Goal: Task Accomplishment & Management: Manage account settings

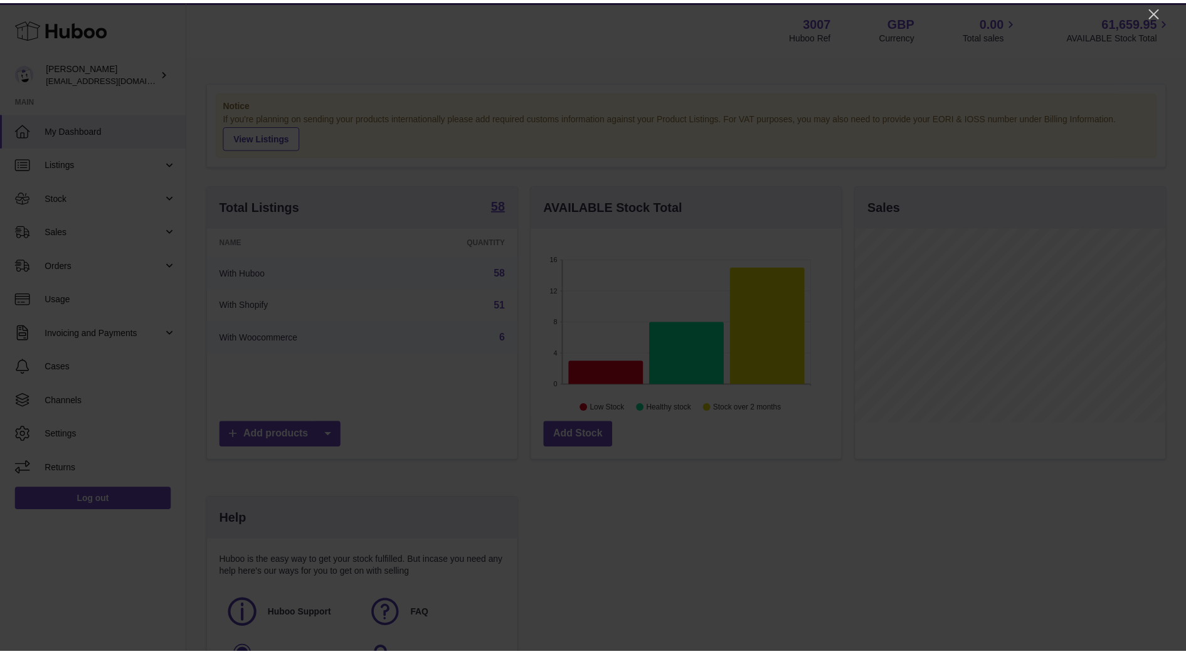
scroll to position [196, 314]
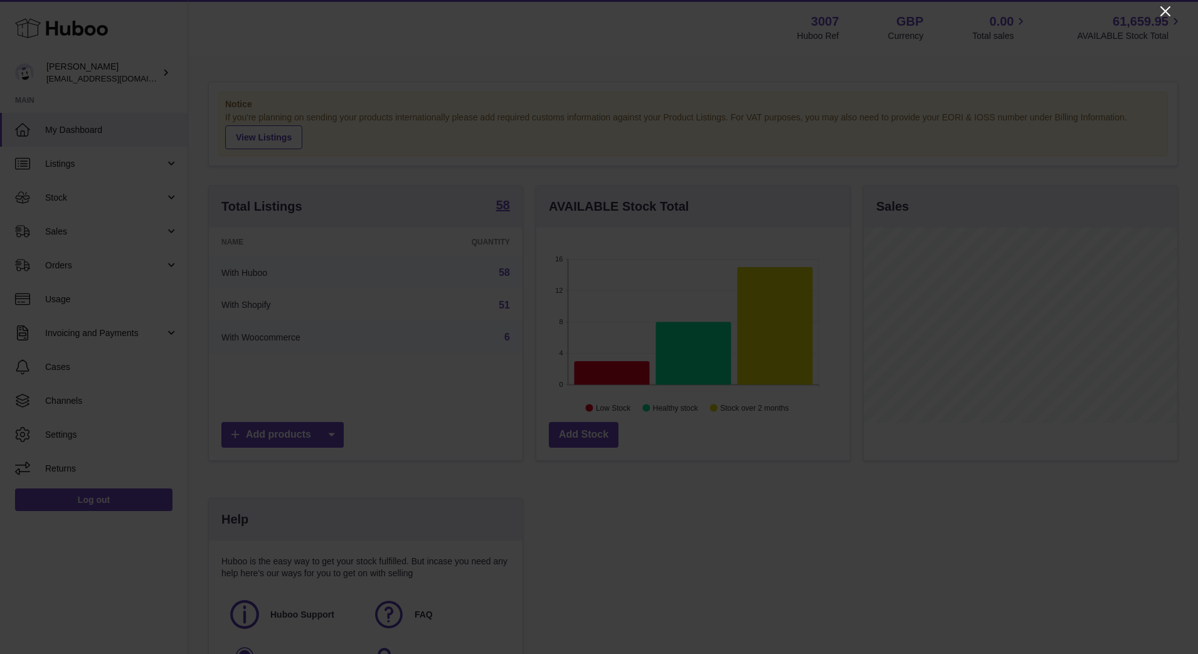
click at [1164, 13] on icon "Close" at bounding box center [1165, 11] width 10 height 10
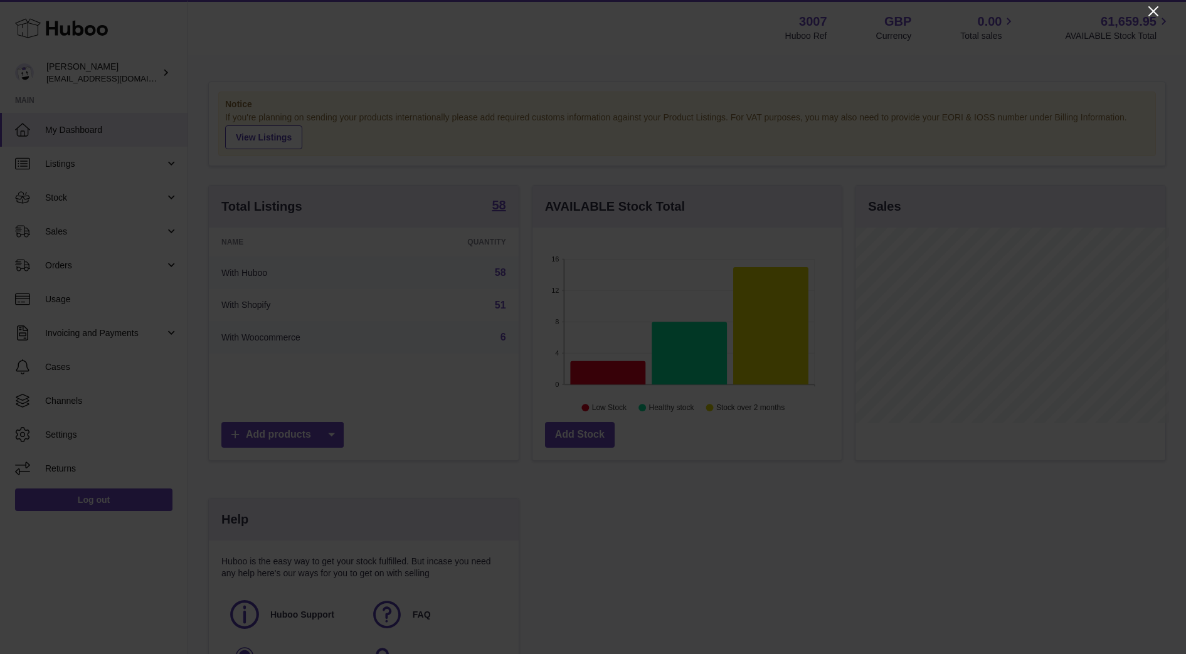
scroll to position [627071, 626957]
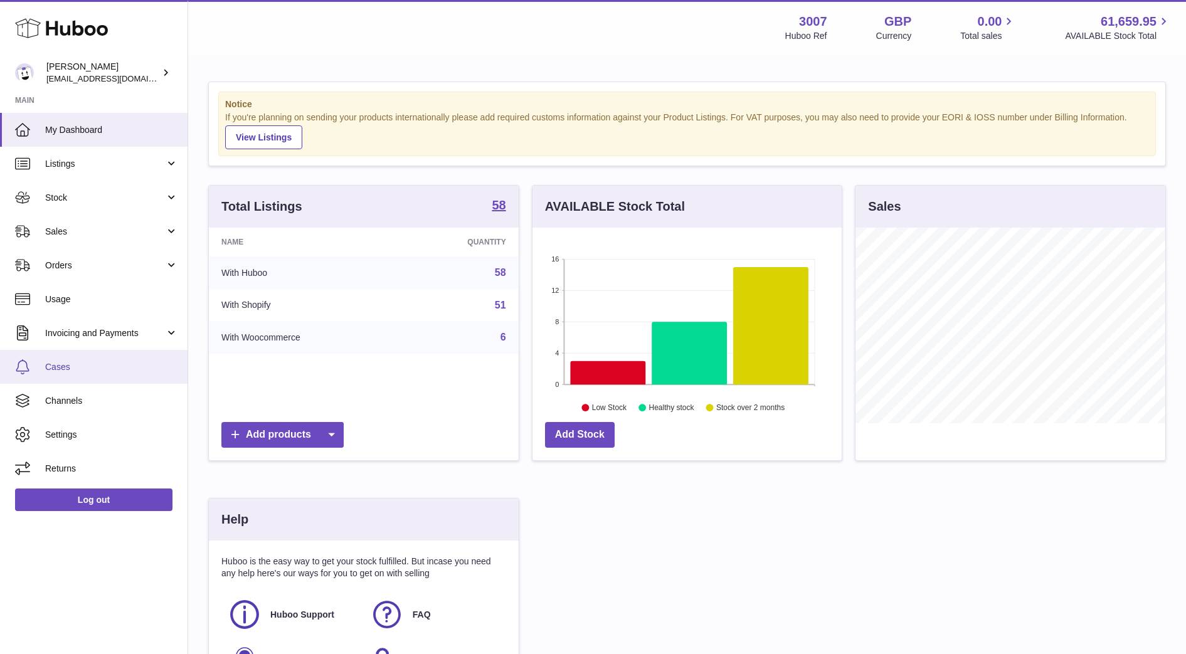
click at [69, 375] on link "Cases" at bounding box center [94, 367] width 188 height 34
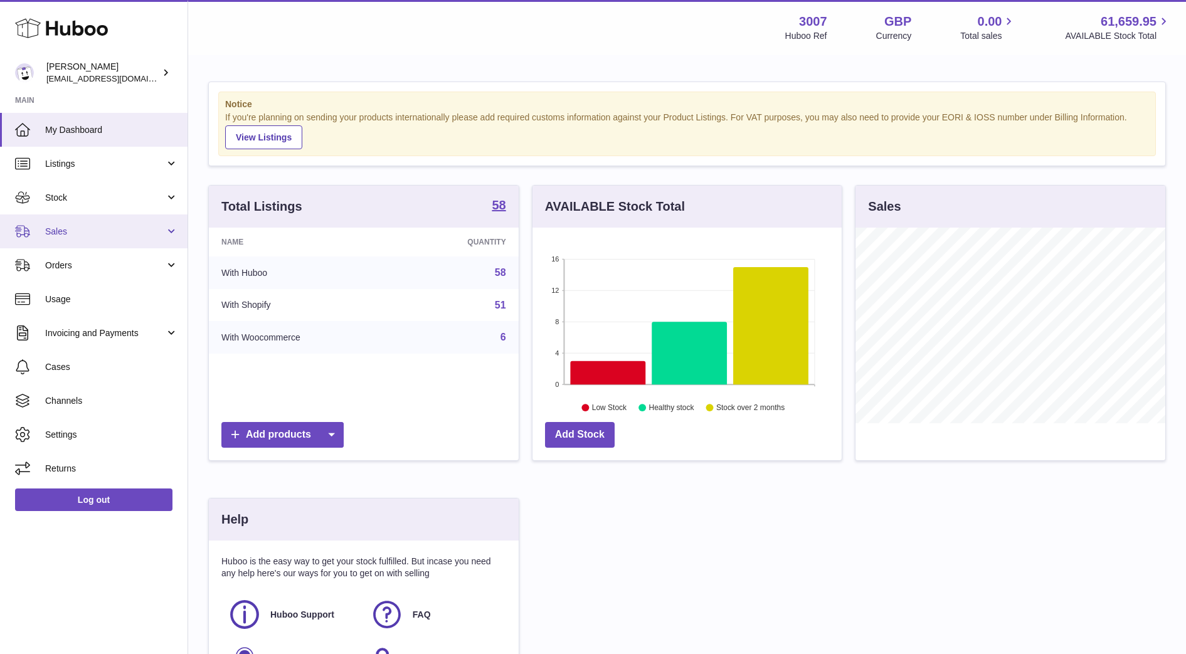
click at [61, 244] on link "Sales" at bounding box center [94, 232] width 188 height 34
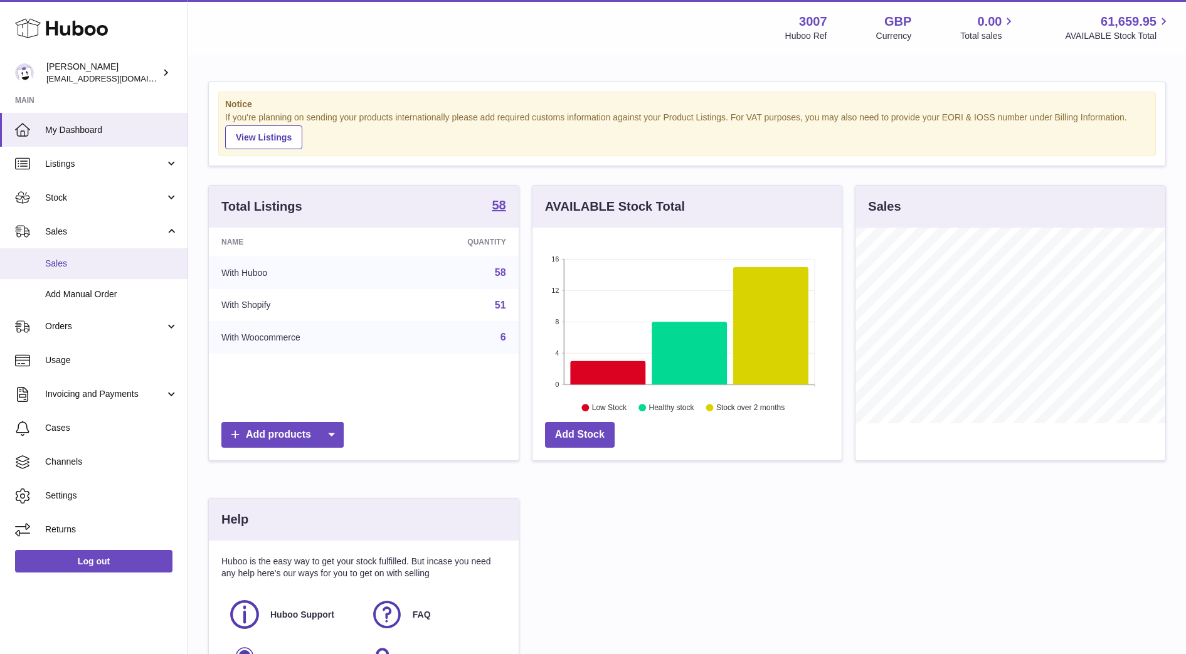
click at [65, 256] on link "Sales" at bounding box center [94, 263] width 188 height 31
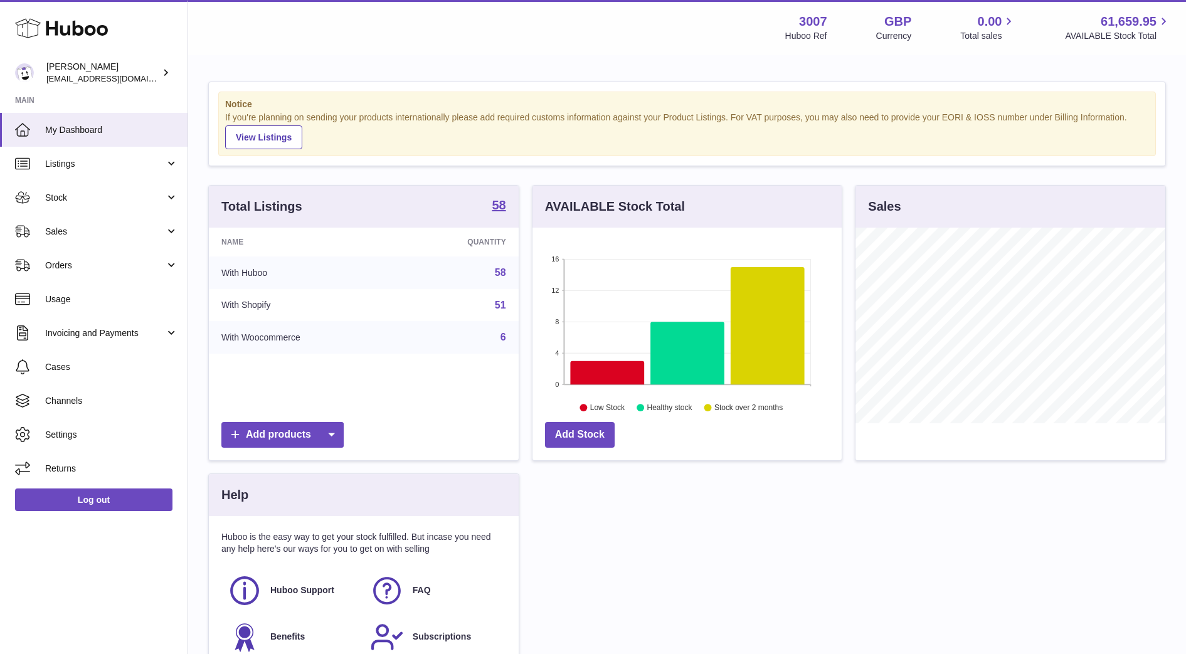
scroll to position [196, 309]
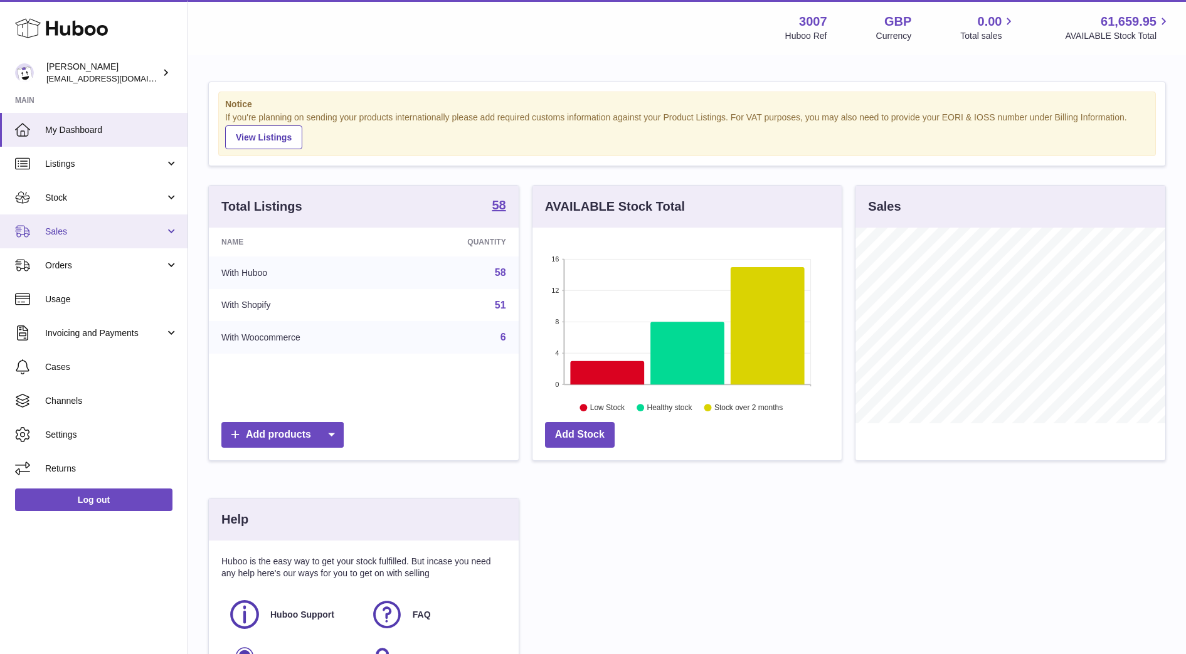
click at [78, 222] on link "Sales" at bounding box center [94, 232] width 188 height 34
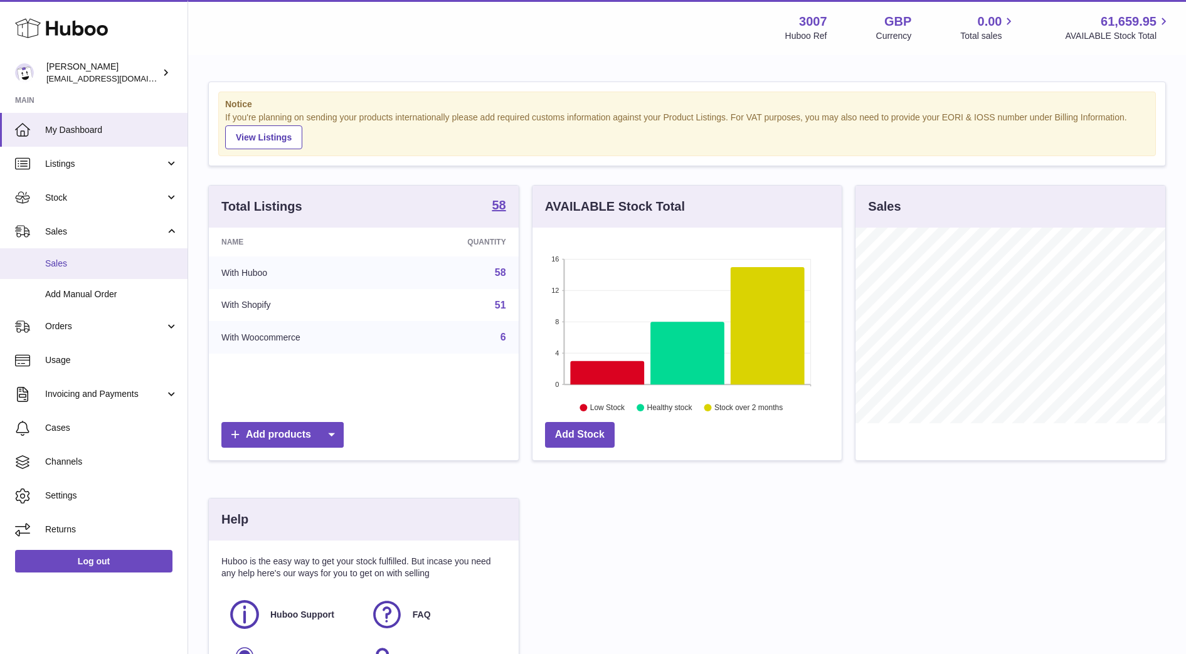
click at [65, 262] on span "Sales" at bounding box center [111, 264] width 133 height 12
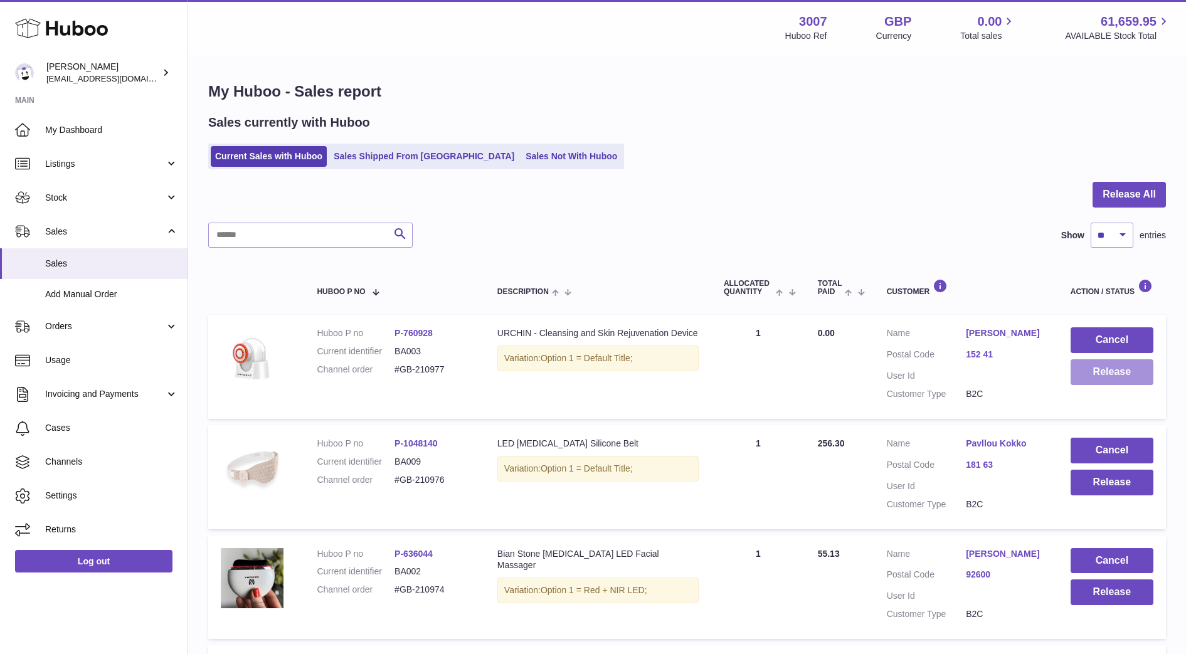
click at [1128, 368] on button "Release" at bounding box center [1112, 372] width 83 height 26
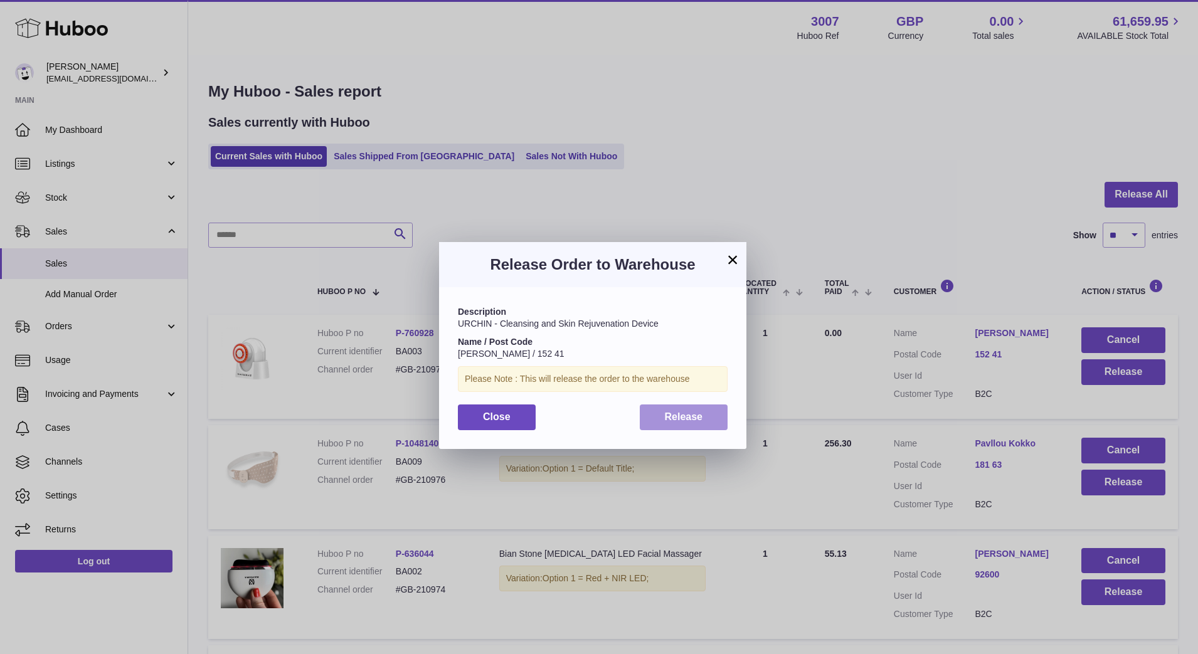
click at [665, 415] on span "Release" at bounding box center [684, 416] width 38 height 11
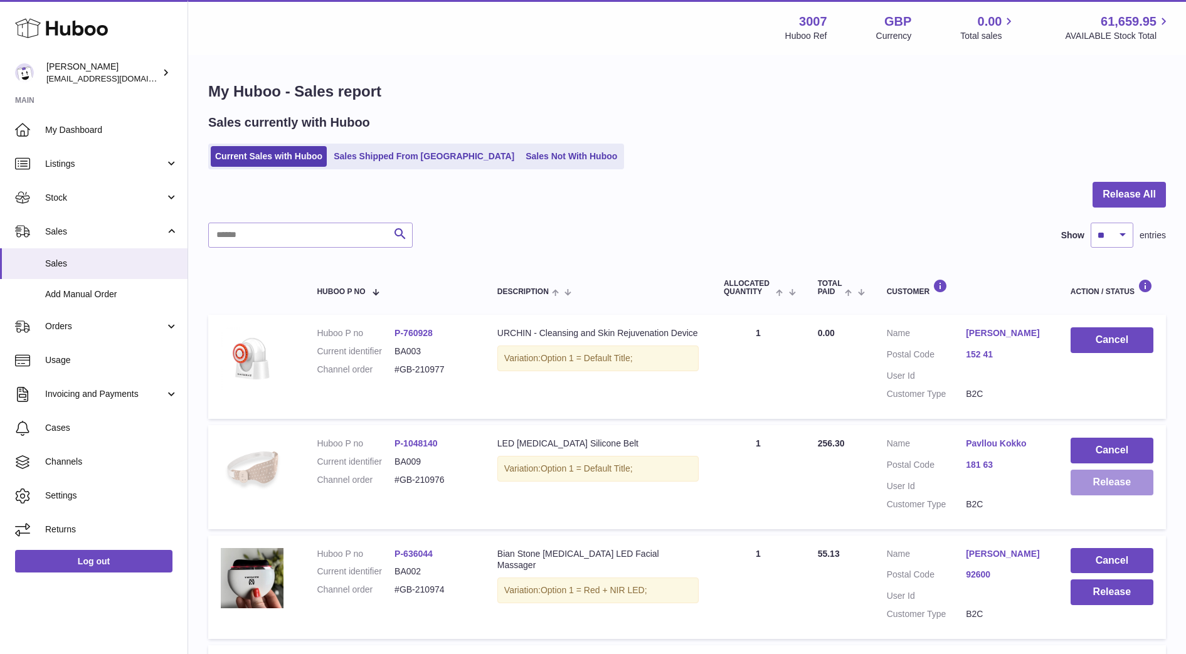
click at [1076, 493] on button "Release" at bounding box center [1112, 483] width 83 height 26
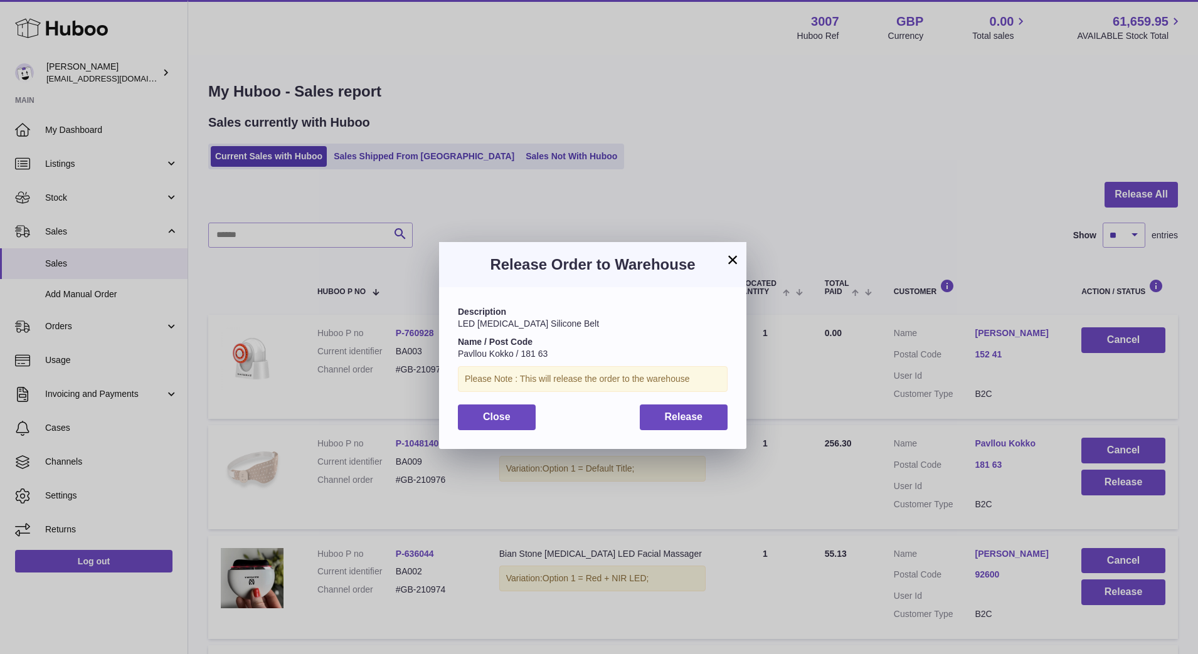
click at [703, 432] on div "Description LED Light Therapy Silicone Belt Name / Post Code Pavllou Kokko / 18…" at bounding box center [592, 367] width 307 height 161
click at [697, 417] on span "Release" at bounding box center [684, 416] width 38 height 11
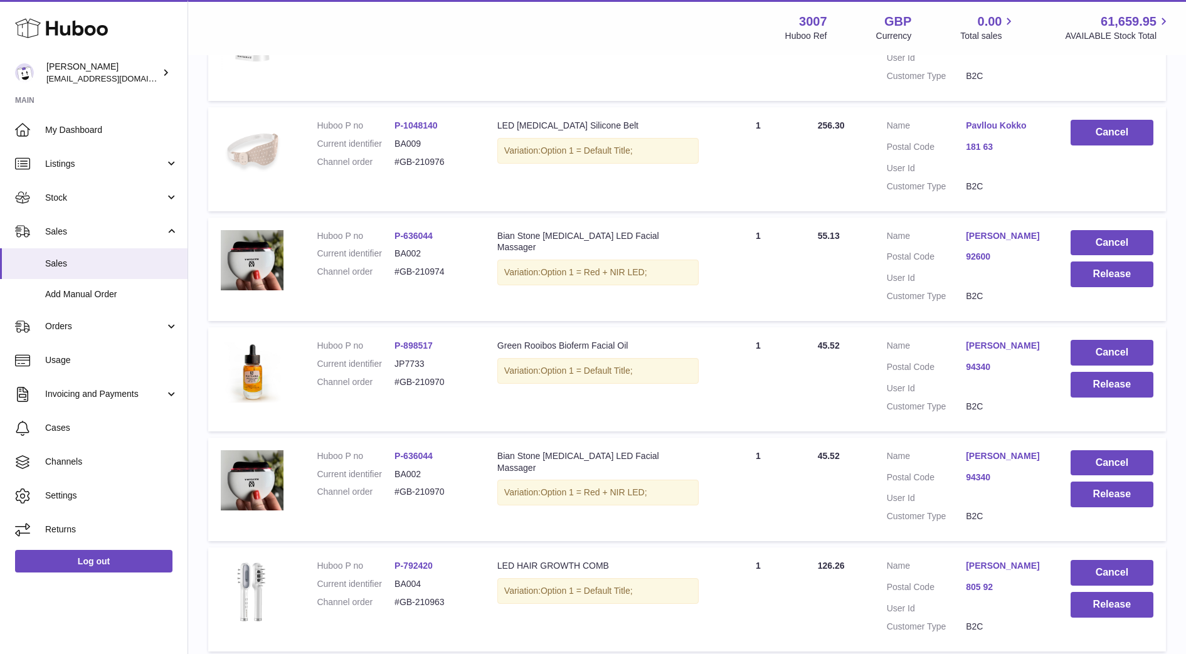
scroll to position [348, 0]
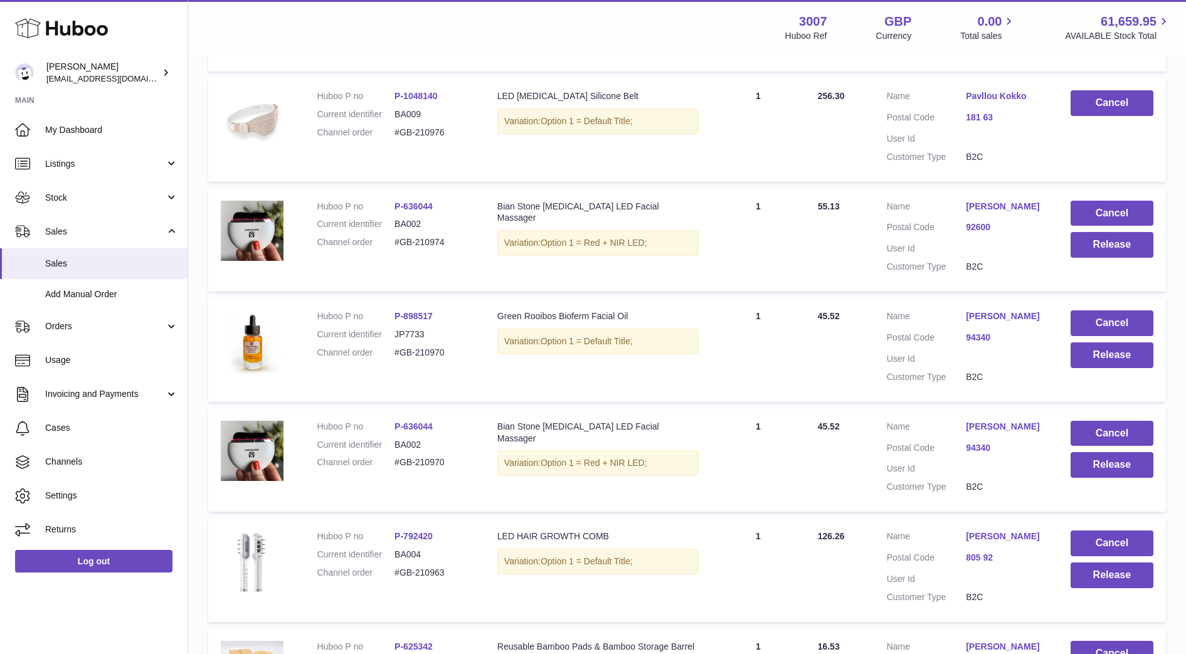
click at [1090, 260] on td "Cancel Release" at bounding box center [1112, 240] width 108 height 104
click at [1090, 257] on button "Release" at bounding box center [1112, 245] width 83 height 26
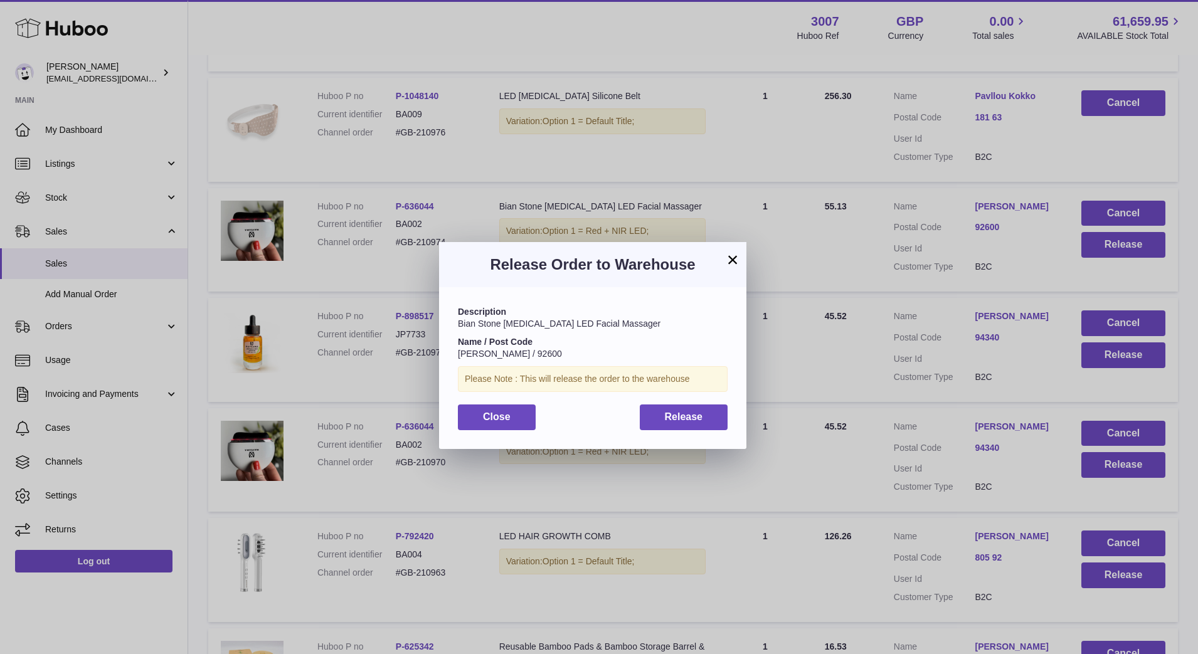
click at [666, 437] on div "Description Bian Stone Gua Sha LED Facial Massager Name / Post Code Hanane Lahm…" at bounding box center [592, 367] width 307 height 161
click at [666, 430] on div "Description Bian Stone Gua Sha LED Facial Massager Name / Post Code Hanane Lahm…" at bounding box center [592, 367] width 307 height 161
click at [675, 422] on span "Release" at bounding box center [684, 416] width 38 height 11
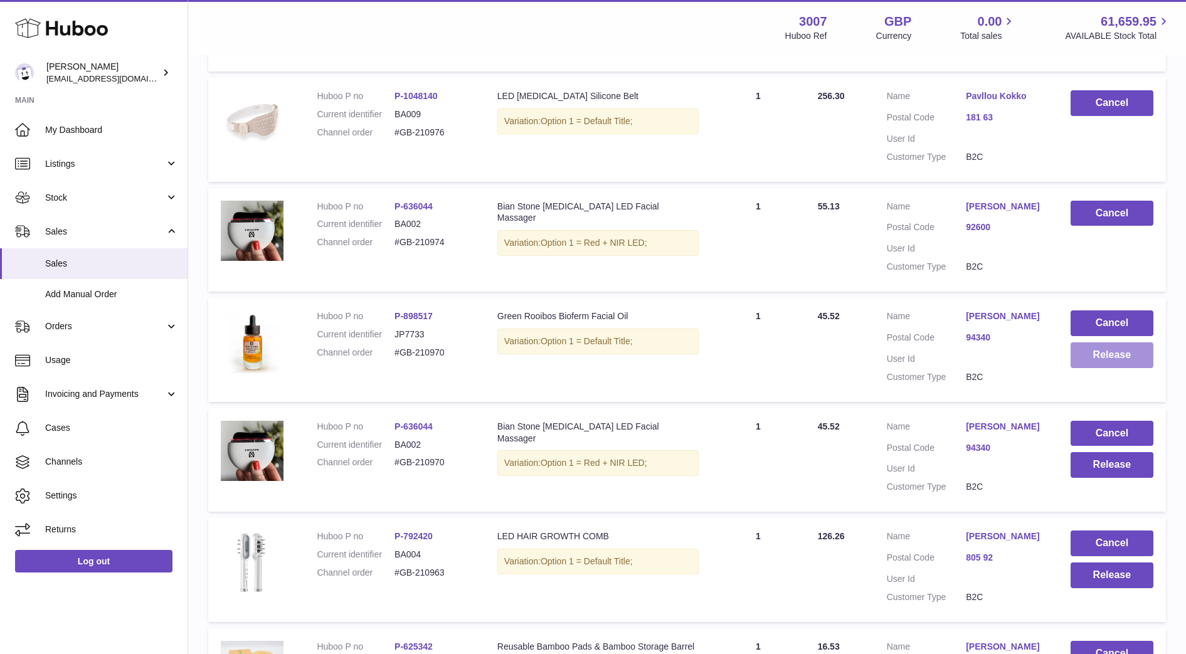
click at [1086, 360] on button "Release" at bounding box center [1112, 355] width 83 height 26
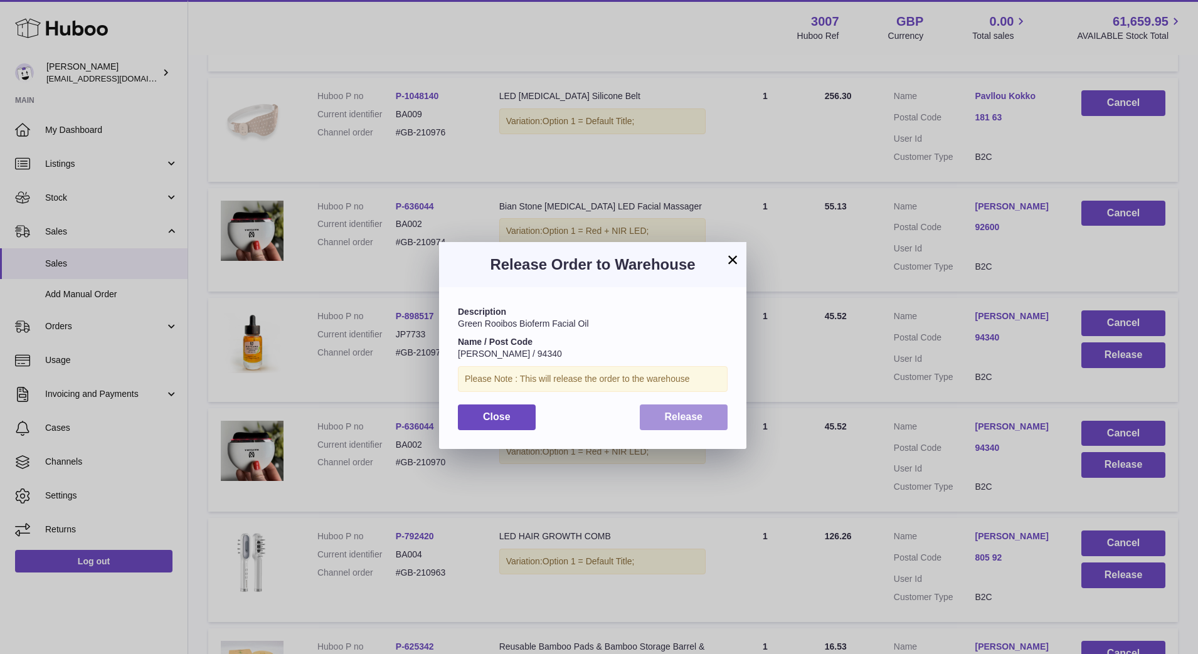
click at [708, 420] on button "Release" at bounding box center [684, 418] width 88 height 26
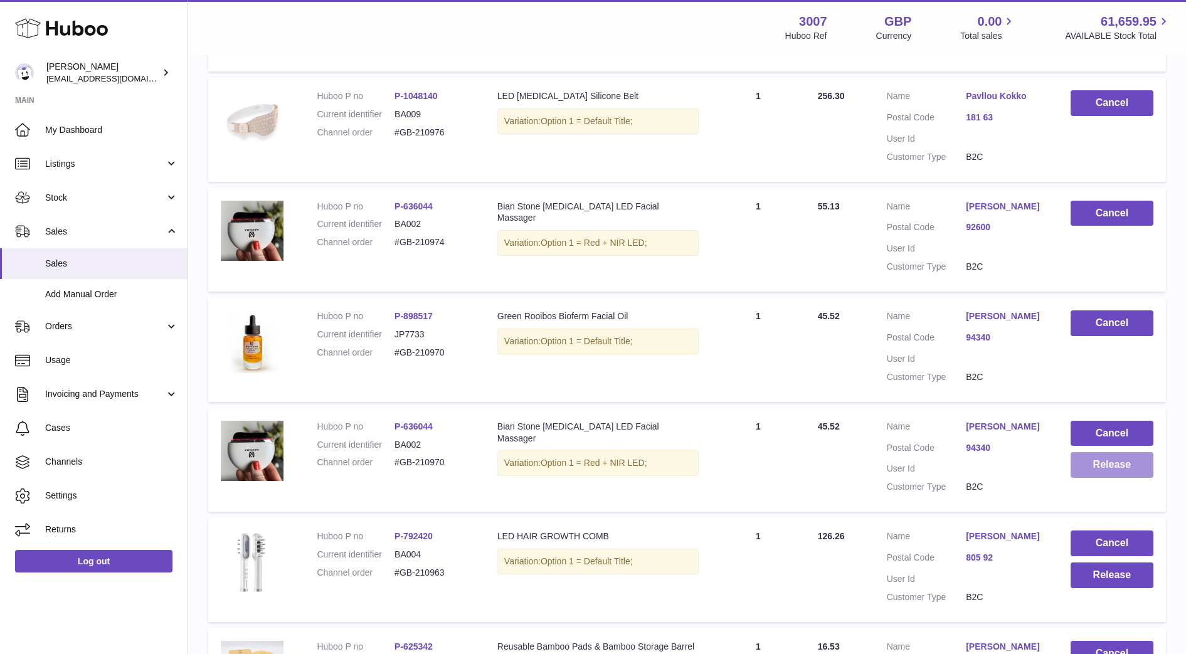
click at [1088, 467] on button "Release" at bounding box center [1112, 465] width 83 height 26
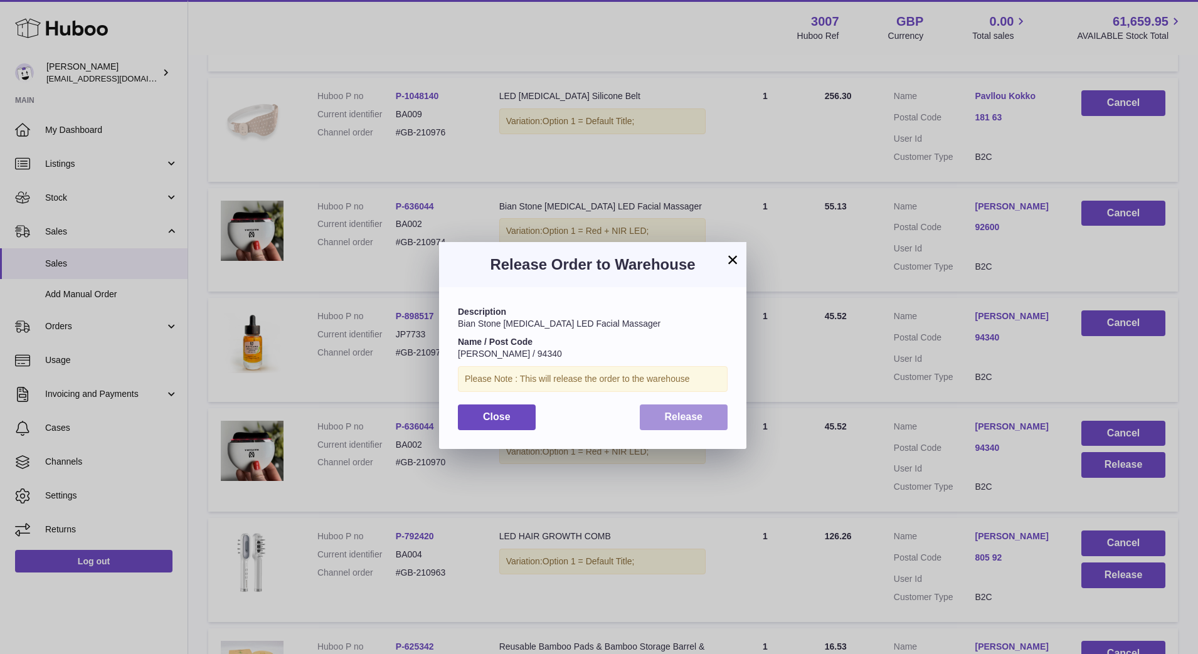
click at [685, 425] on button "Release" at bounding box center [684, 418] width 88 height 26
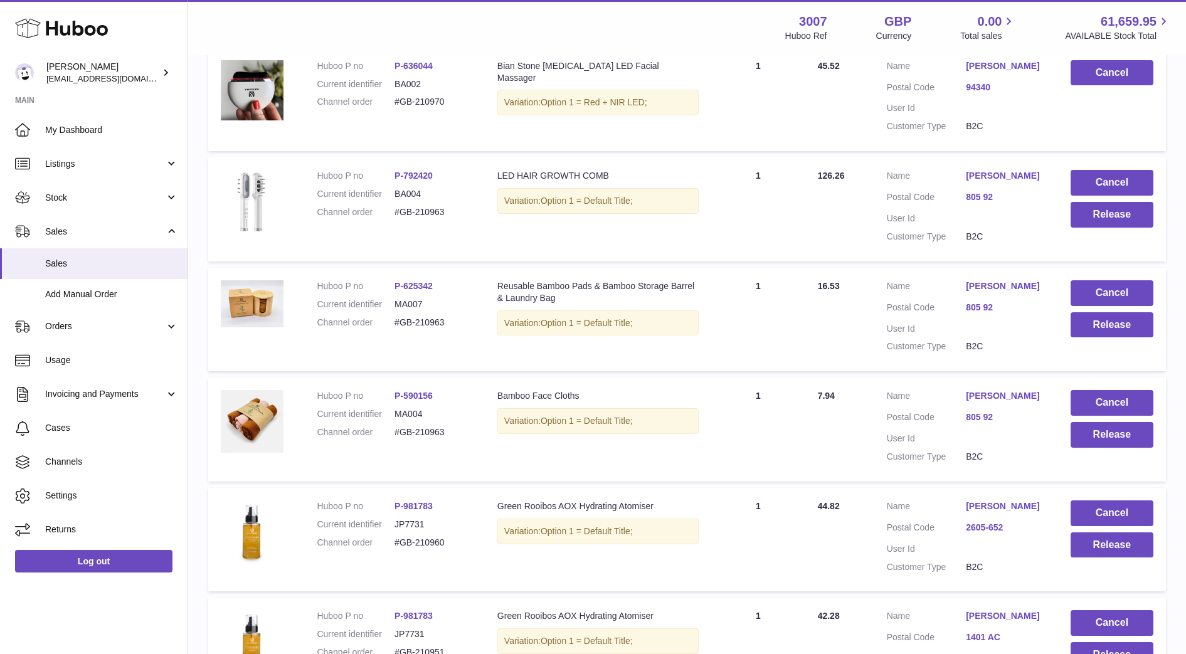
scroll to position [709, 0]
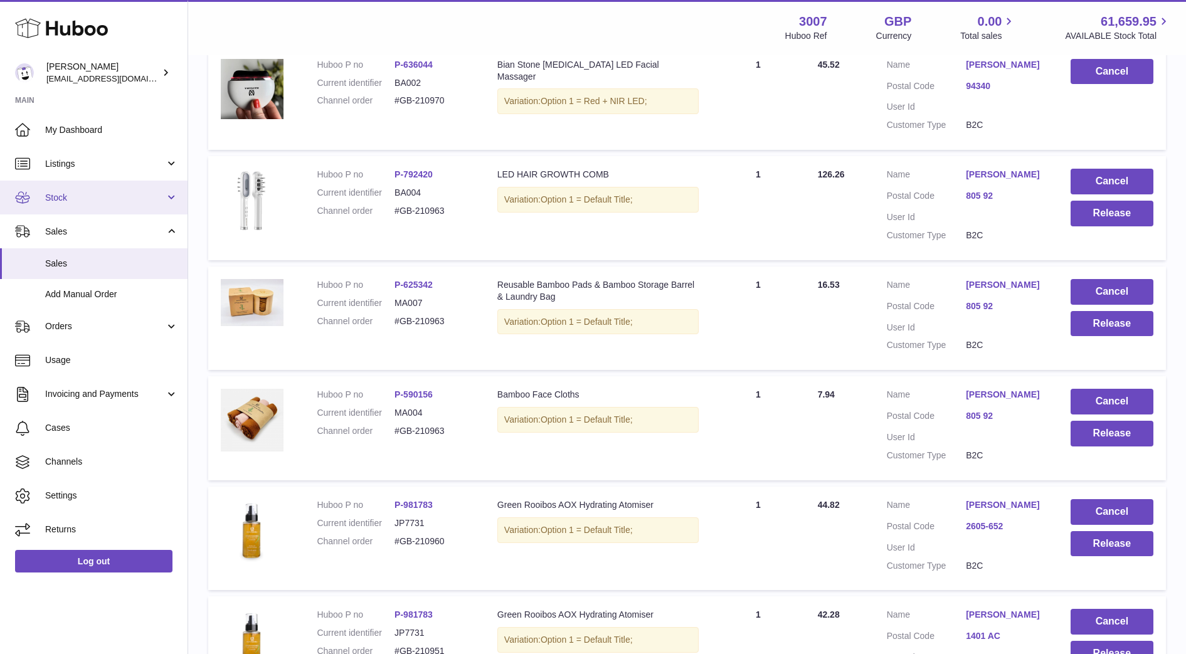
click at [77, 201] on span "Stock" at bounding box center [105, 198] width 120 height 12
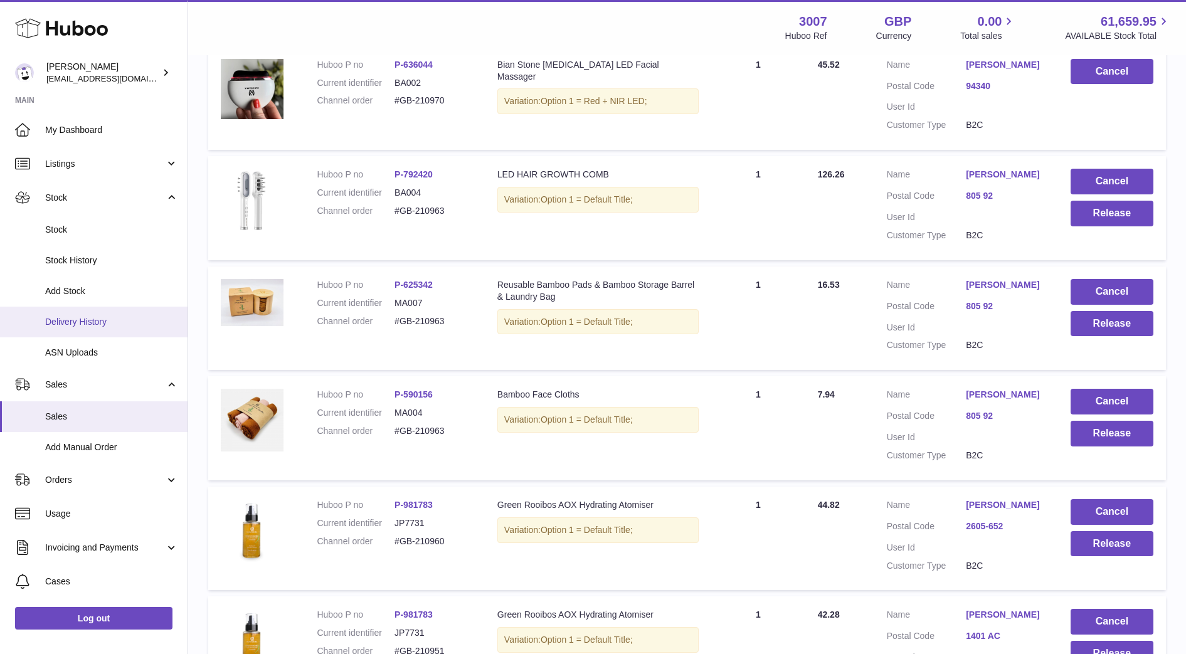
click at [80, 314] on link "Delivery History" at bounding box center [94, 322] width 188 height 31
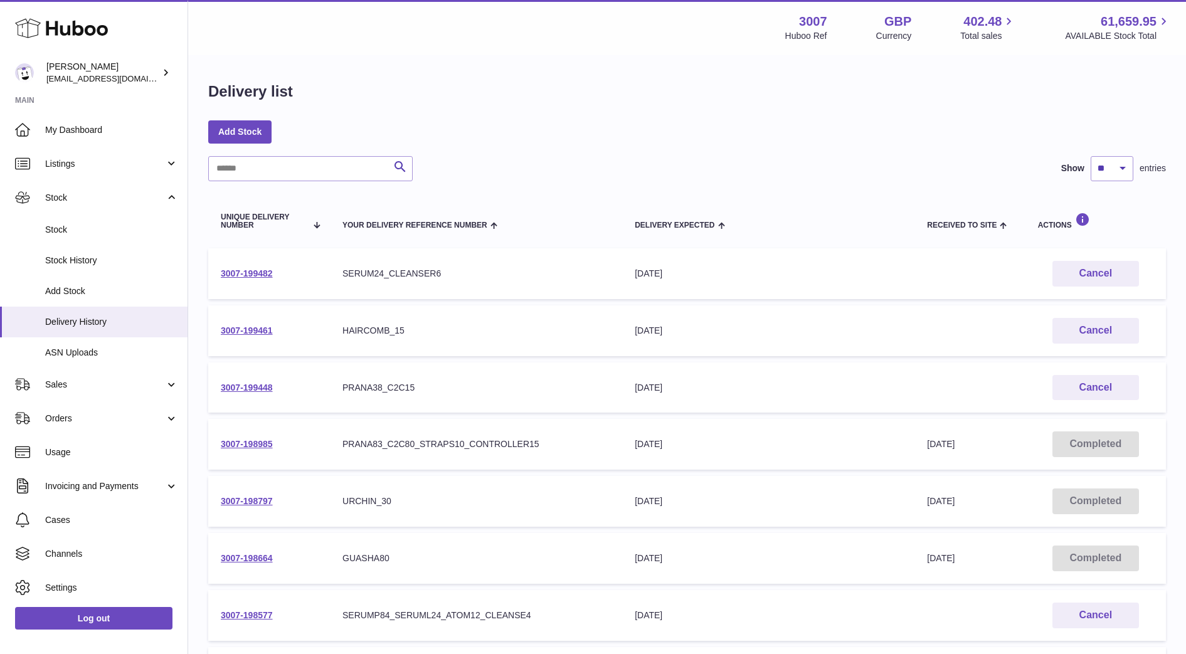
click at [262, 267] on td "3007-199482" at bounding box center [269, 273] width 122 height 51
click at [263, 270] on link "3007-199482" at bounding box center [247, 273] width 52 height 10
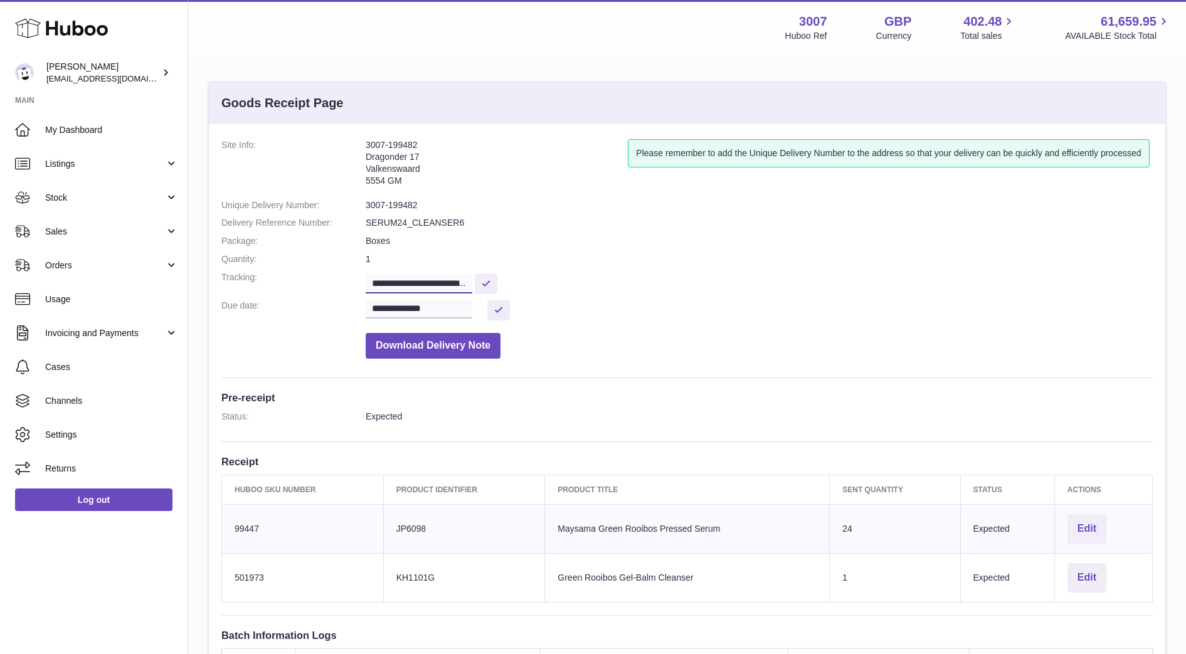
scroll to position [0, 302]
drag, startPoint x: 373, startPoint y: 282, endPoint x: 632, endPoint y: 257, distance: 260.3
click at [632, 257] on dl "**********" at bounding box center [686, 252] width 931 height 226
click at [45, 228] on link "Sales" at bounding box center [94, 232] width 188 height 34
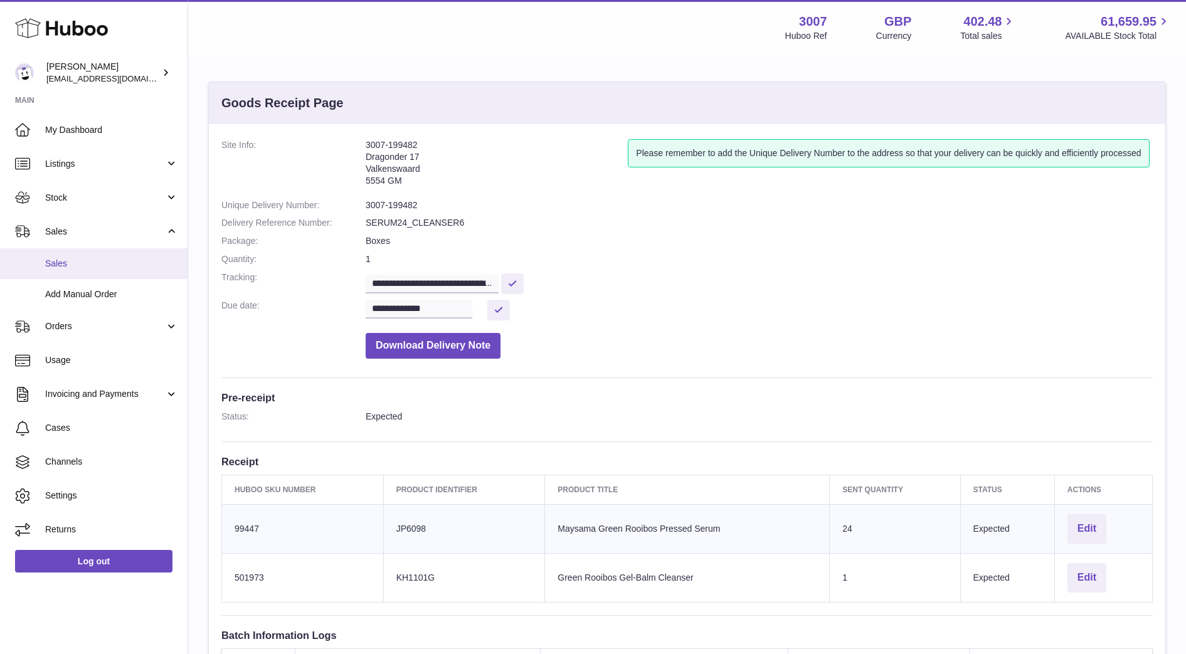
click at [58, 273] on link "Sales" at bounding box center [94, 263] width 188 height 31
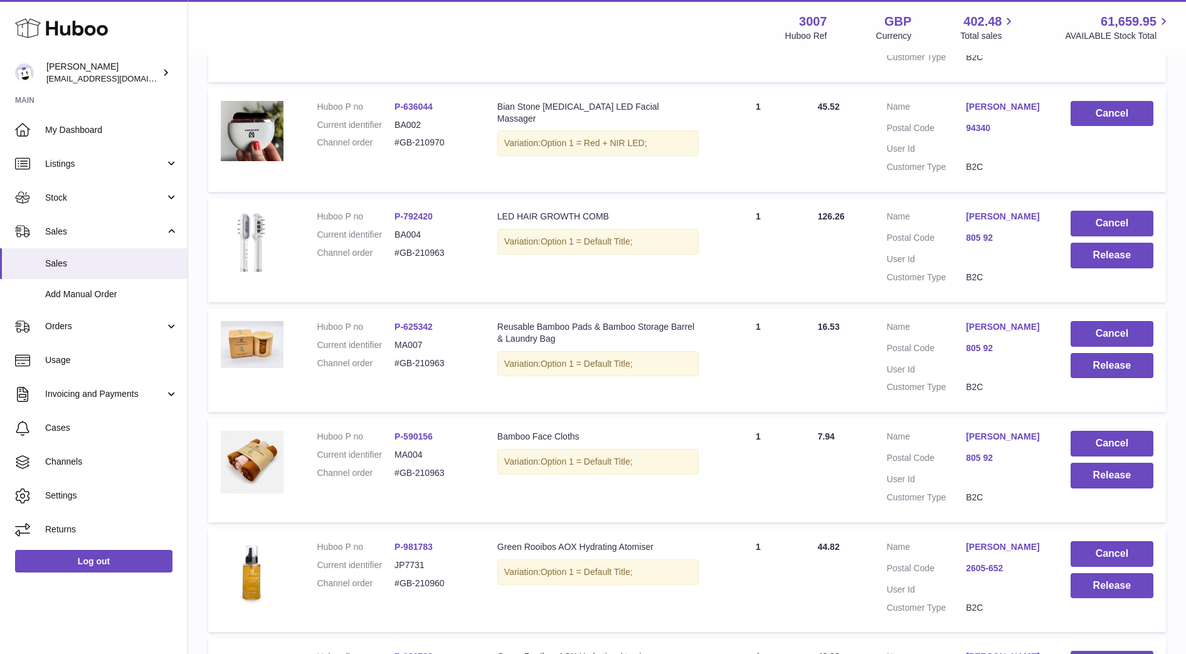
scroll to position [711, 0]
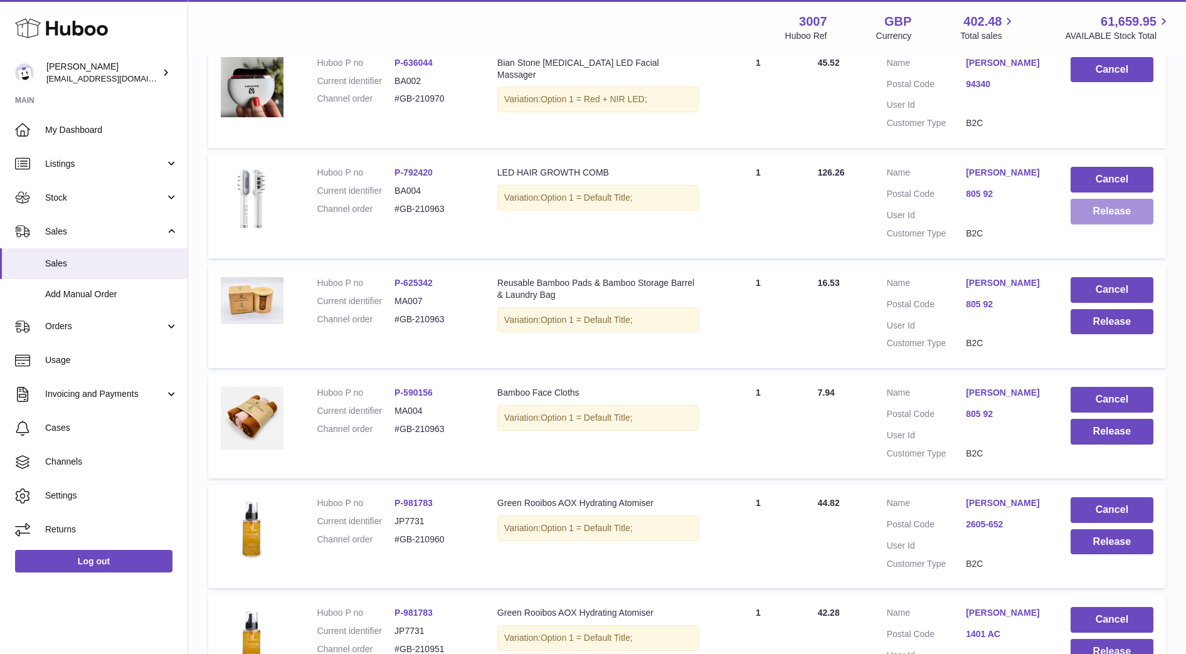
click at [1085, 208] on button "Release" at bounding box center [1112, 212] width 83 height 26
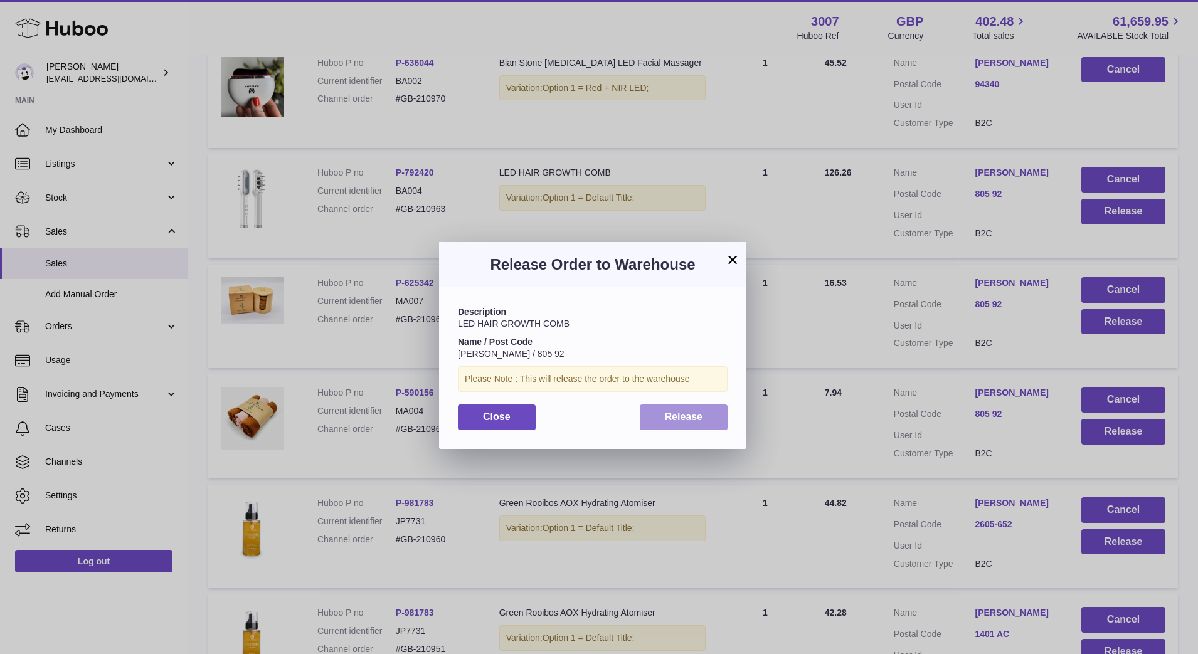
click at [705, 405] on button "Release" at bounding box center [684, 418] width 88 height 26
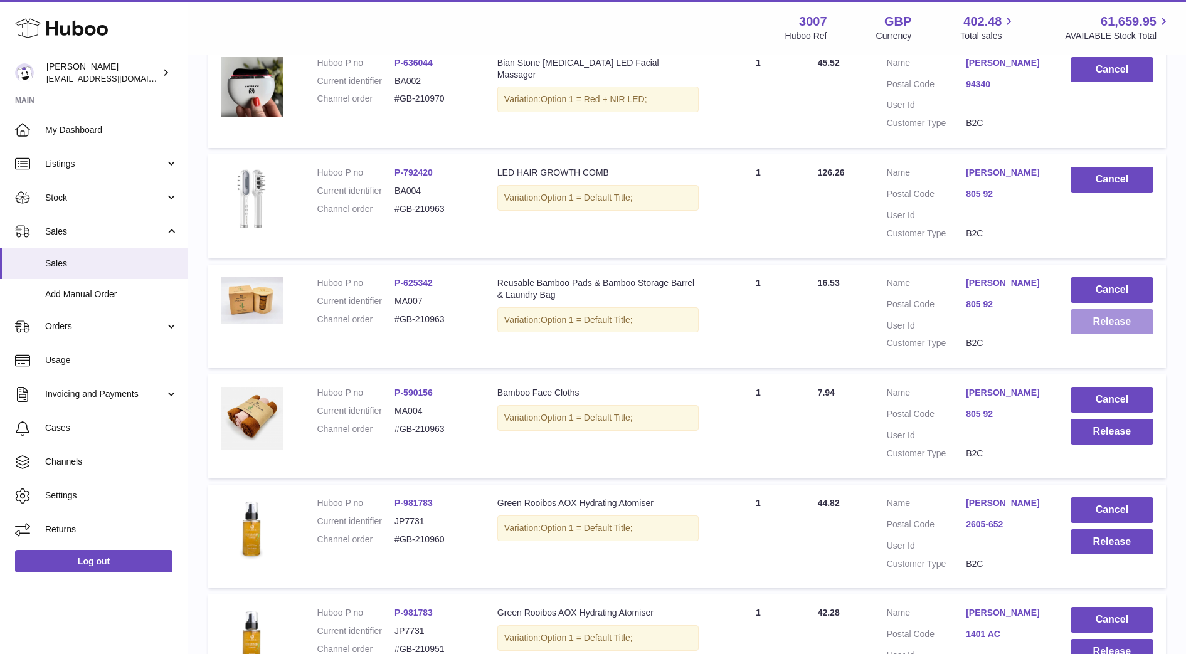
click at [1114, 318] on button "Release" at bounding box center [1112, 322] width 83 height 26
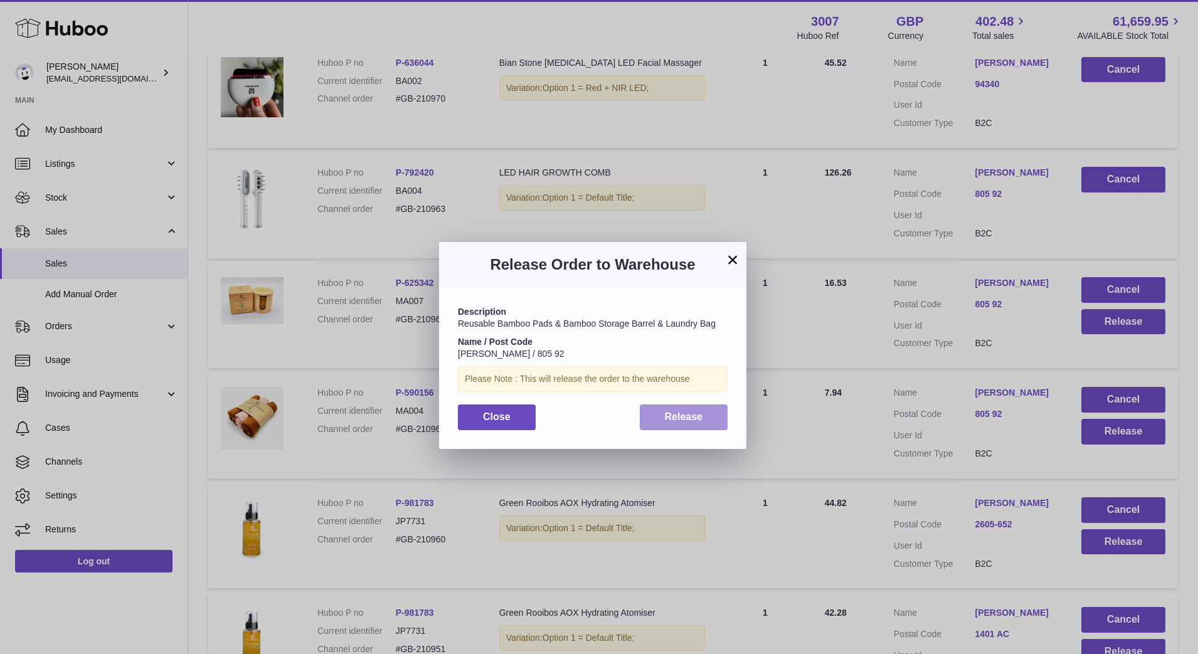
click at [693, 427] on button "Release" at bounding box center [684, 418] width 88 height 26
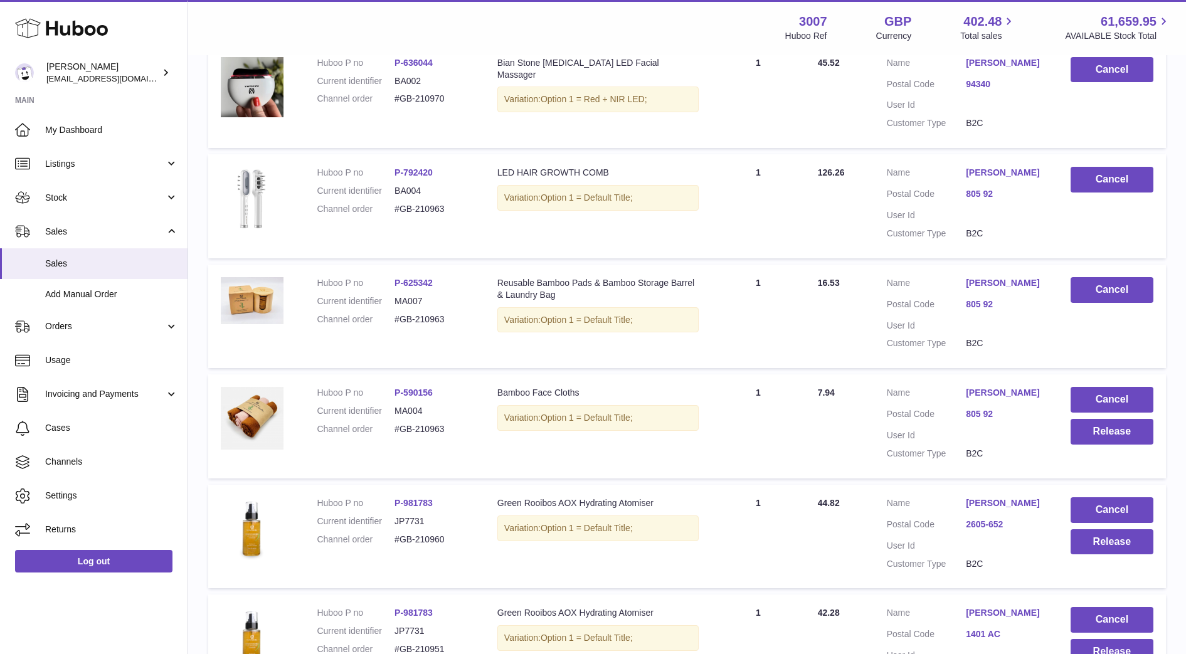
click at [1118, 418] on td "Cancel Release" at bounding box center [1112, 426] width 108 height 104
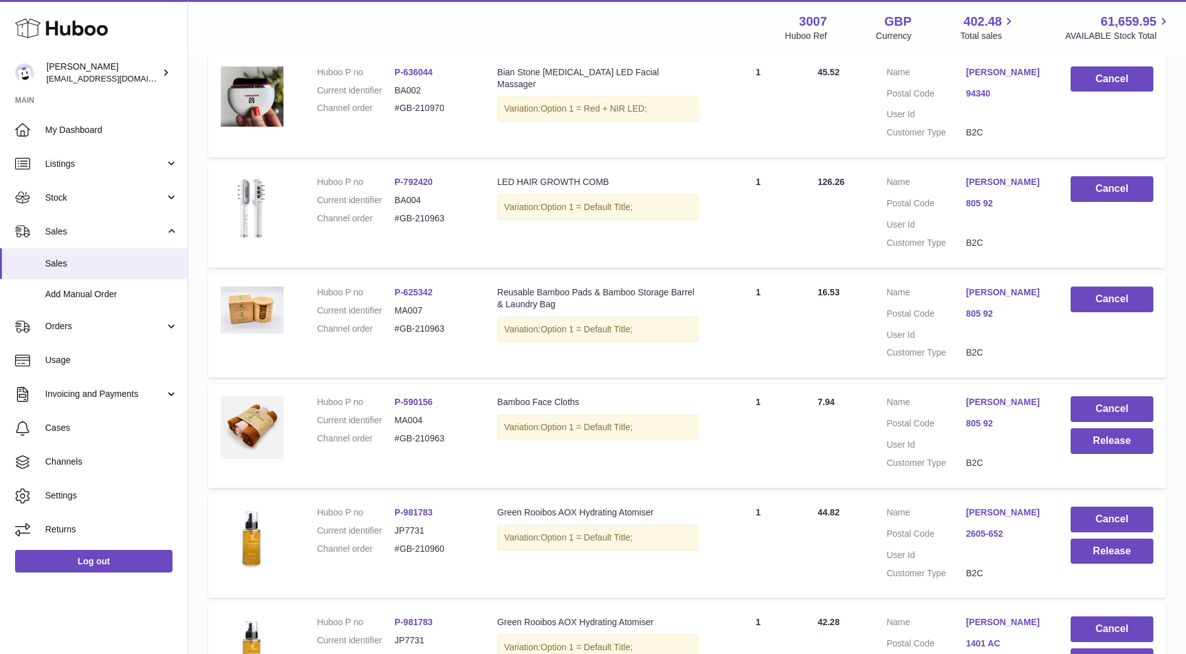
scroll to position [701, 0]
click at [1121, 445] on button "Release" at bounding box center [1112, 442] width 83 height 26
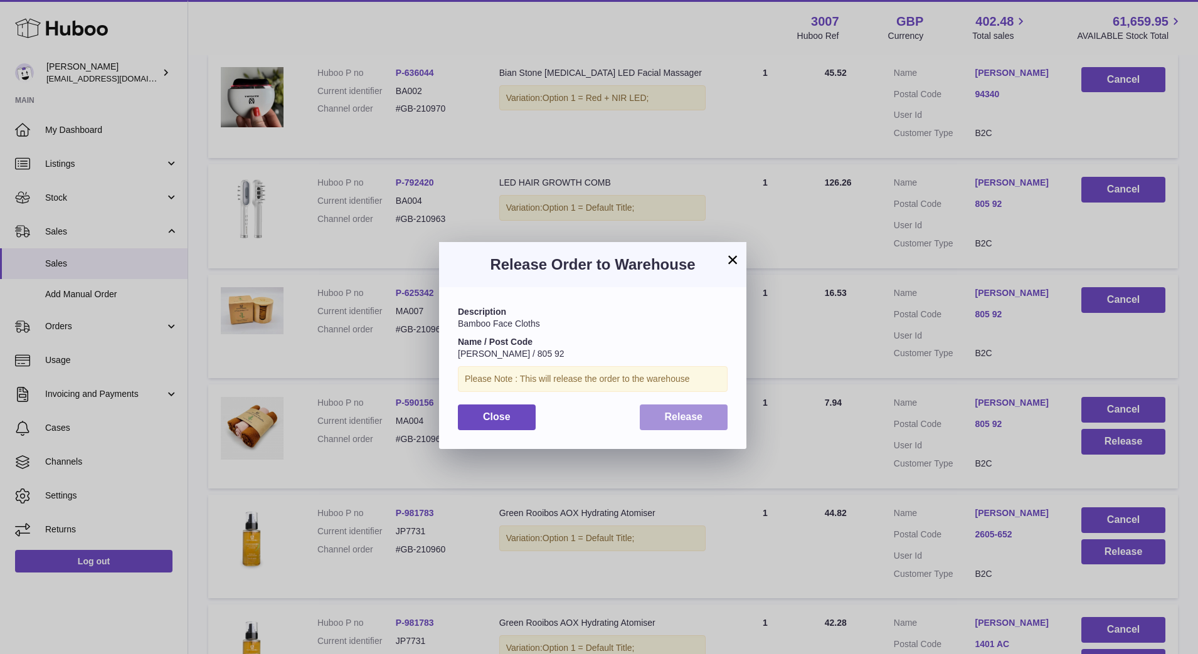
click at [667, 420] on span "Release" at bounding box center [684, 416] width 38 height 11
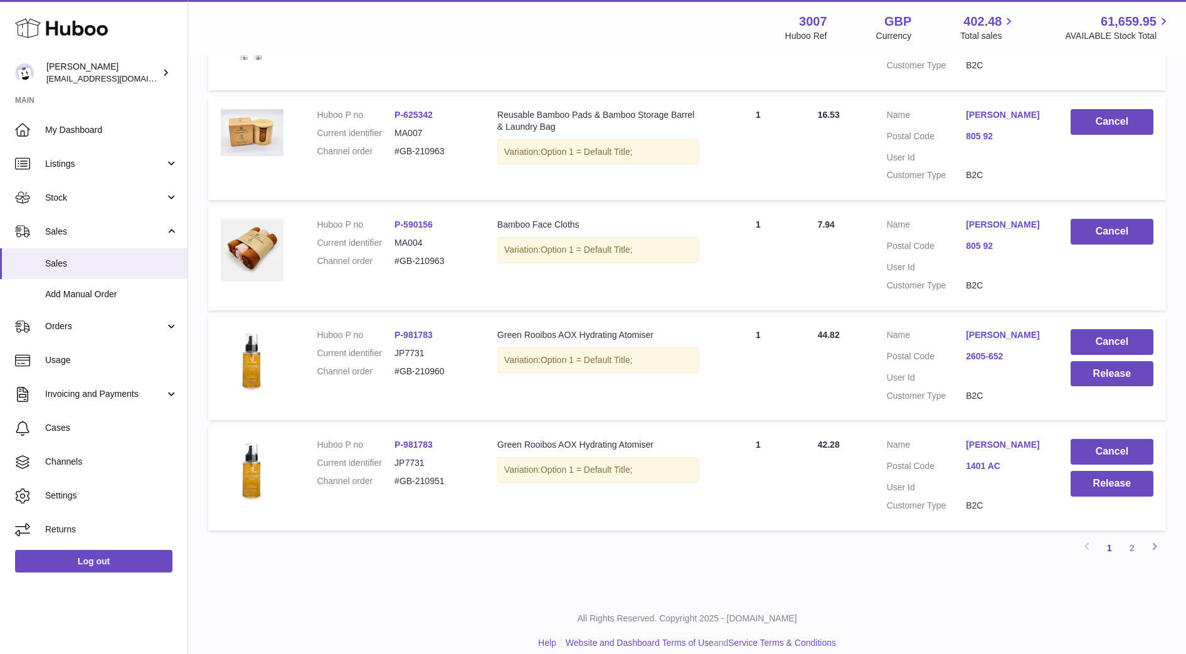
scroll to position [884, 0]
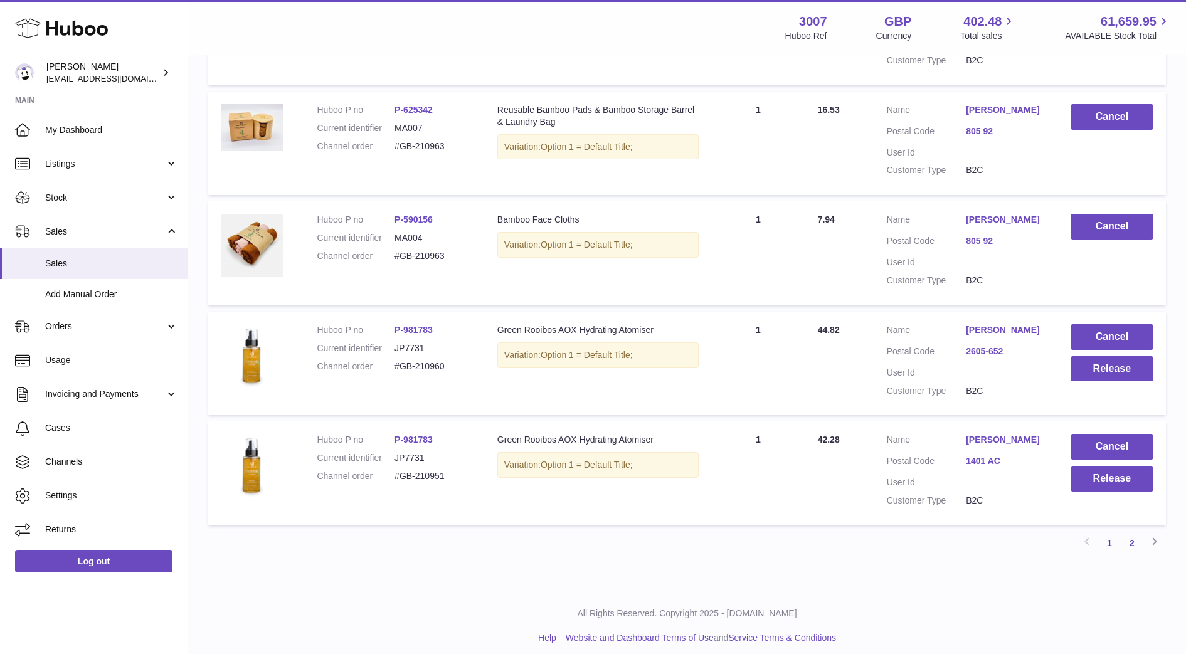
click at [1130, 539] on link "2" at bounding box center [1132, 543] width 23 height 23
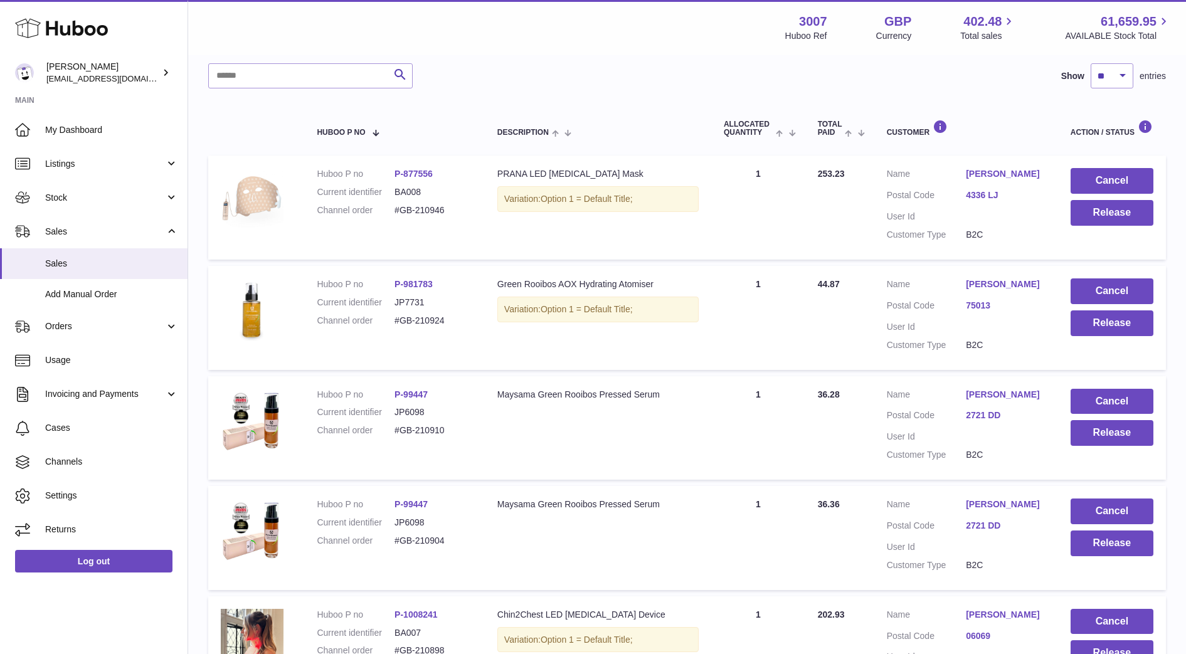
scroll to position [147, 0]
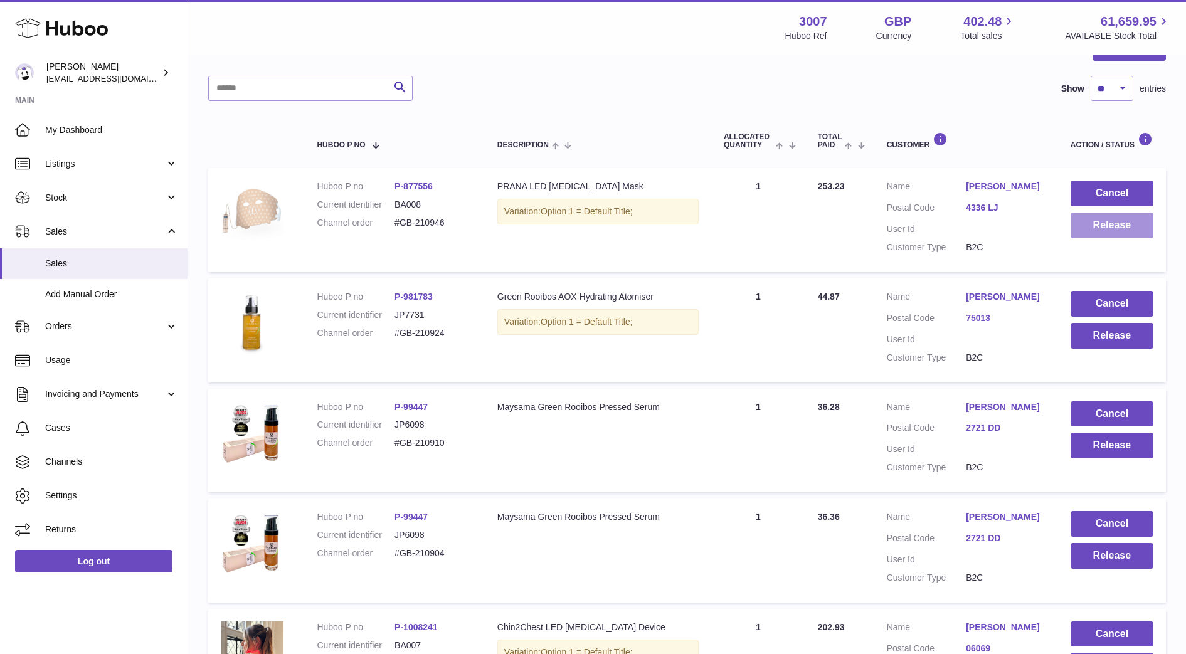
click at [1095, 236] on button "Release" at bounding box center [1112, 226] width 83 height 26
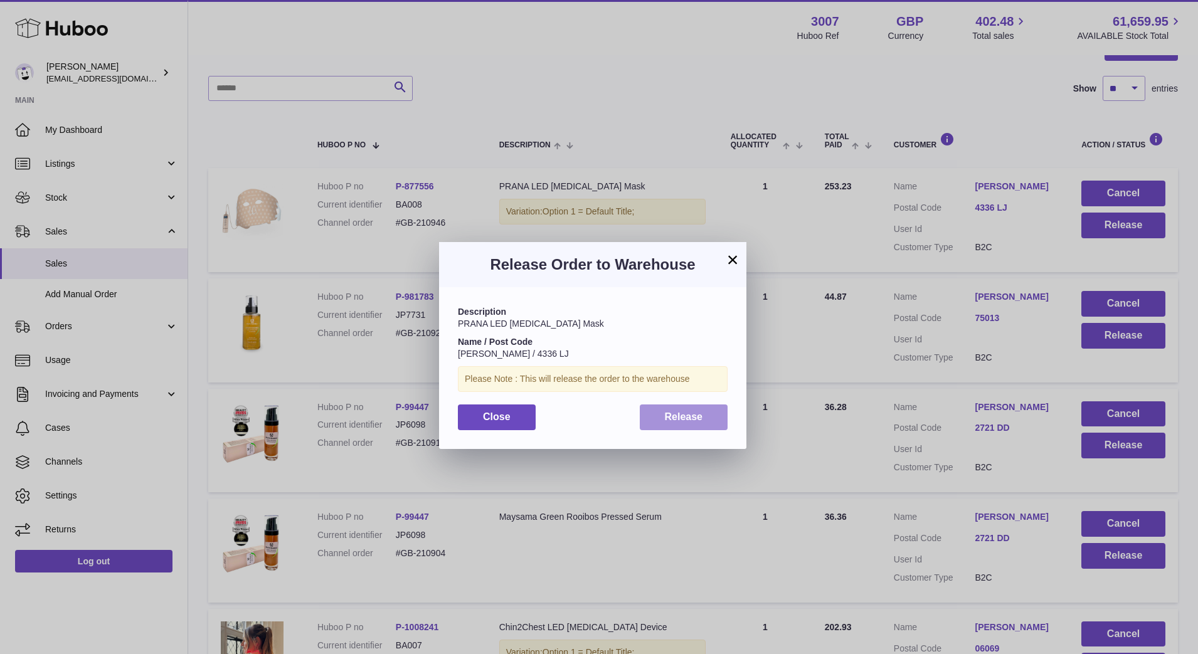
click at [701, 419] on span "Release" at bounding box center [684, 416] width 38 height 11
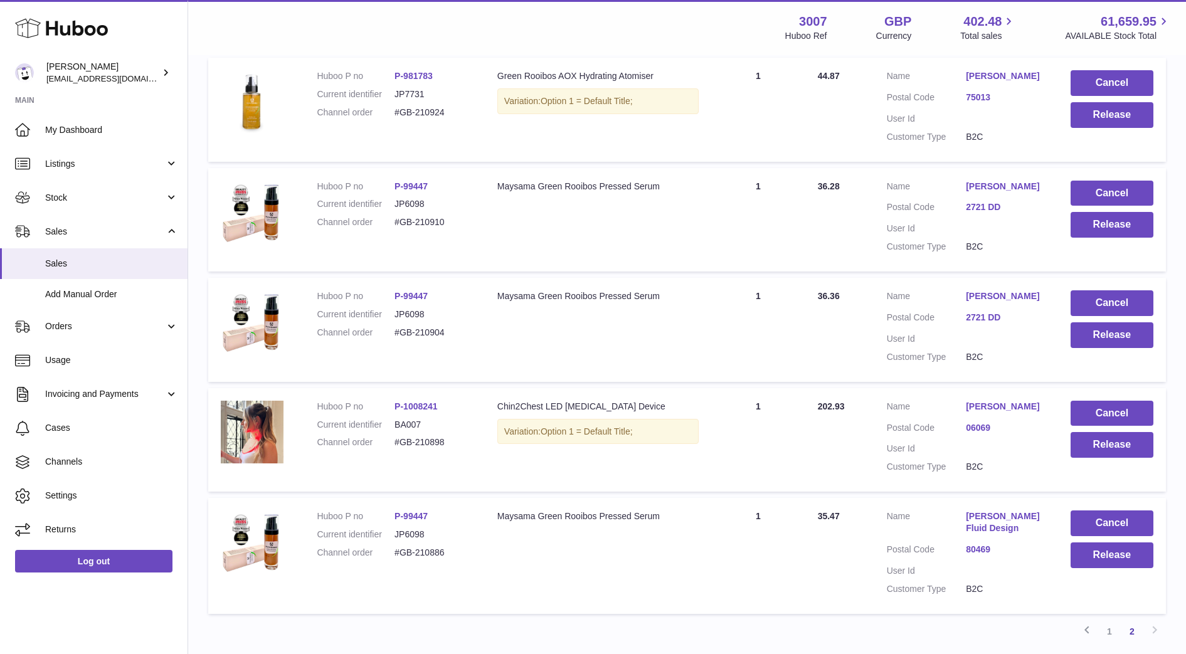
scroll to position [381, 0]
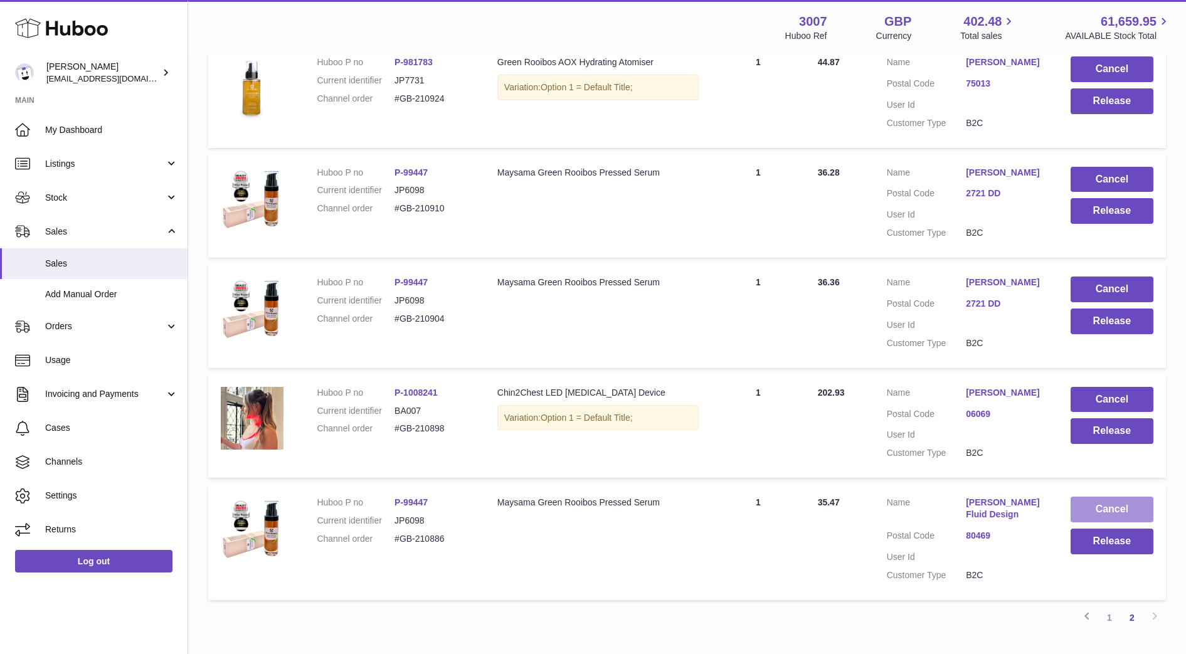
click at [1122, 511] on button "Cancel" at bounding box center [1112, 510] width 83 height 26
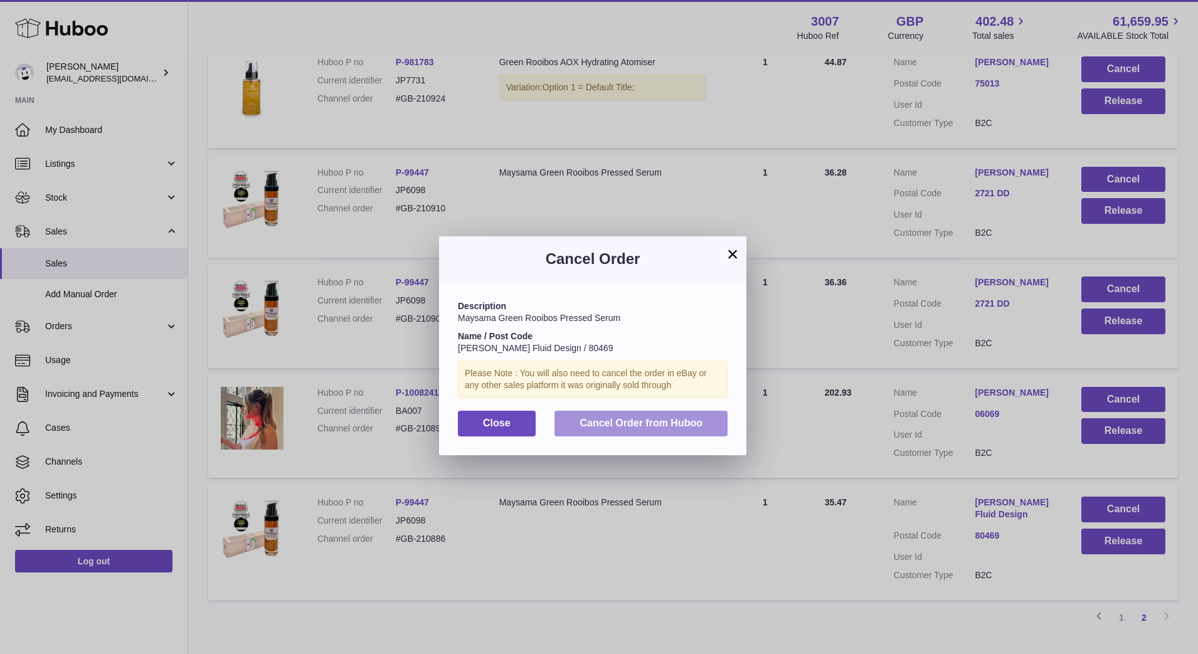
click at [685, 415] on button "Cancel Order from Huboo" at bounding box center [641, 424] width 173 height 26
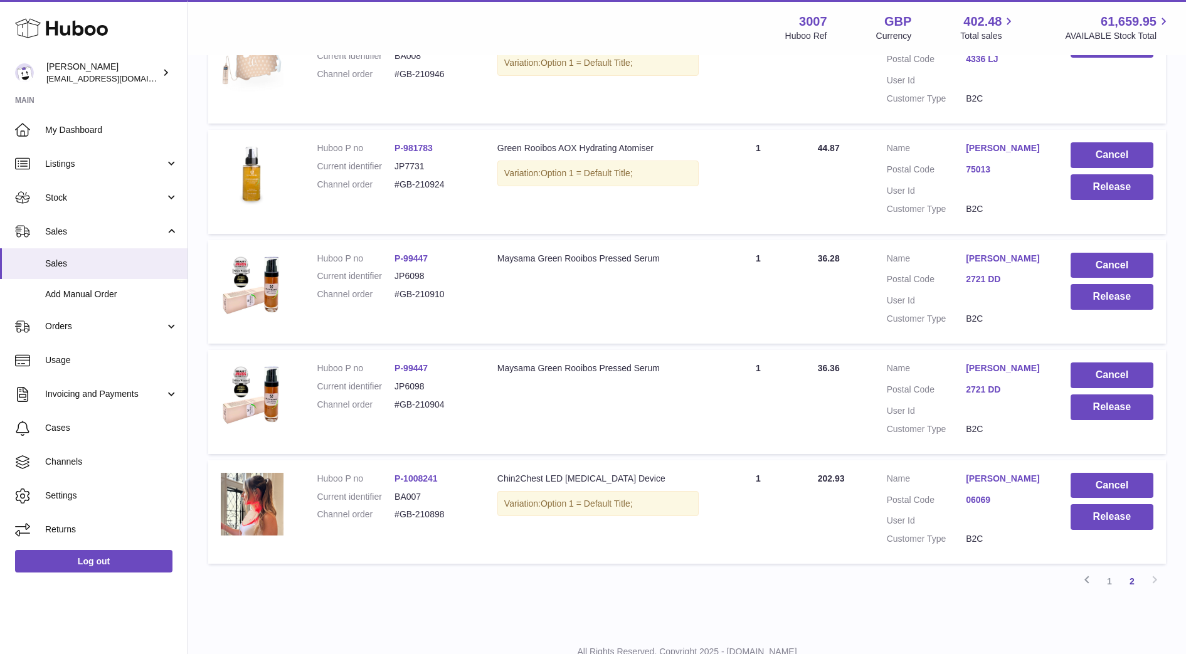
scroll to position [0, 0]
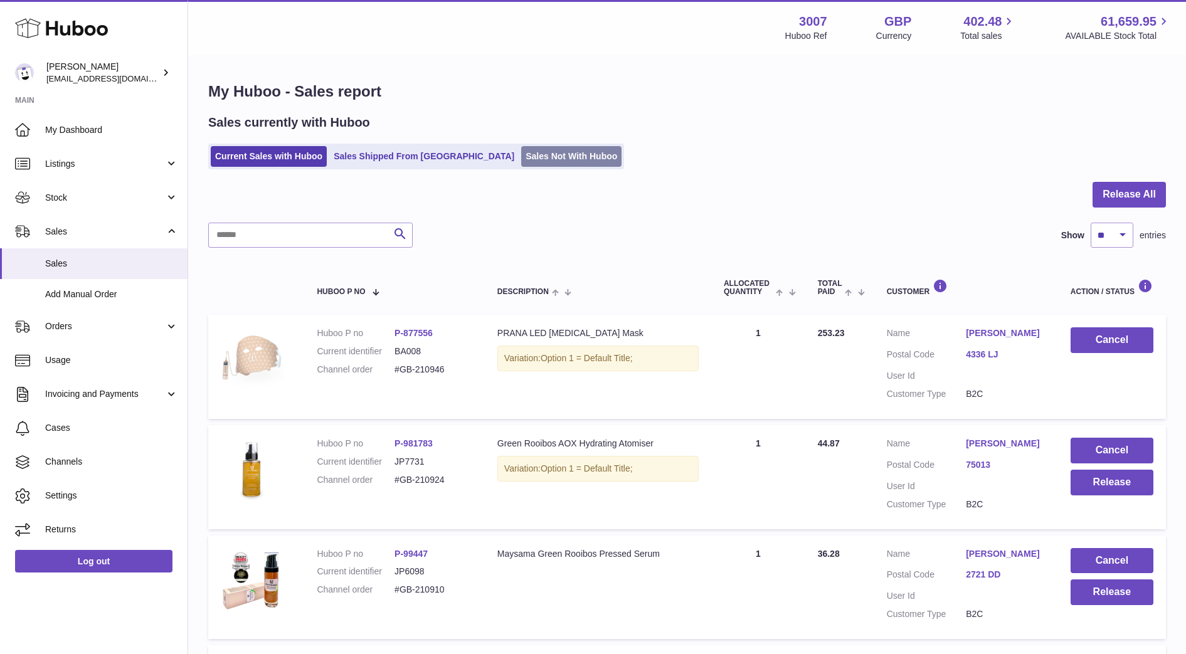
click at [521, 151] on link "Sales Not With Huboo" at bounding box center [571, 156] width 100 height 21
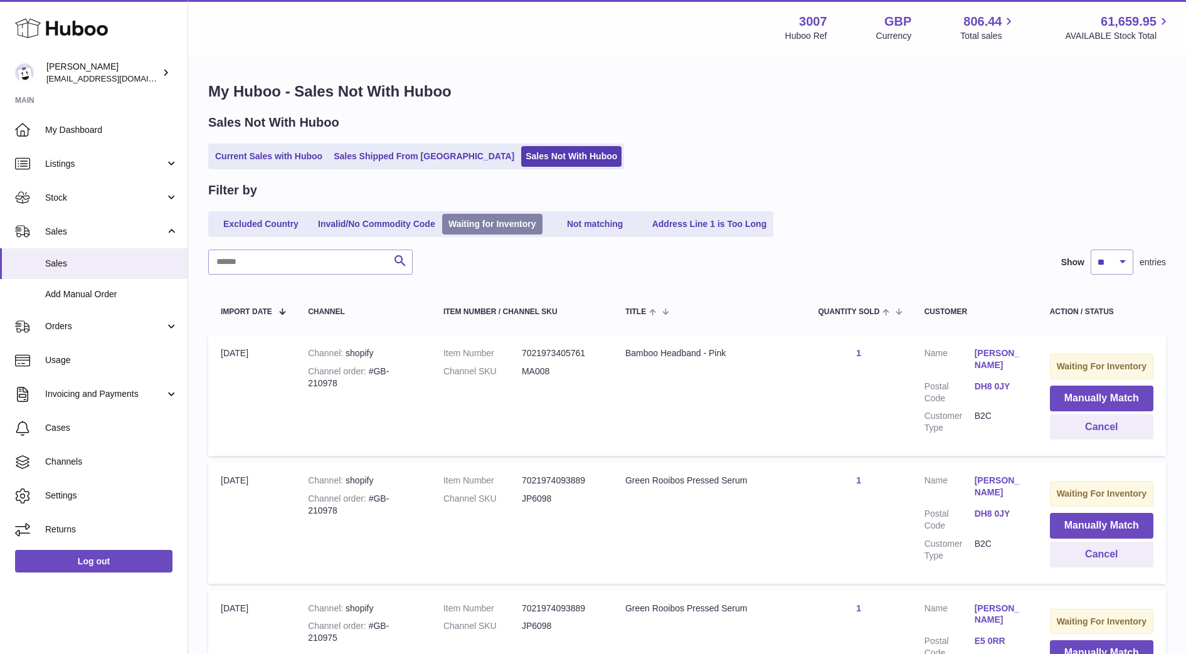
click at [512, 222] on link "Waiting for Inventory" at bounding box center [492, 224] width 100 height 21
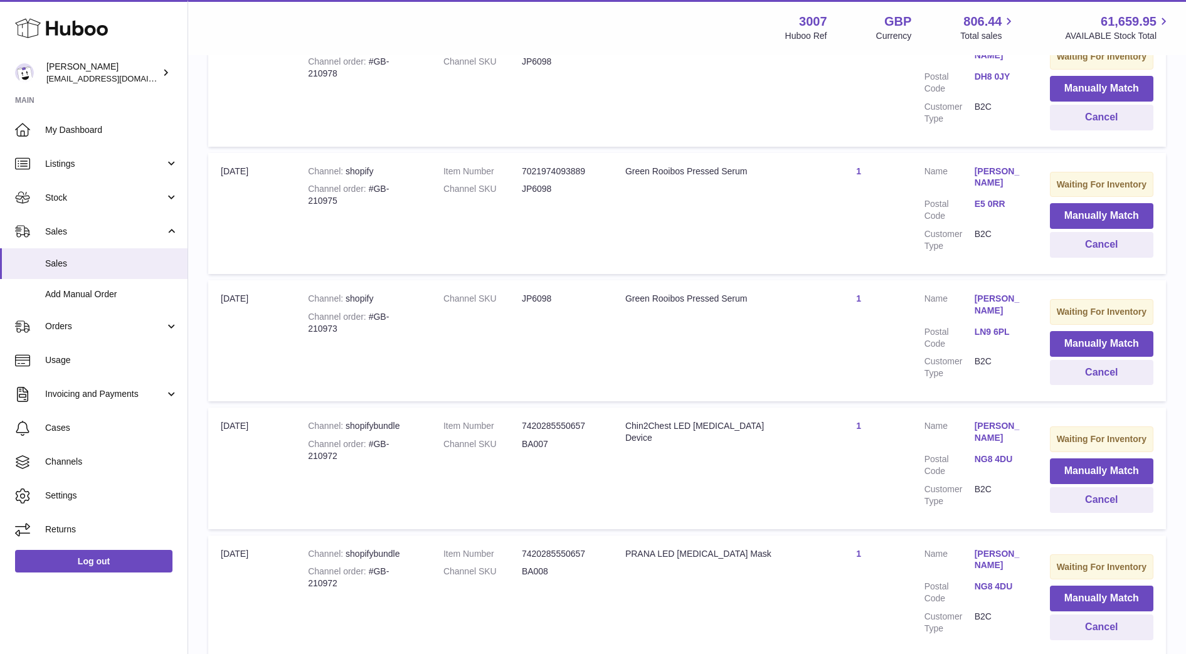
scroll to position [441, 0]
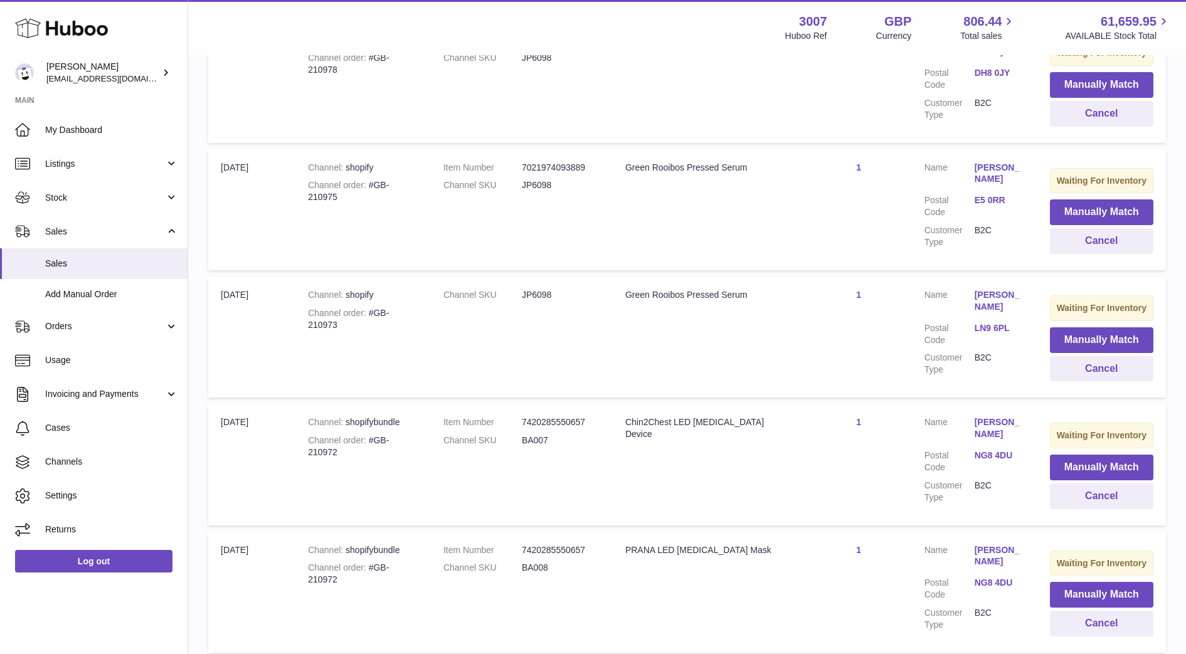
click at [995, 201] on link "E5 0RR" at bounding box center [1000, 200] width 50 height 12
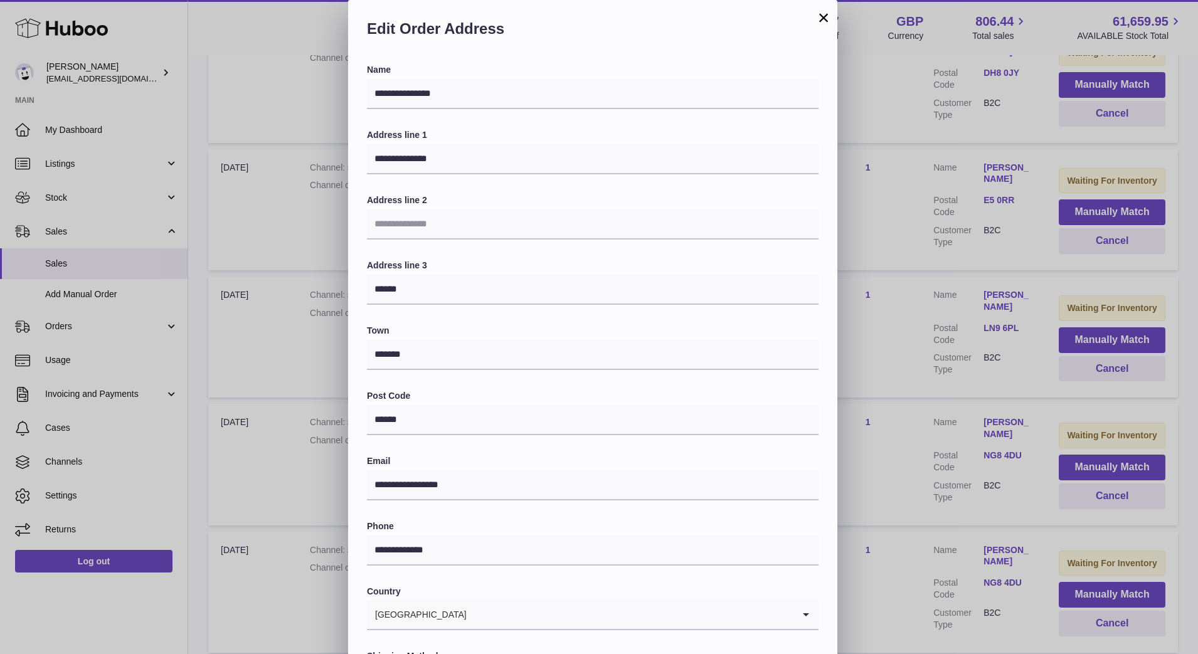
click at [900, 218] on div "**********" at bounding box center [599, 376] width 1198 height 753
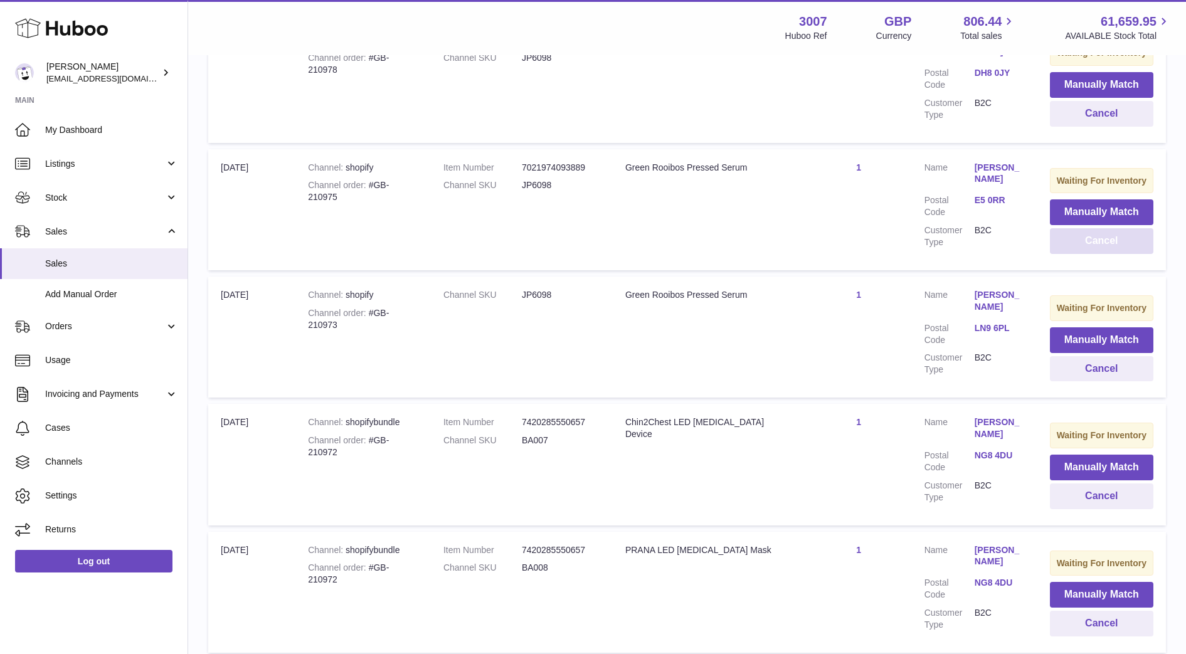
click at [1073, 241] on button "Cancel" at bounding box center [1101, 241] width 103 height 26
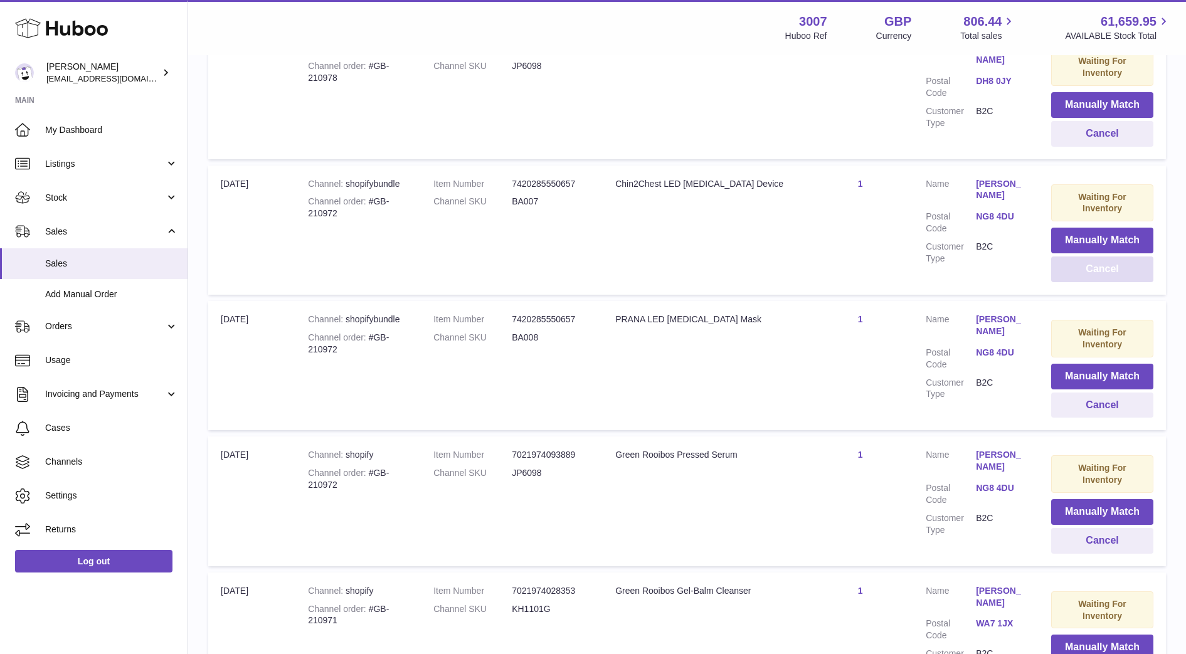
click at [1079, 257] on button "Cancel" at bounding box center [1102, 270] width 102 height 26
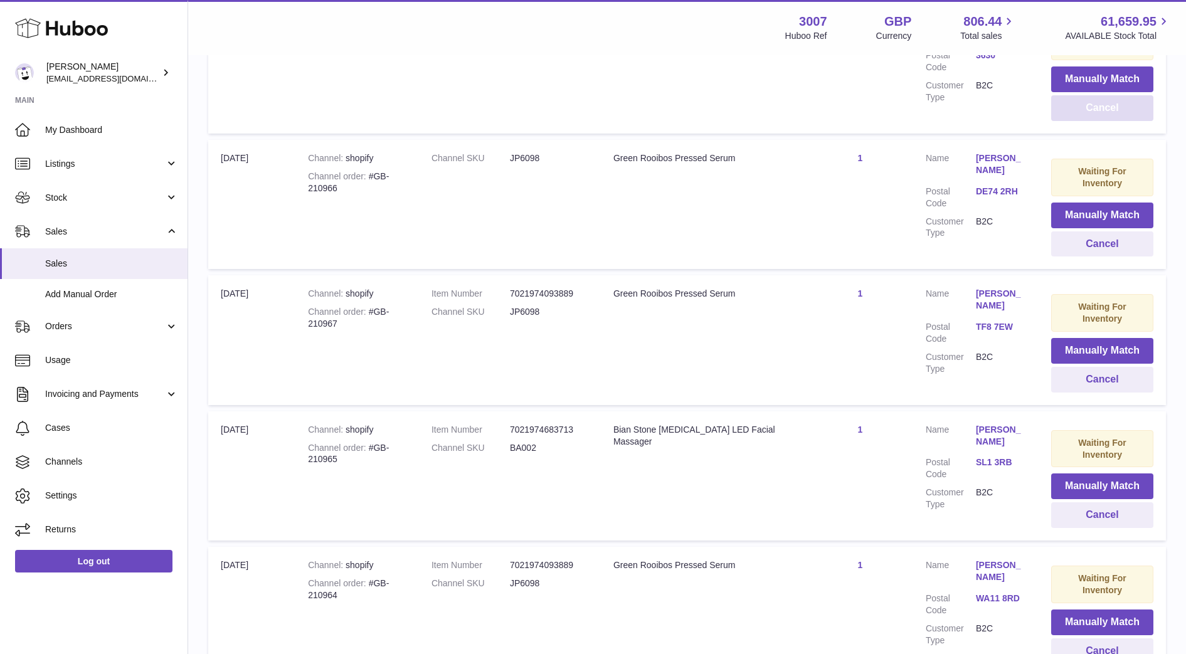
scroll to position [618, 0]
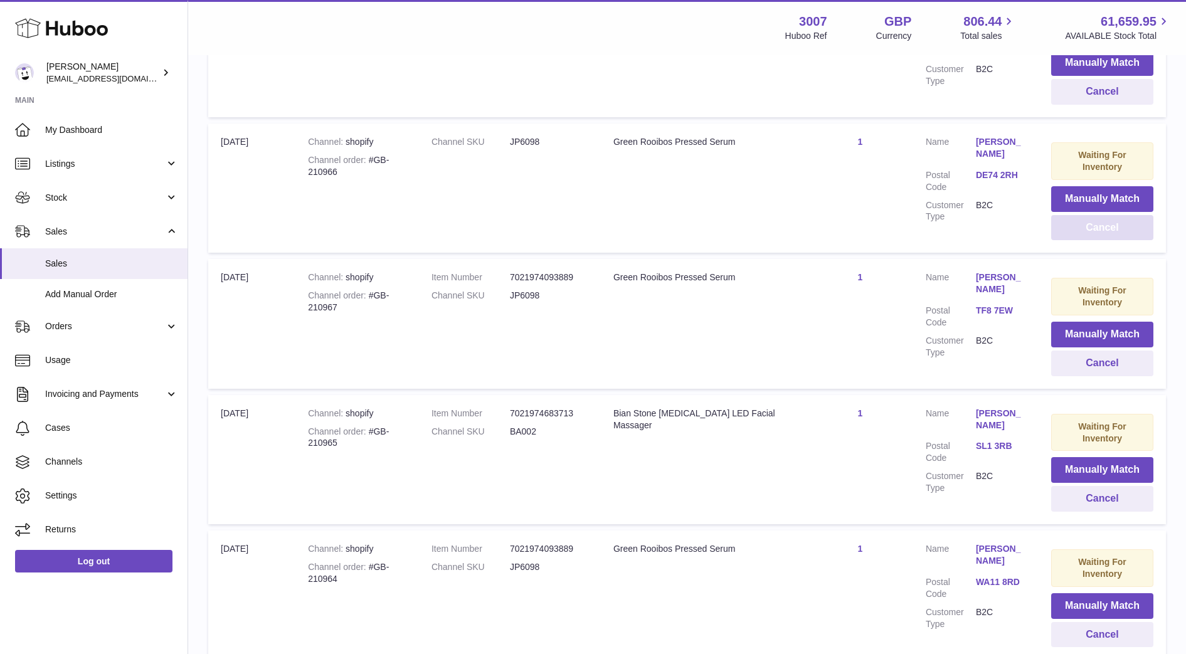
click at [1069, 215] on button "Cancel" at bounding box center [1102, 228] width 102 height 26
click at [1075, 215] on button "Cancel" at bounding box center [1102, 228] width 102 height 26
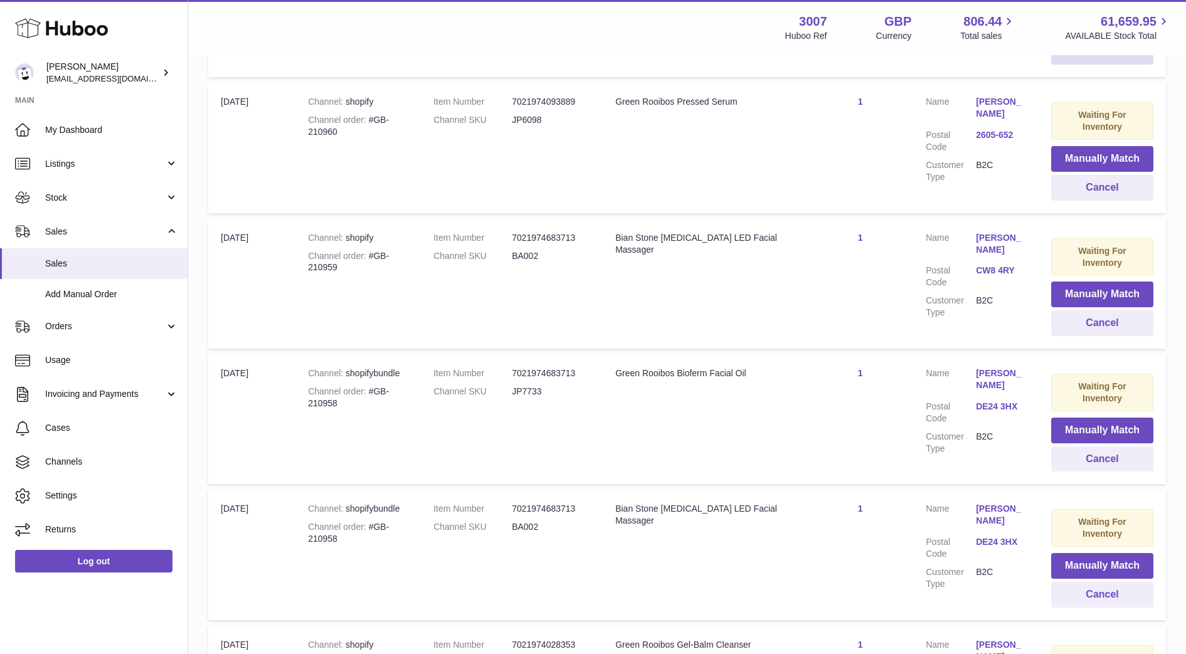
scroll to position [812, 0]
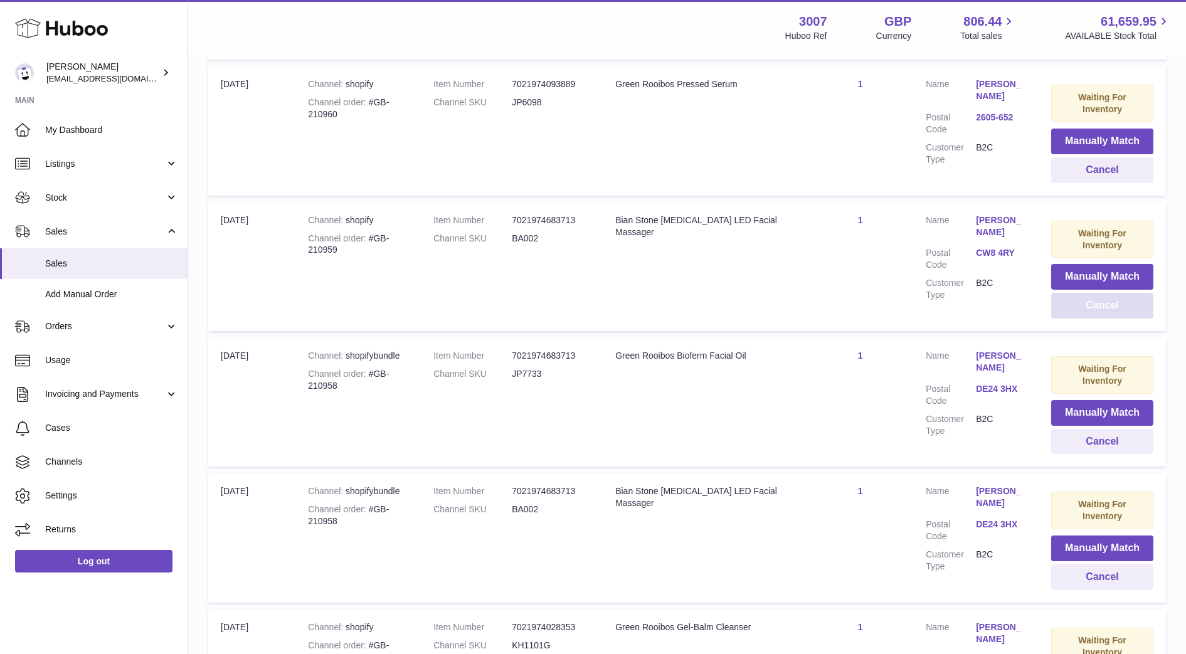
click at [1081, 293] on button "Cancel" at bounding box center [1102, 306] width 102 height 26
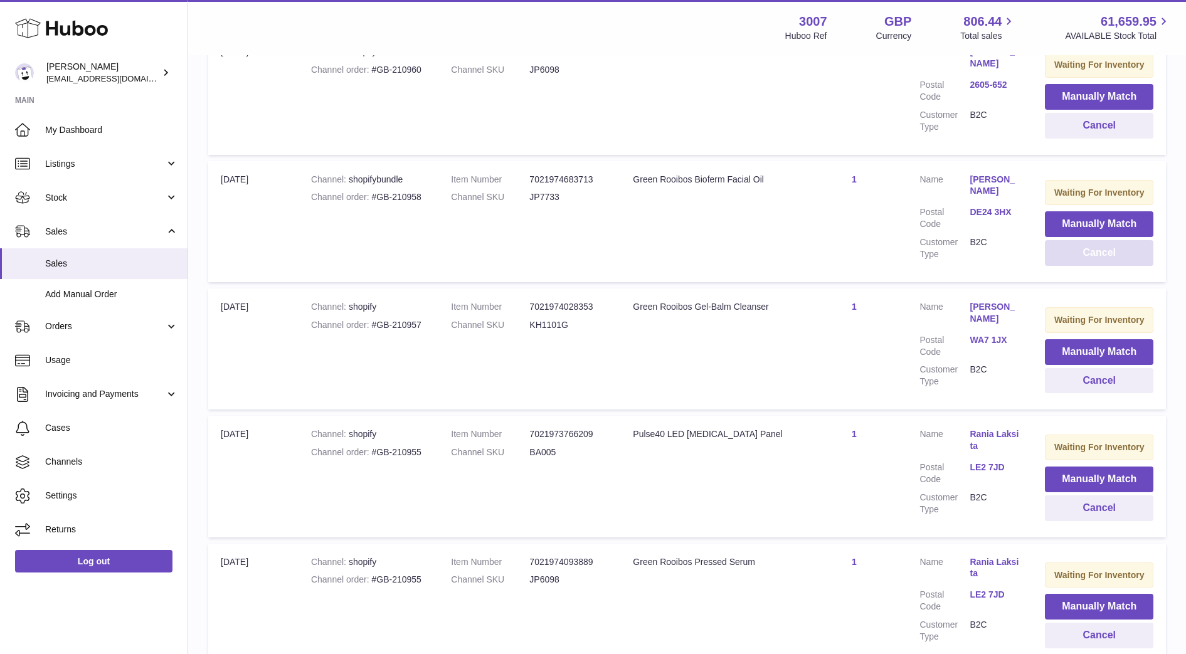
click at [1080, 258] on button "Cancel" at bounding box center [1099, 253] width 109 height 26
click at [1080, 258] on button "Cancel" at bounding box center [1100, 253] width 107 height 26
click at [1080, 254] on button "Cancel" at bounding box center [1100, 253] width 107 height 26
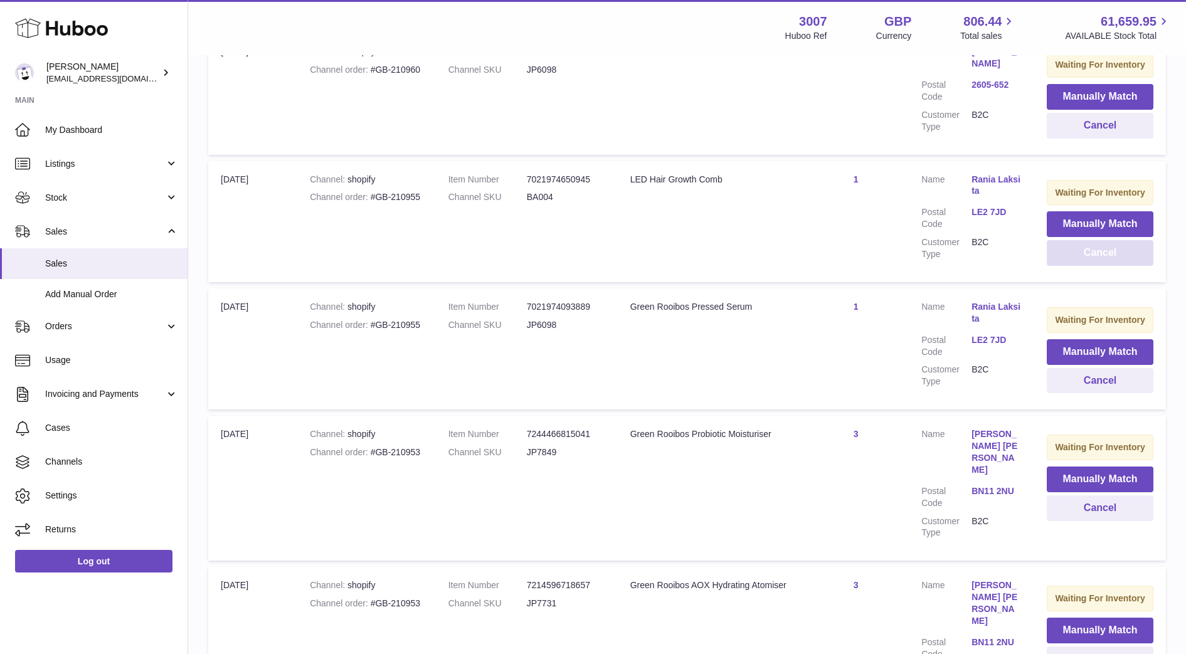
click at [1080, 254] on button "Cancel" at bounding box center [1100, 253] width 107 height 26
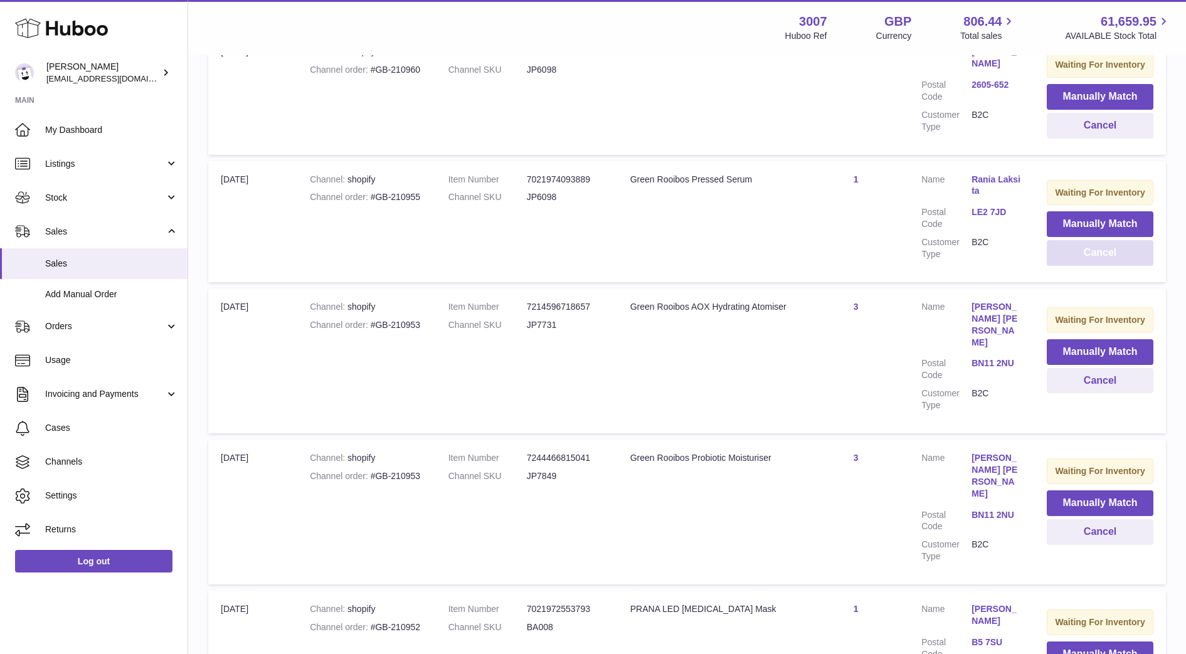
click at [1080, 254] on button "Cancel" at bounding box center [1100, 253] width 107 height 26
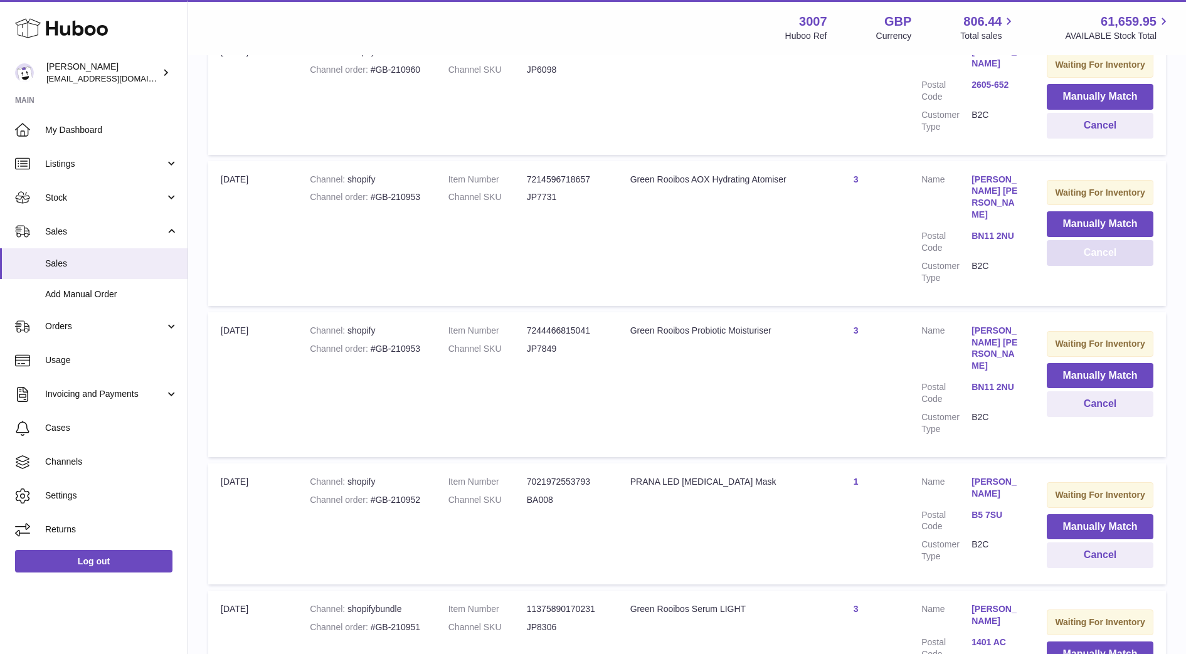
click at [1078, 259] on button "Cancel" at bounding box center [1100, 253] width 107 height 26
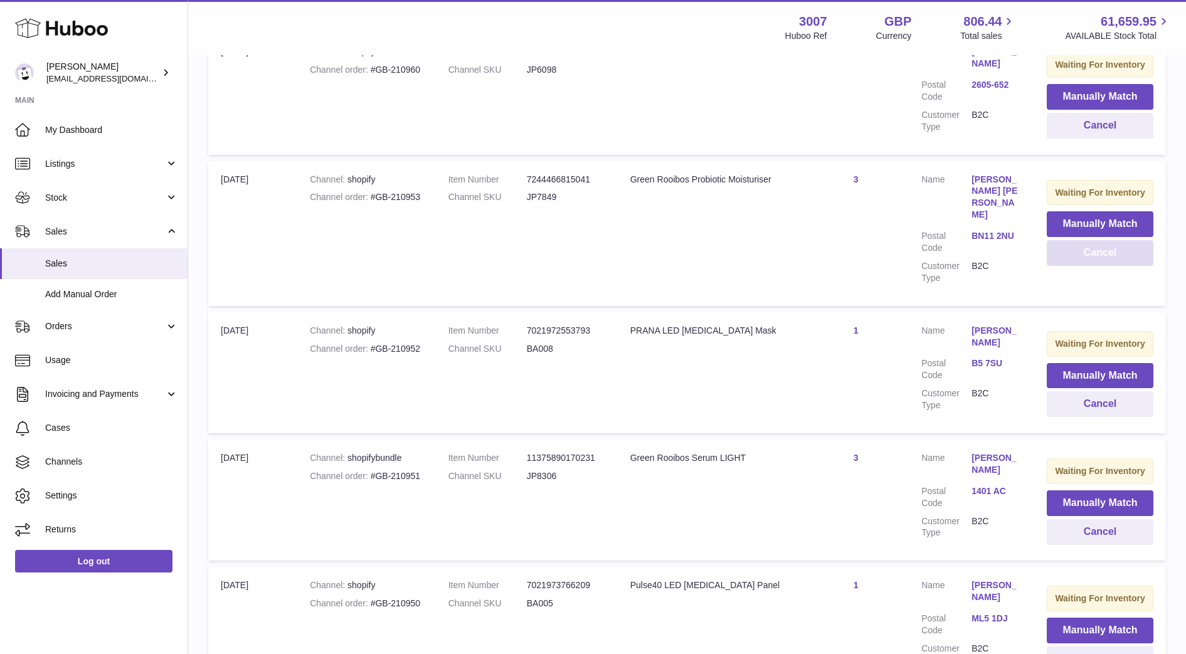
click at [1078, 259] on button "Cancel" at bounding box center [1100, 253] width 107 height 26
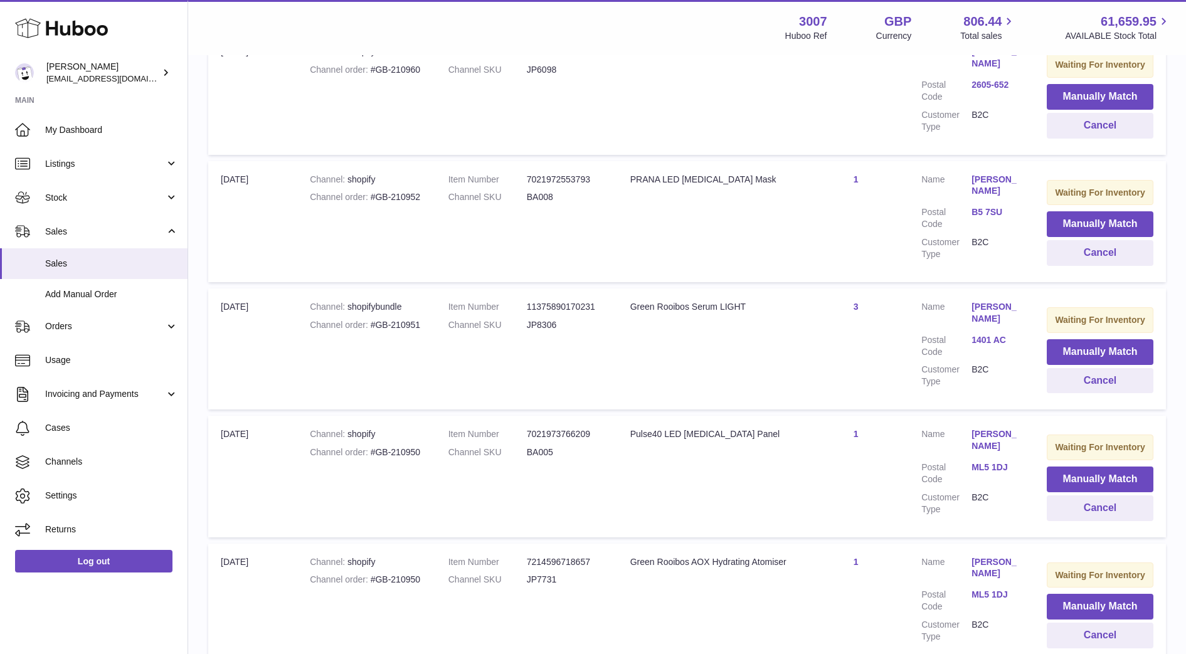
click at [995, 211] on link "B5 7SU" at bounding box center [997, 212] width 50 height 12
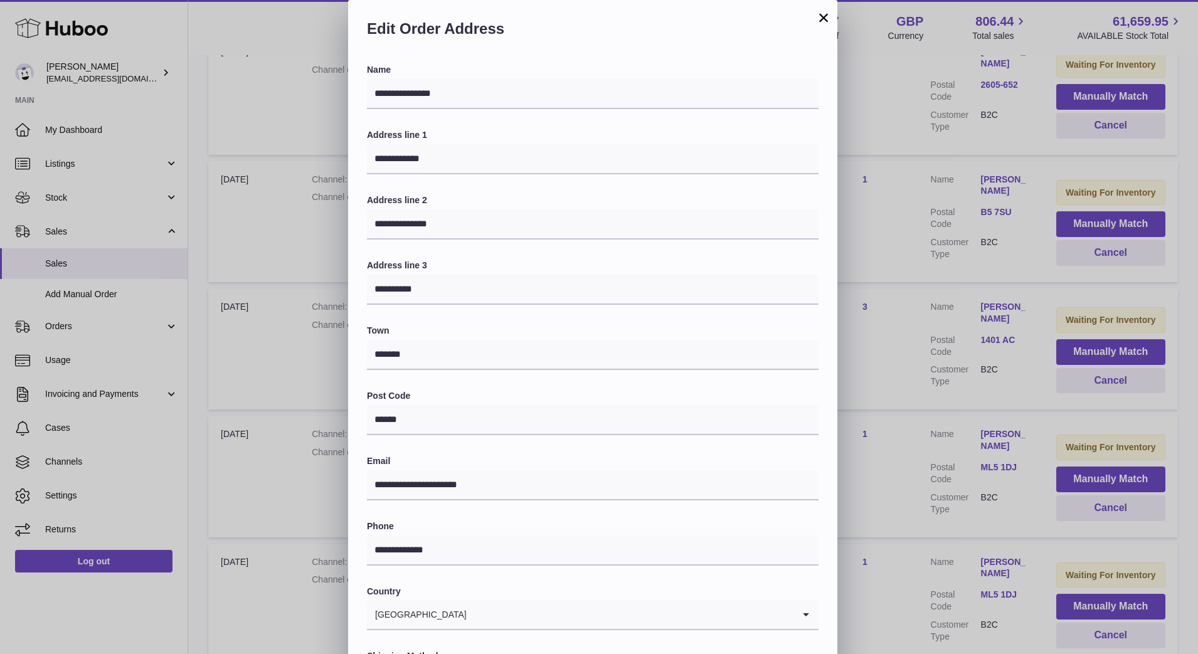
click at [933, 235] on div "**********" at bounding box center [599, 376] width 1198 height 753
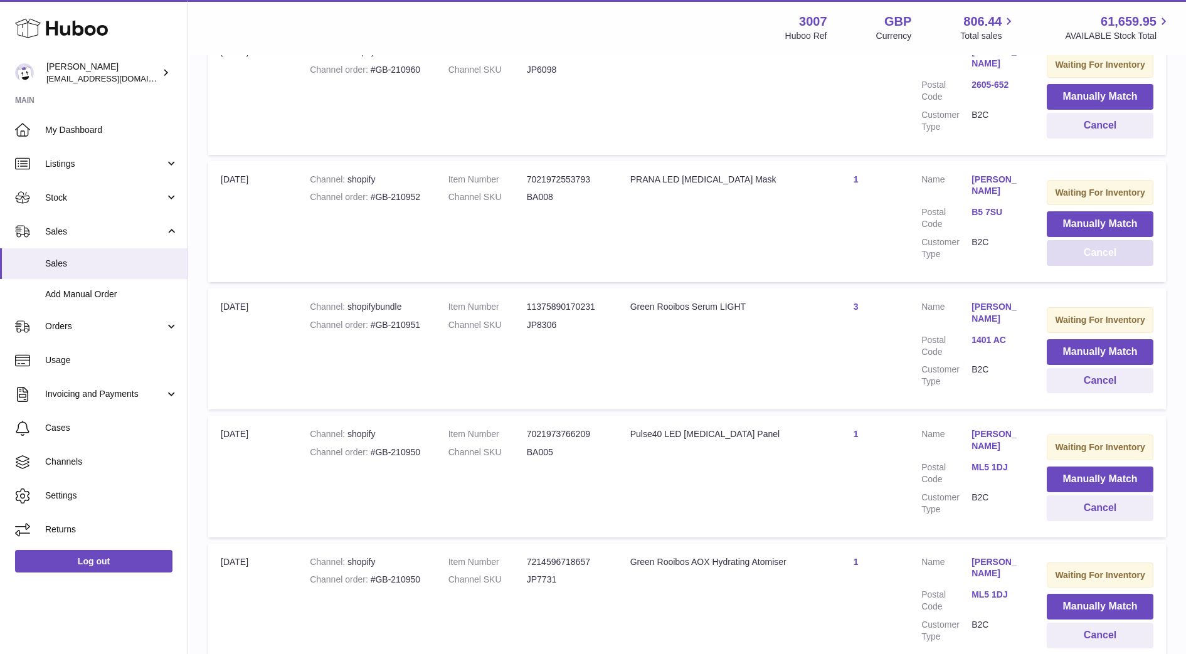
click at [1063, 262] on button "Cancel" at bounding box center [1100, 253] width 107 height 26
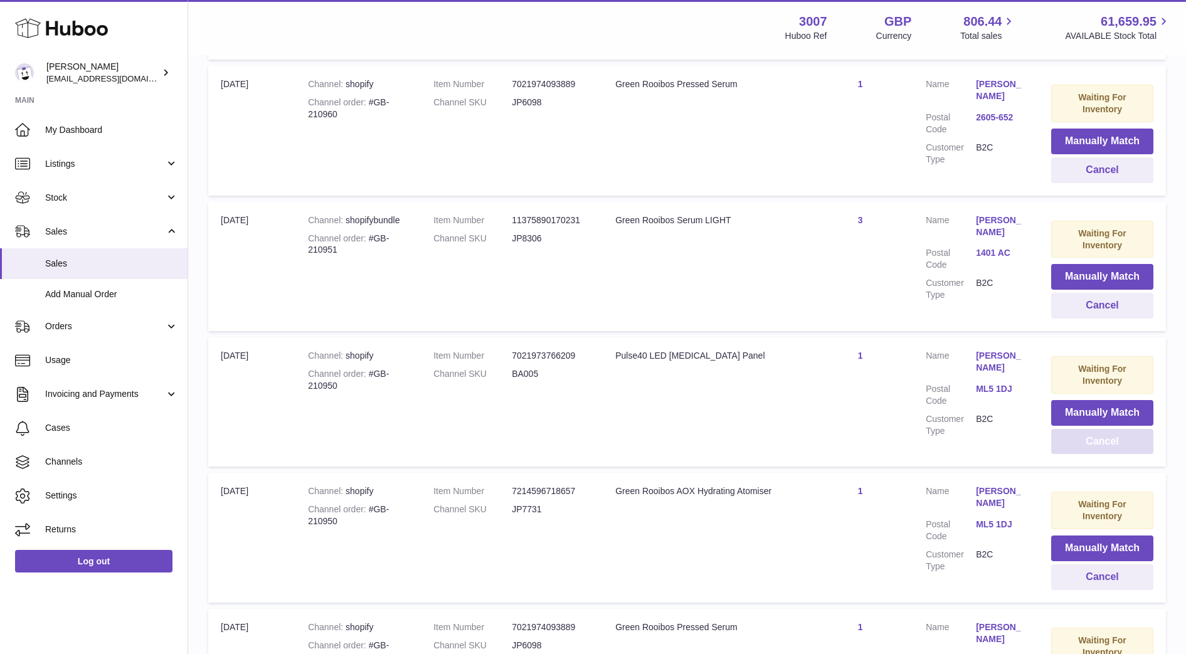
click at [1080, 429] on button "Cancel" at bounding box center [1102, 442] width 102 height 26
click at [1066, 429] on button "Cancel" at bounding box center [1102, 442] width 102 height 26
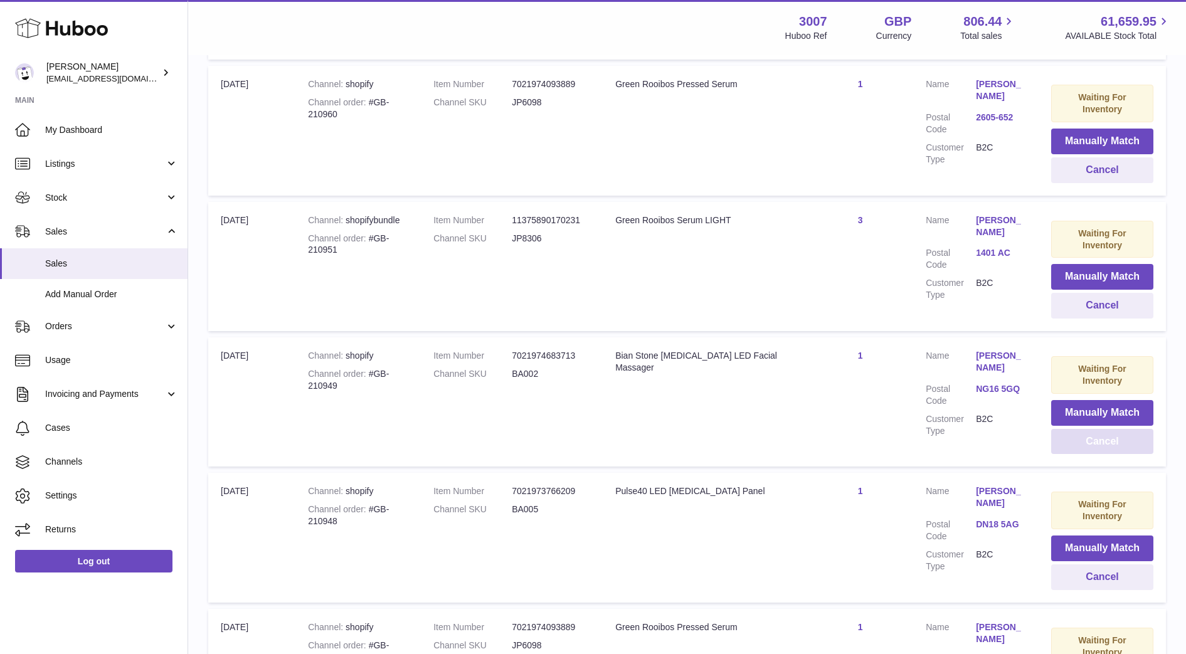
click at [1066, 429] on button "Cancel" at bounding box center [1102, 442] width 102 height 26
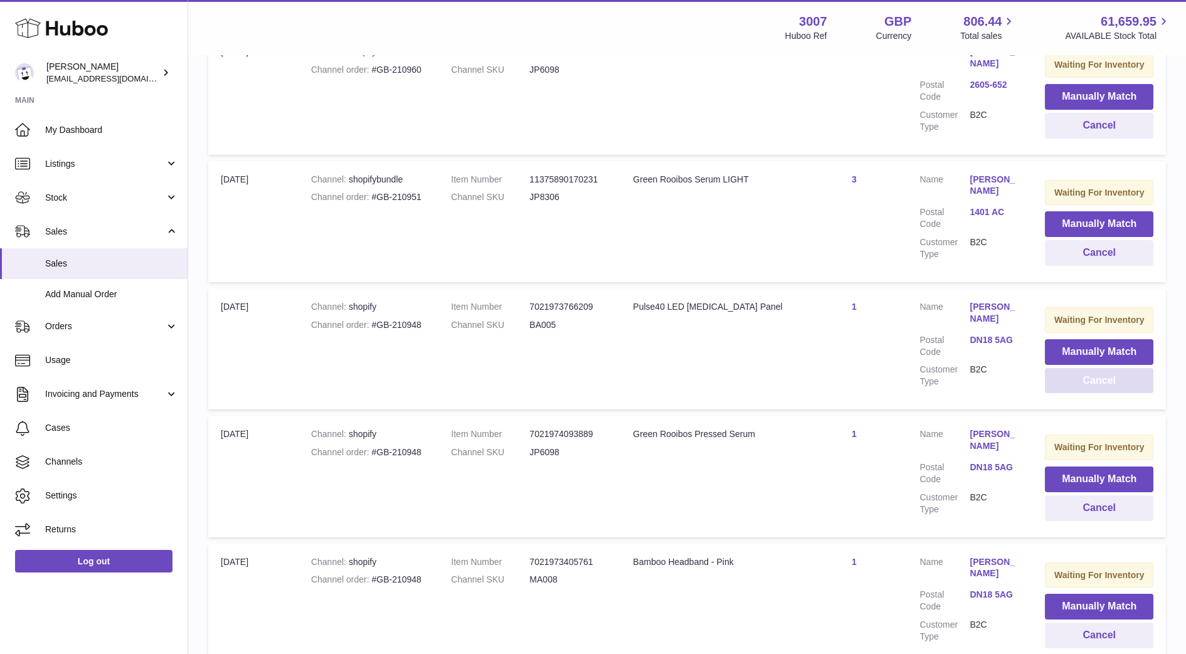
click at [1066, 383] on button "Cancel" at bounding box center [1099, 381] width 109 height 26
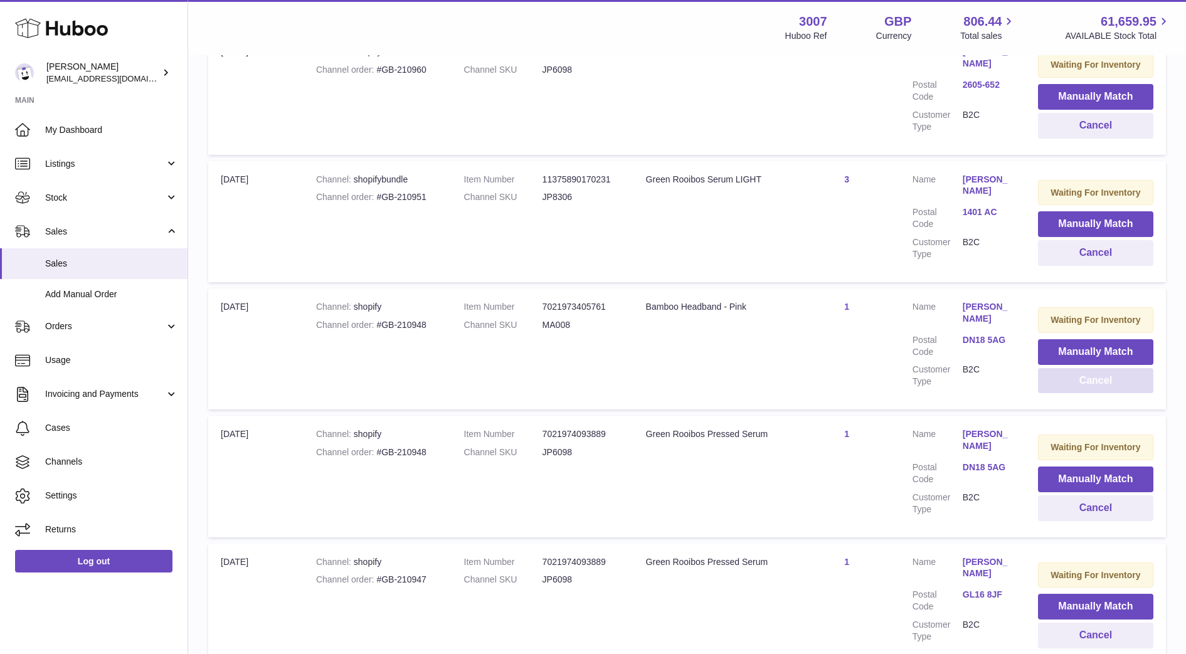
click at [1066, 383] on button "Cancel" at bounding box center [1095, 381] width 115 height 26
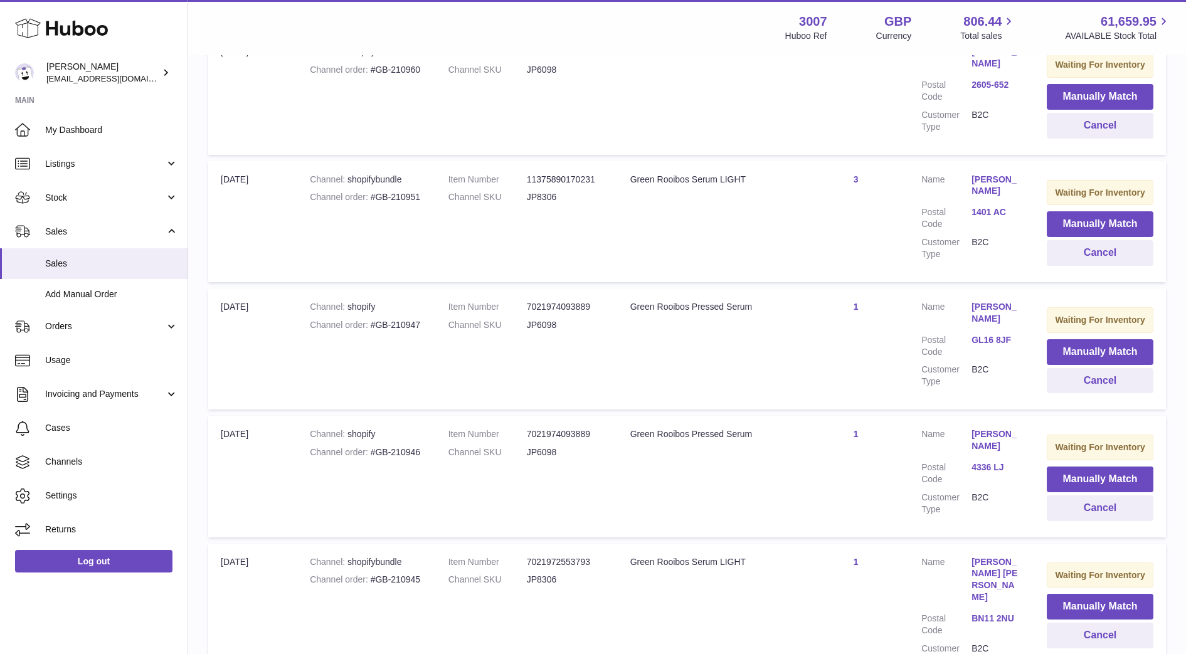
click at [1000, 341] on link "GL16 8JF" at bounding box center [997, 340] width 50 height 12
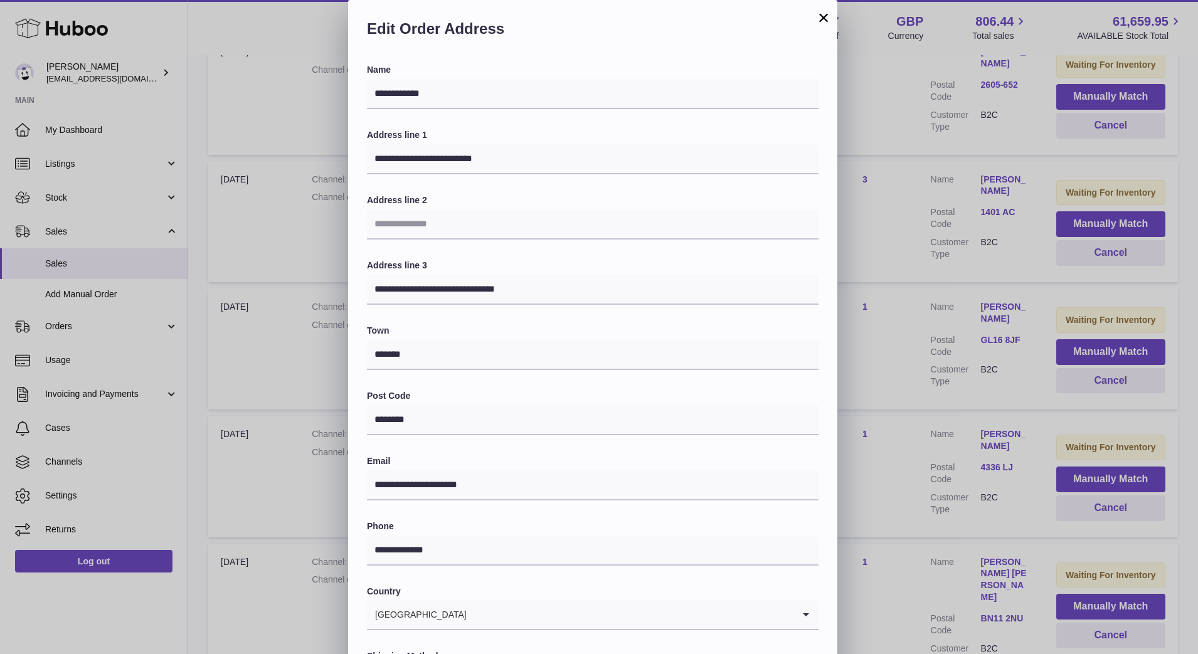
click at [965, 403] on div "**********" at bounding box center [599, 376] width 1198 height 753
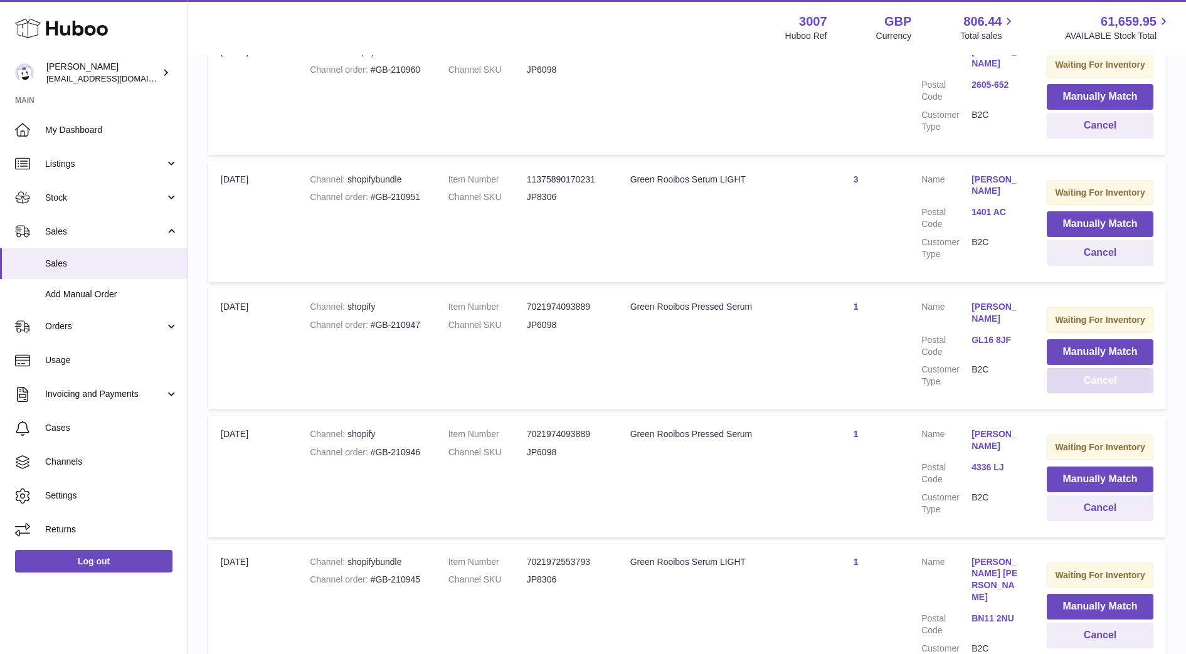
click at [1088, 389] on button "Cancel" at bounding box center [1100, 381] width 107 height 26
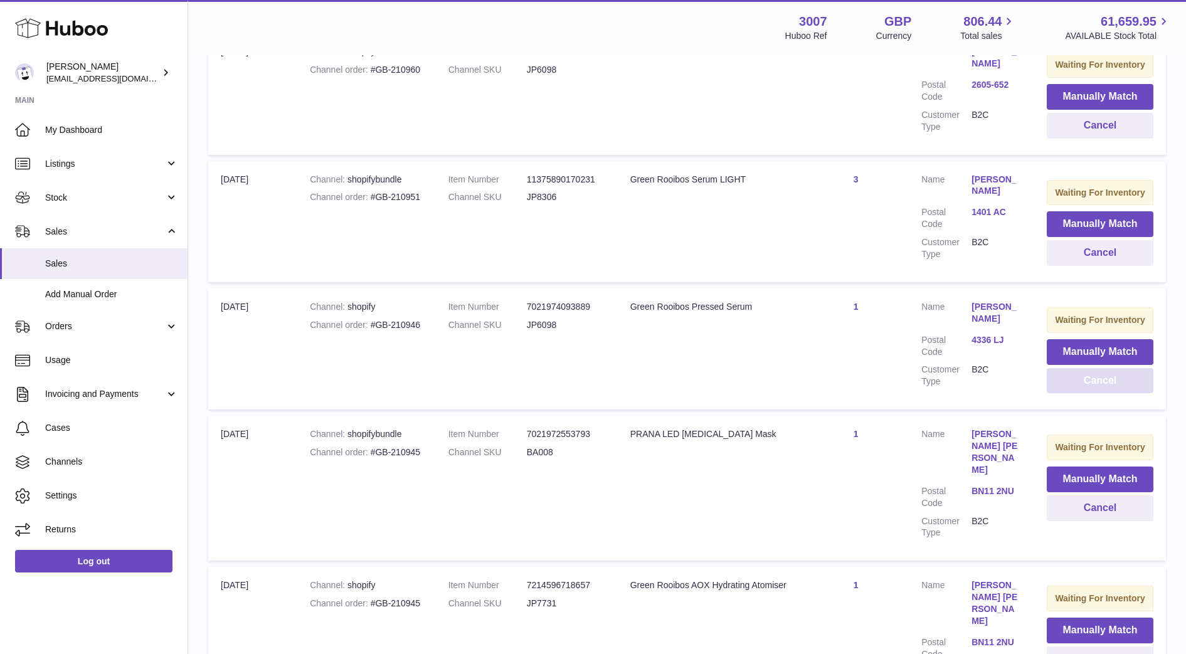
click at [1089, 385] on button "Cancel" at bounding box center [1100, 381] width 107 height 26
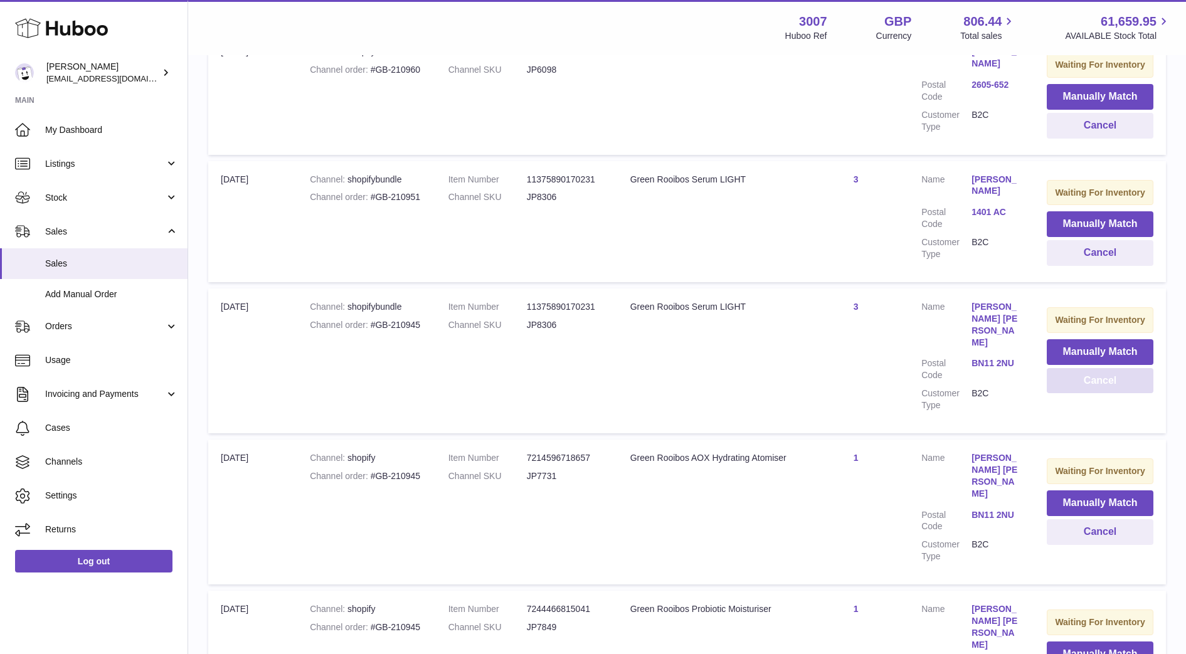
click at [1089, 385] on button "Cancel" at bounding box center [1100, 381] width 107 height 26
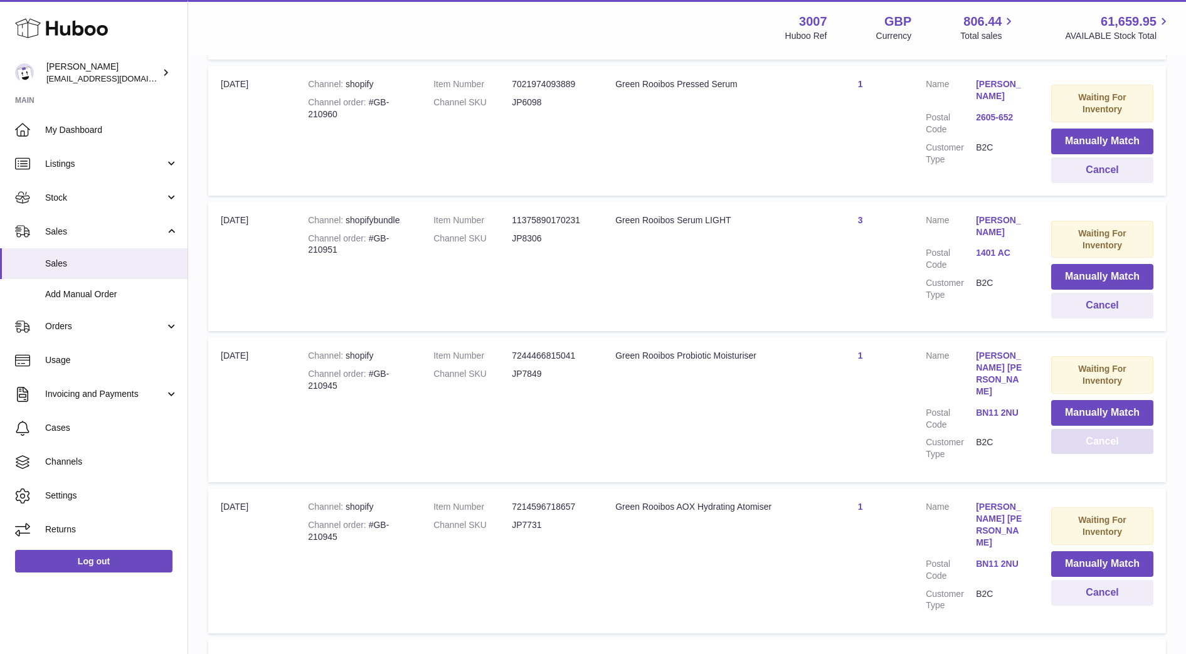
click at [1089, 429] on button "Cancel" at bounding box center [1102, 442] width 102 height 26
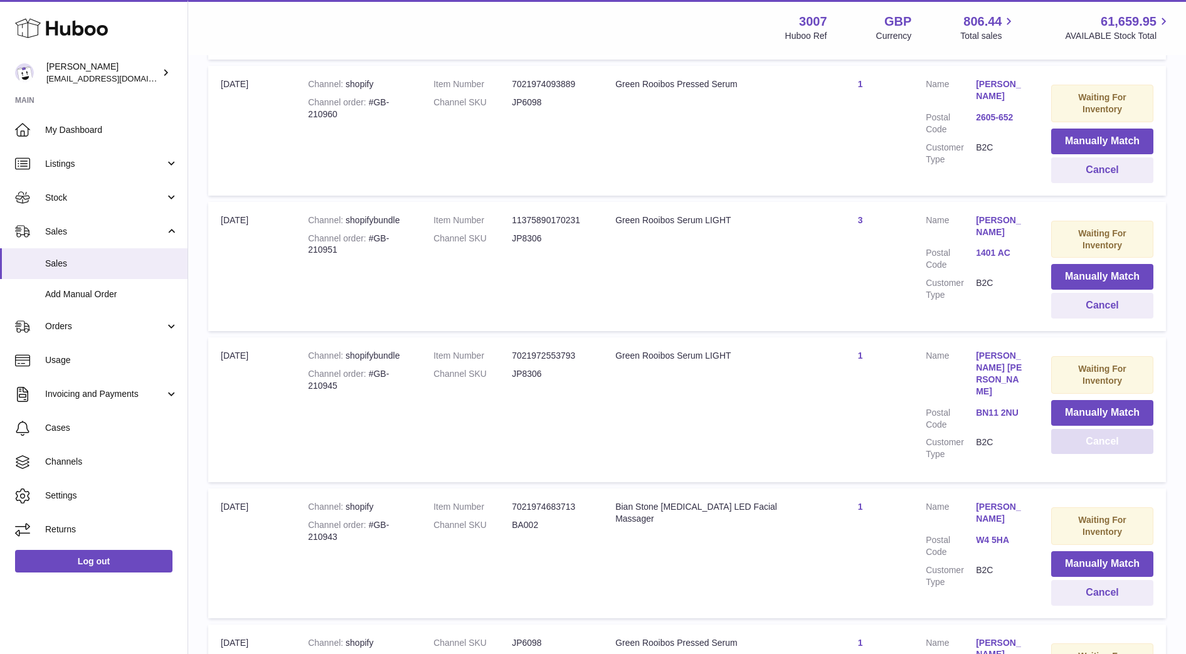
click at [1089, 429] on button "Cancel" at bounding box center [1102, 442] width 102 height 26
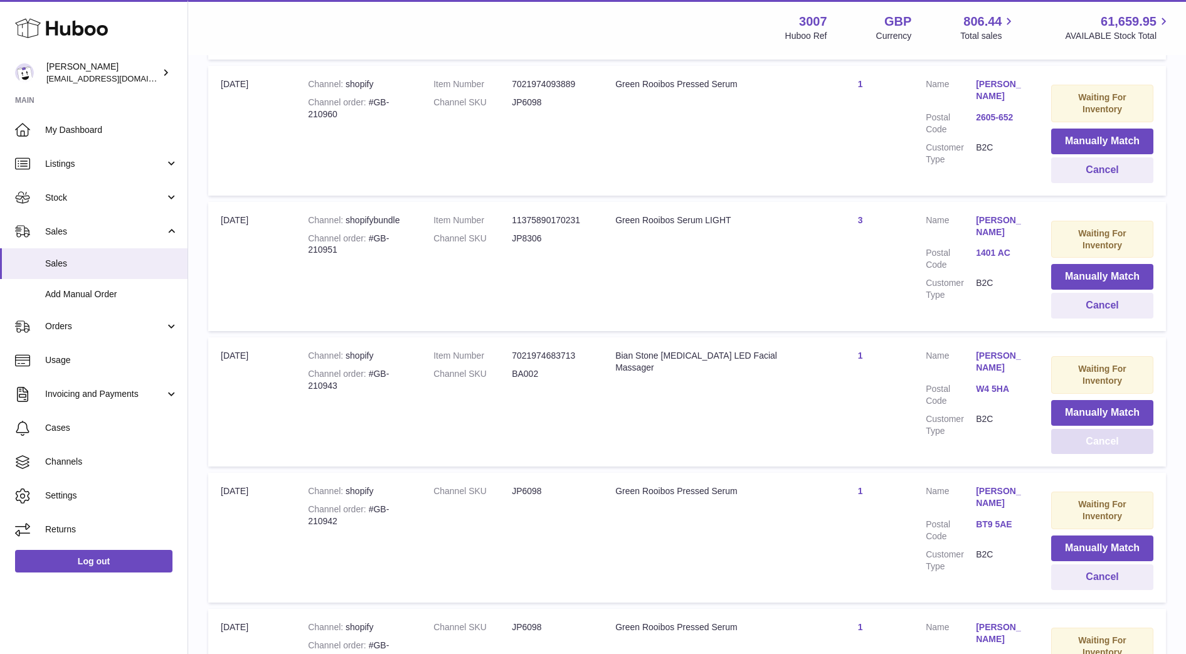
click at [1089, 429] on button "Cancel" at bounding box center [1102, 442] width 102 height 26
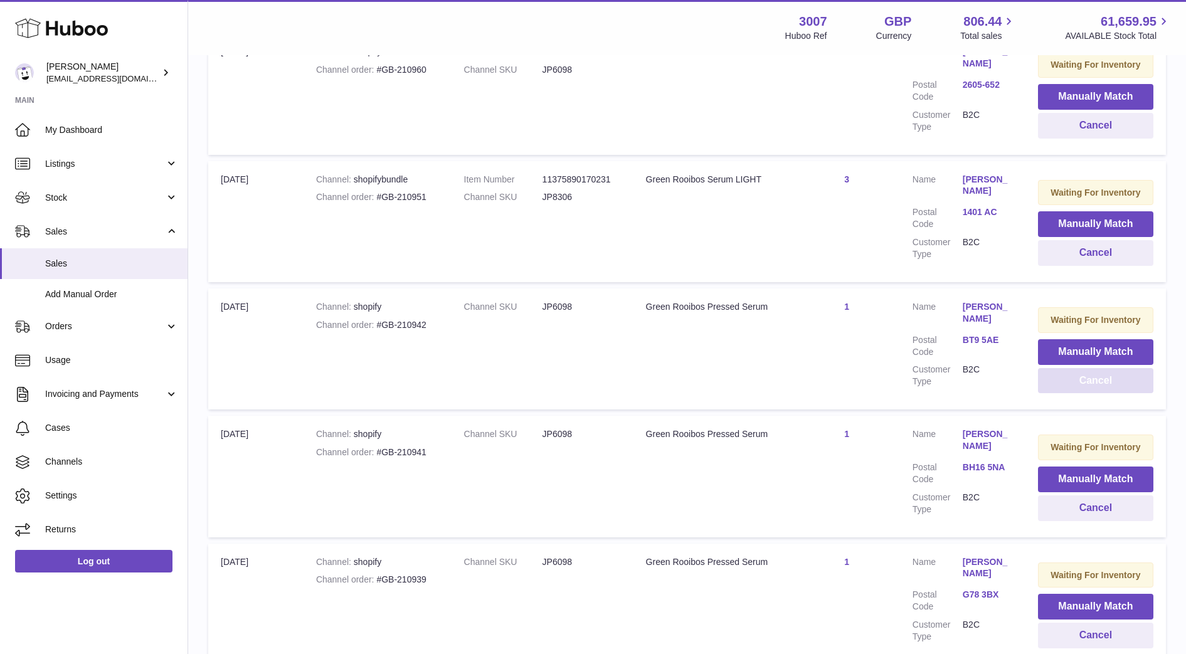
click at [1089, 385] on button "Cancel" at bounding box center [1095, 381] width 115 height 26
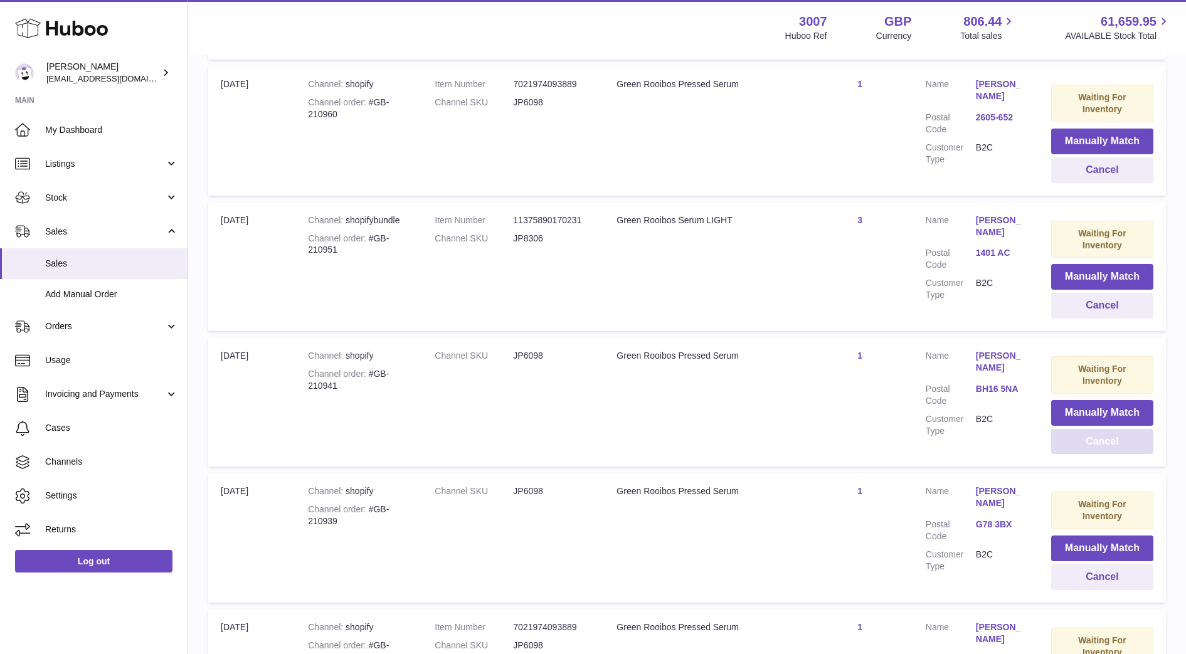
scroll to position [836, 0]
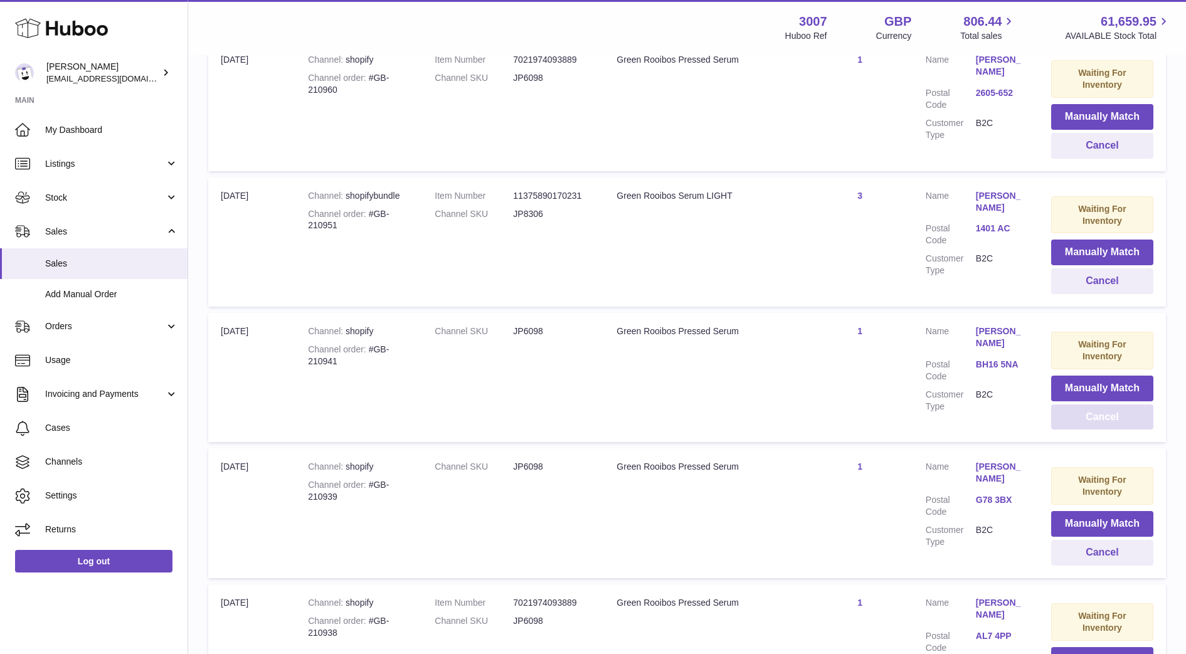
click at [1092, 426] on button "Cancel" at bounding box center [1102, 418] width 102 height 26
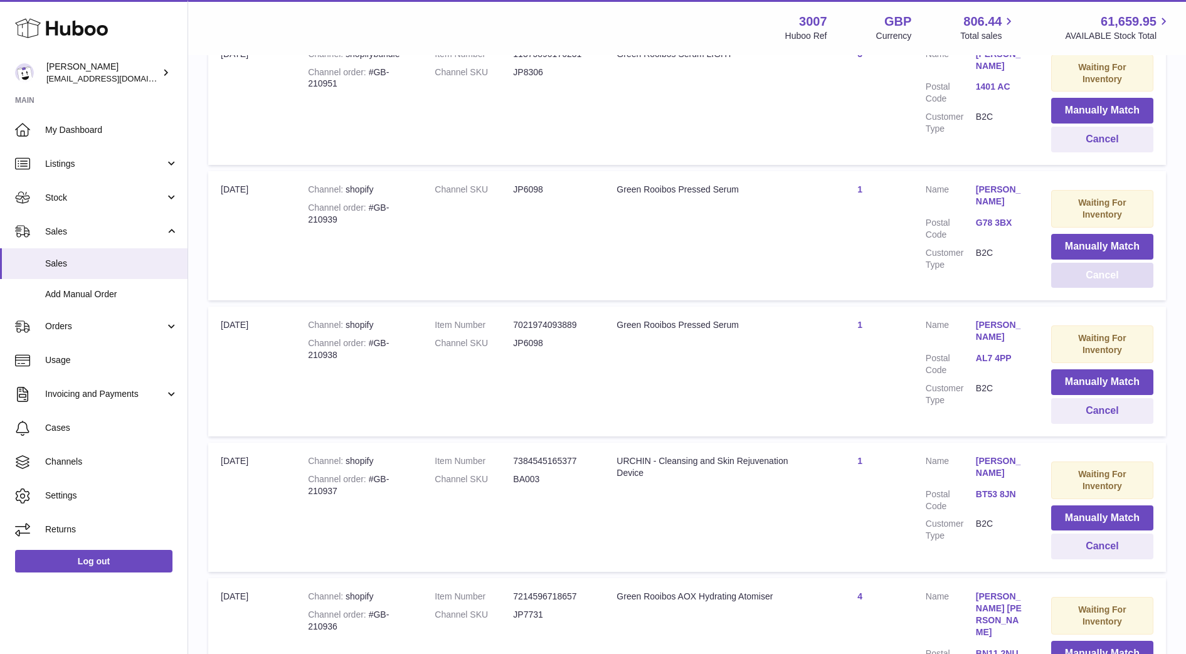
scroll to position [1014, 0]
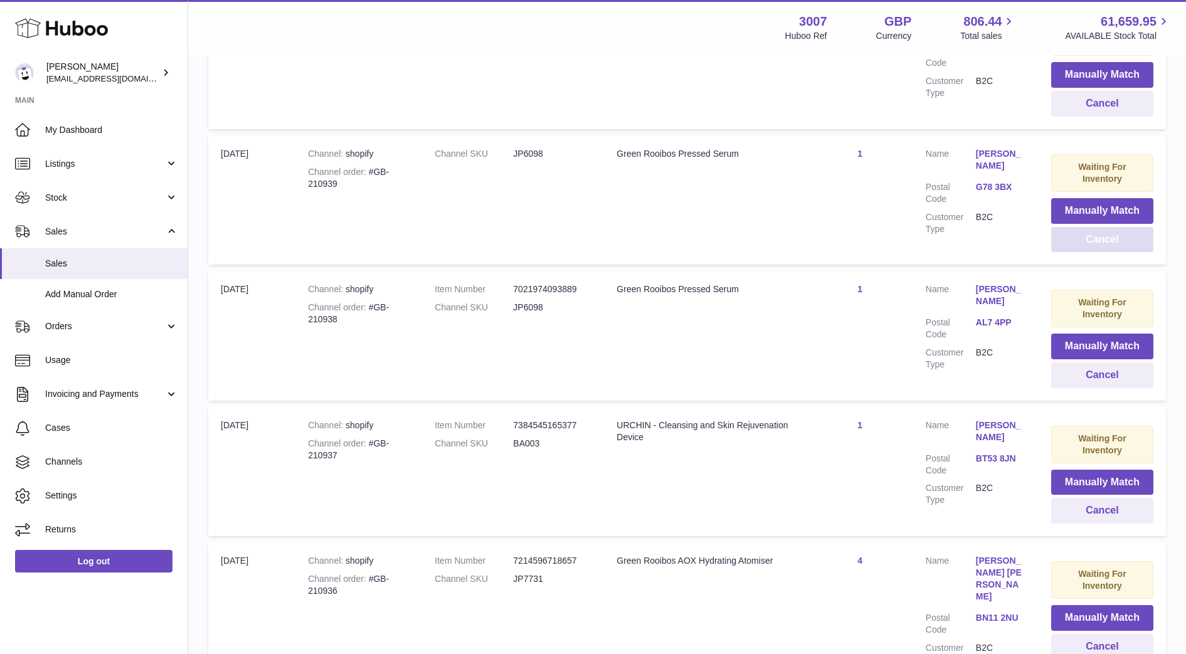
click at [1071, 245] on button "Cancel" at bounding box center [1102, 240] width 102 height 26
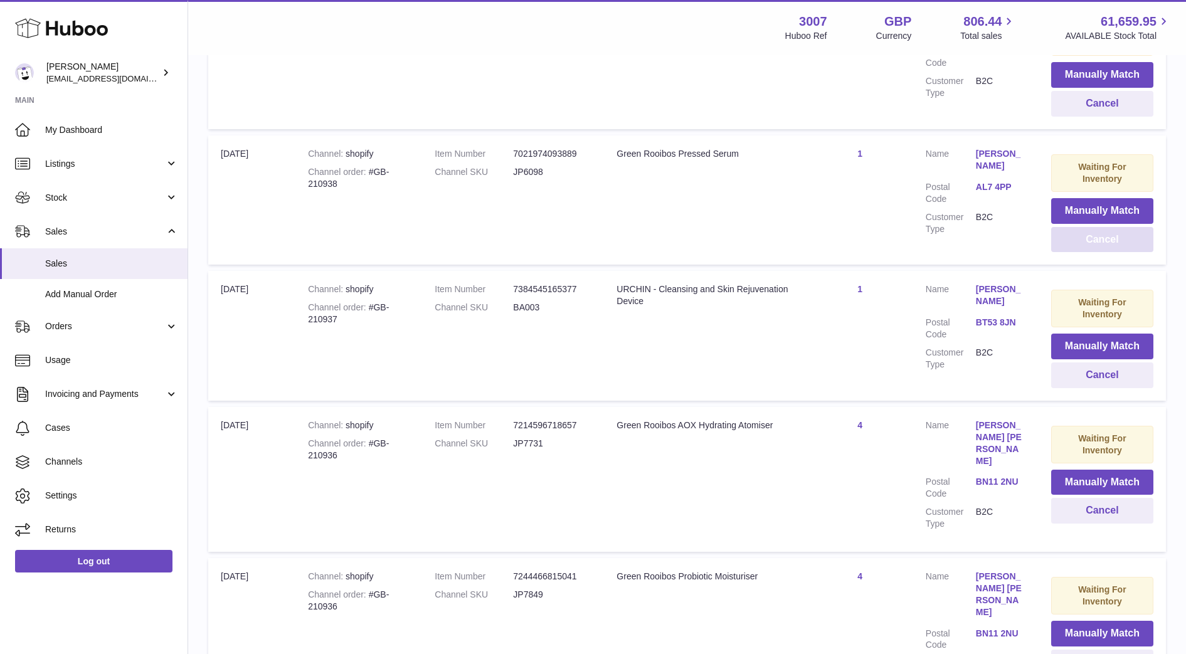
click at [1066, 238] on button "Cancel" at bounding box center [1102, 240] width 102 height 26
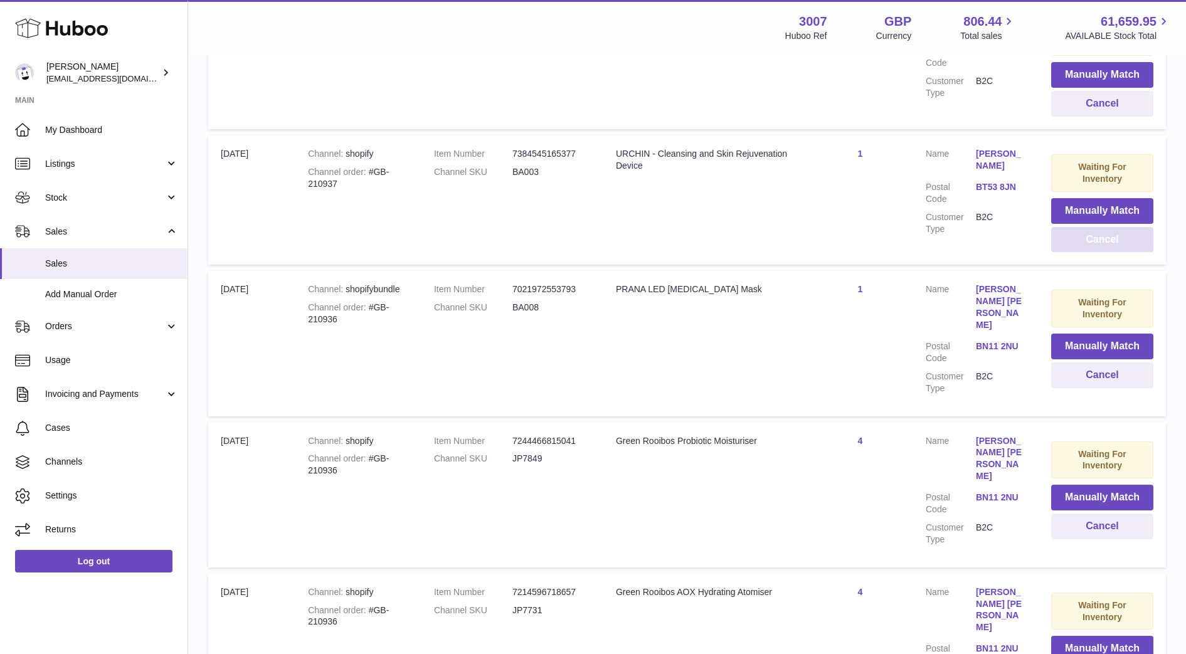
click at [1066, 238] on button "Cancel" at bounding box center [1102, 240] width 102 height 26
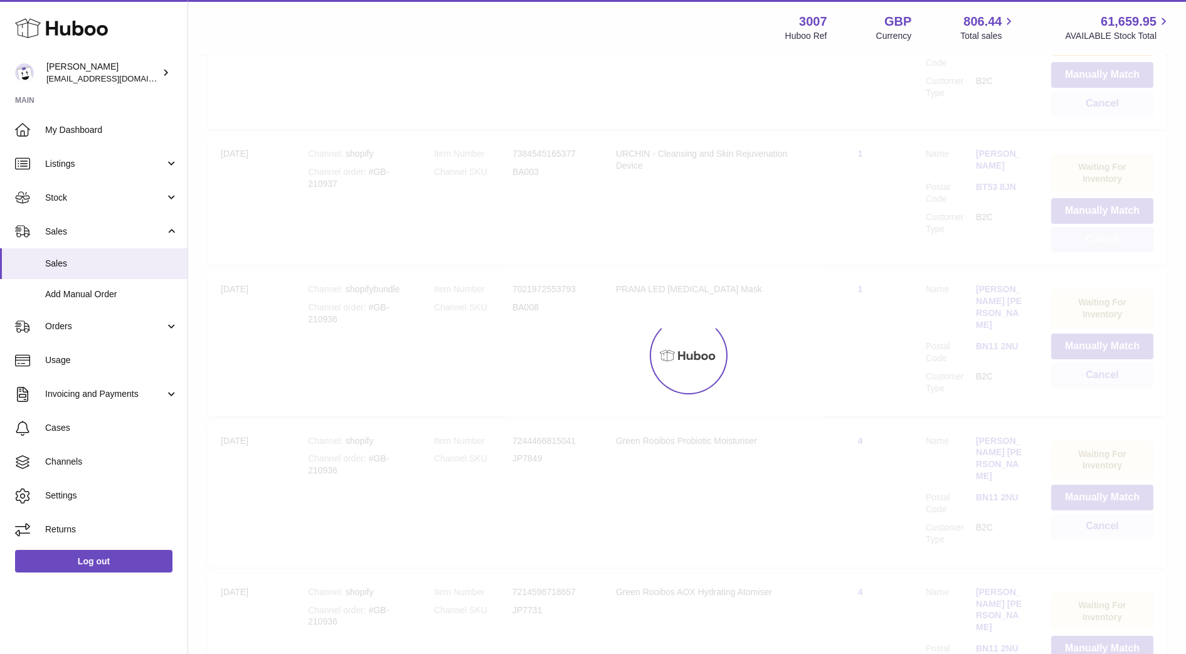
scroll to position [973, 0]
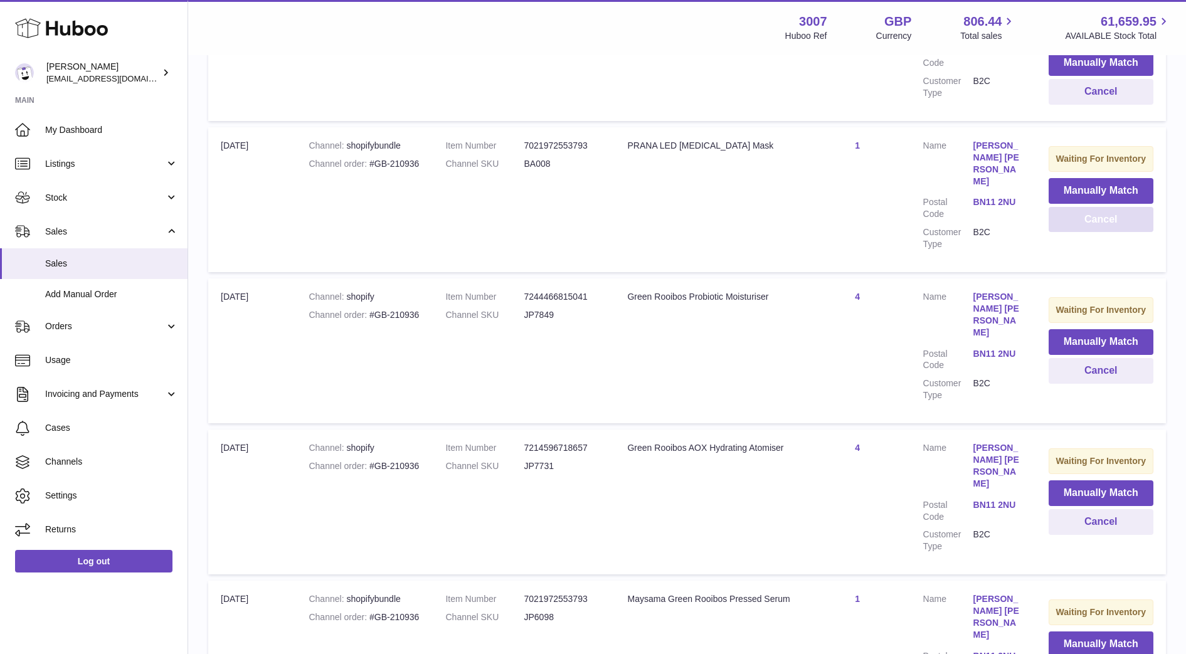
click at [1066, 238] on td "Waiting For Inventory Manually Match Cancel" at bounding box center [1101, 199] width 130 height 145
click at [1080, 225] on button "Cancel" at bounding box center [1101, 220] width 105 height 26
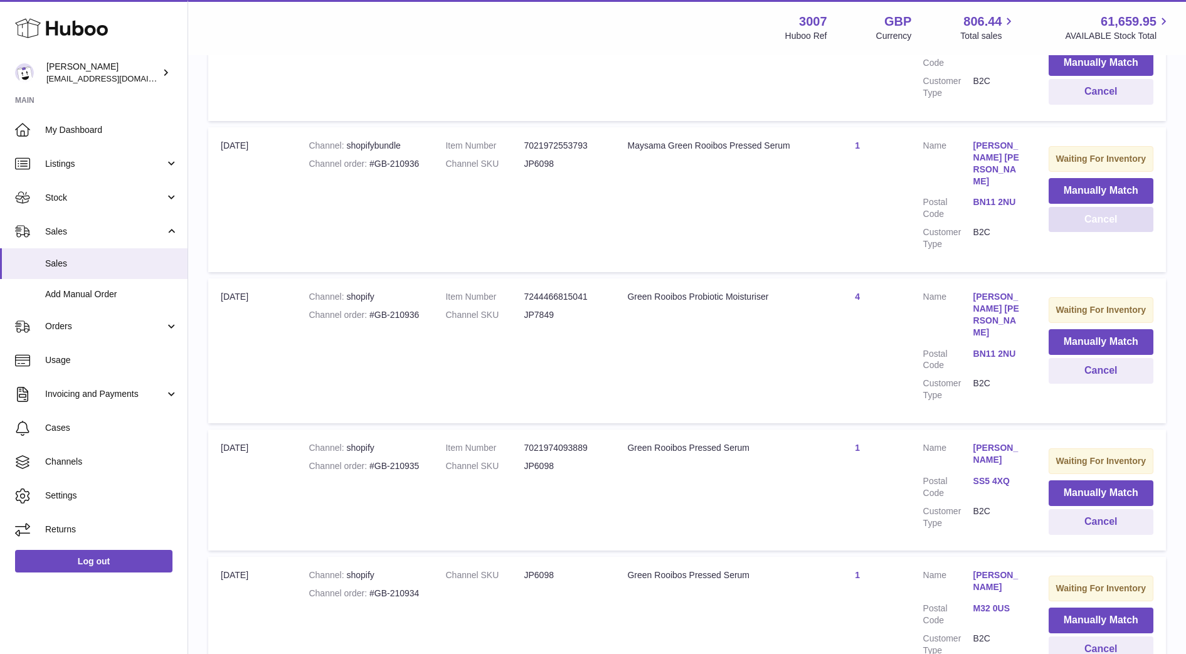
click at [1080, 225] on button "Cancel" at bounding box center [1101, 220] width 105 height 26
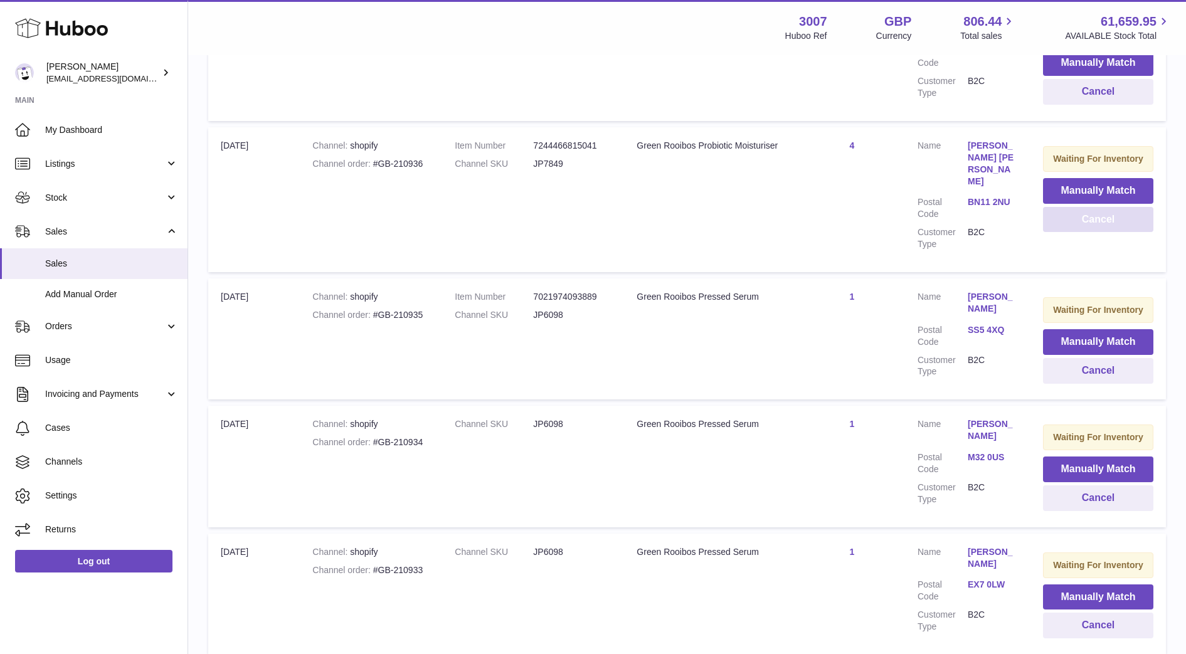
click at [1080, 225] on button "Cancel" at bounding box center [1098, 220] width 110 height 26
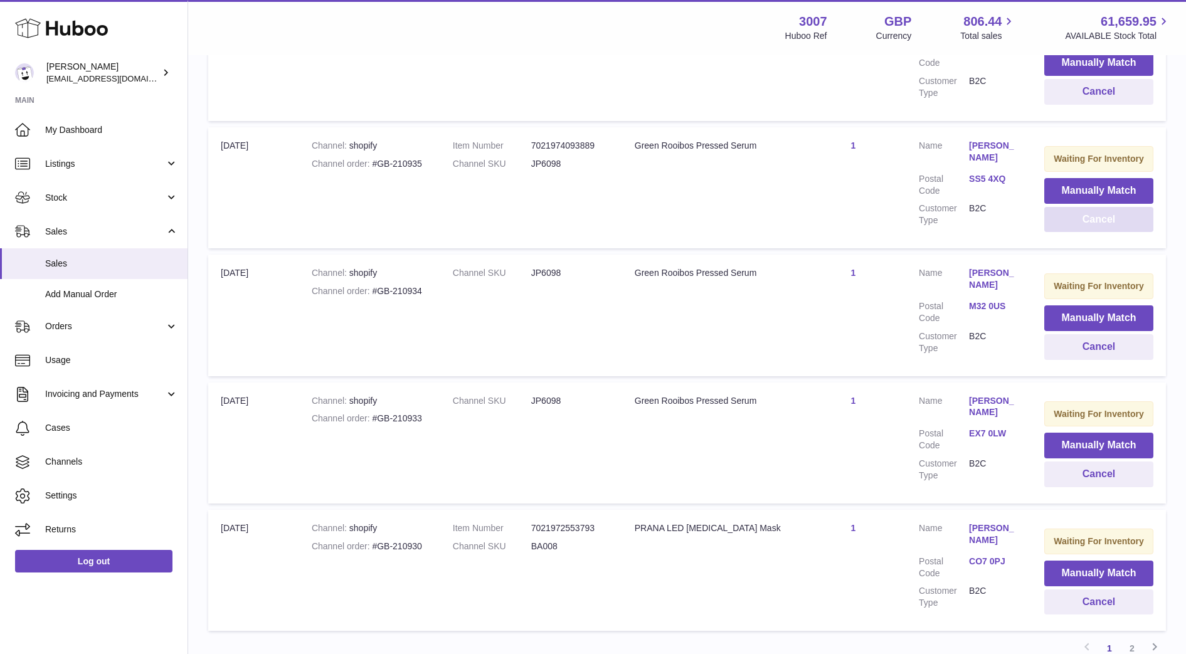
click at [1086, 219] on button "Cancel" at bounding box center [1098, 220] width 109 height 26
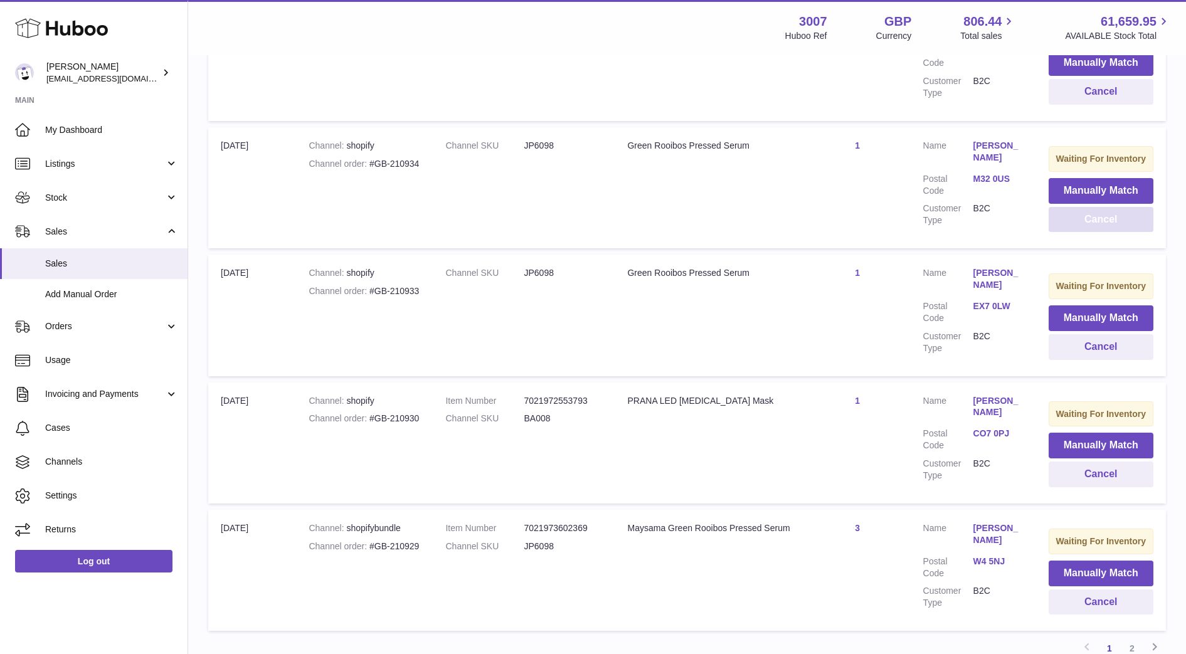
click at [1086, 219] on button "Cancel" at bounding box center [1101, 220] width 105 height 26
click at [1090, 226] on button "Cancel" at bounding box center [1101, 220] width 105 height 26
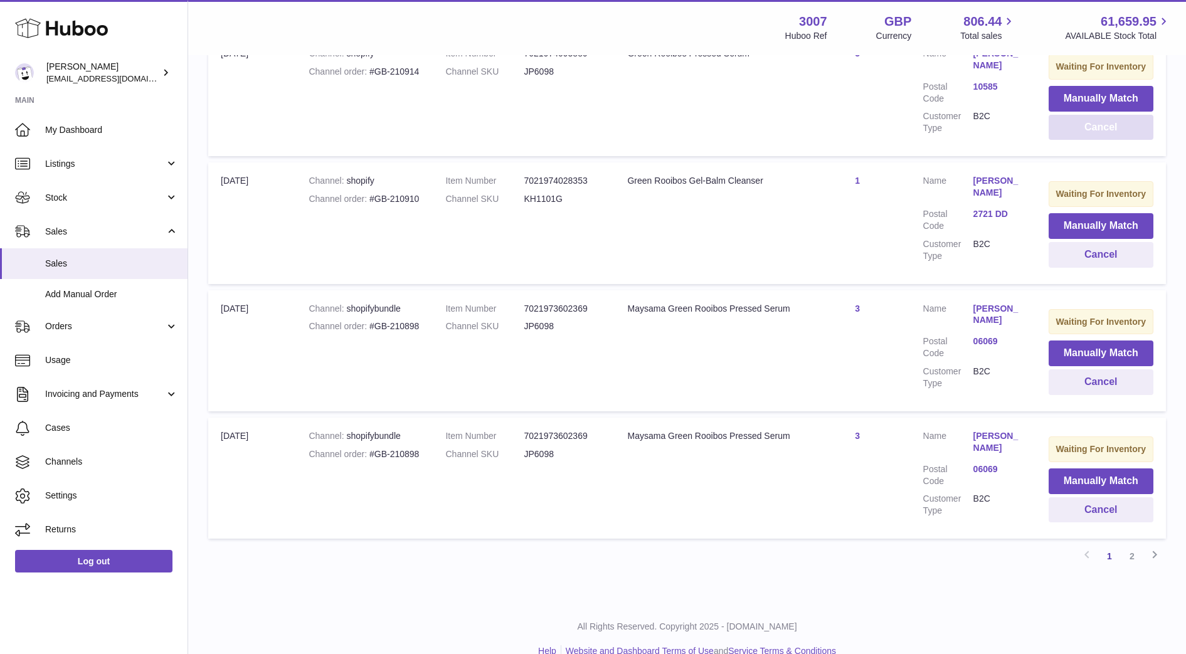
scroll to position [1087, 0]
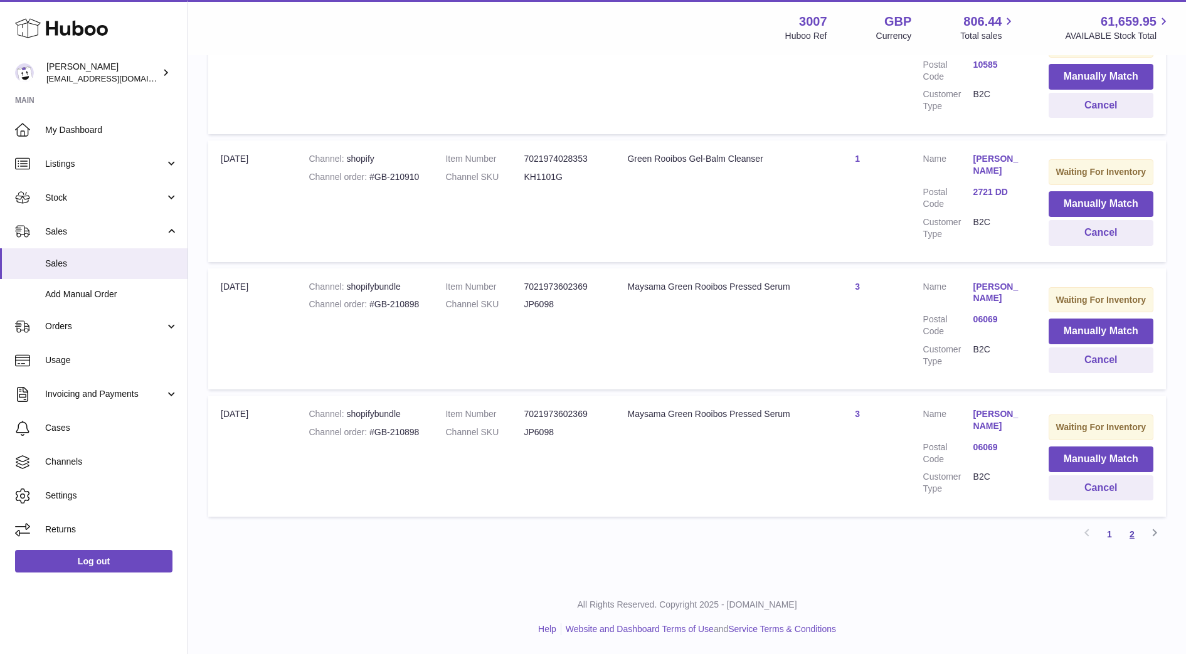
click at [1124, 538] on link "2" at bounding box center [1132, 534] width 23 height 23
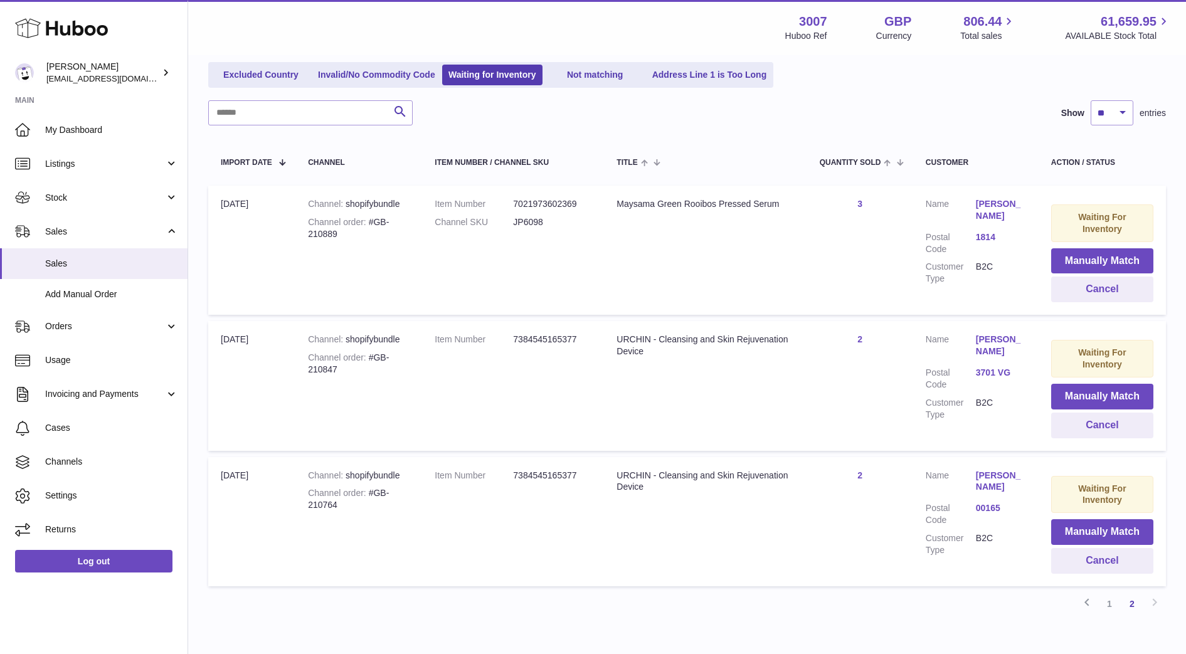
scroll to position [148, 0]
click at [996, 480] on link "[PERSON_NAME]" at bounding box center [1001, 483] width 50 height 24
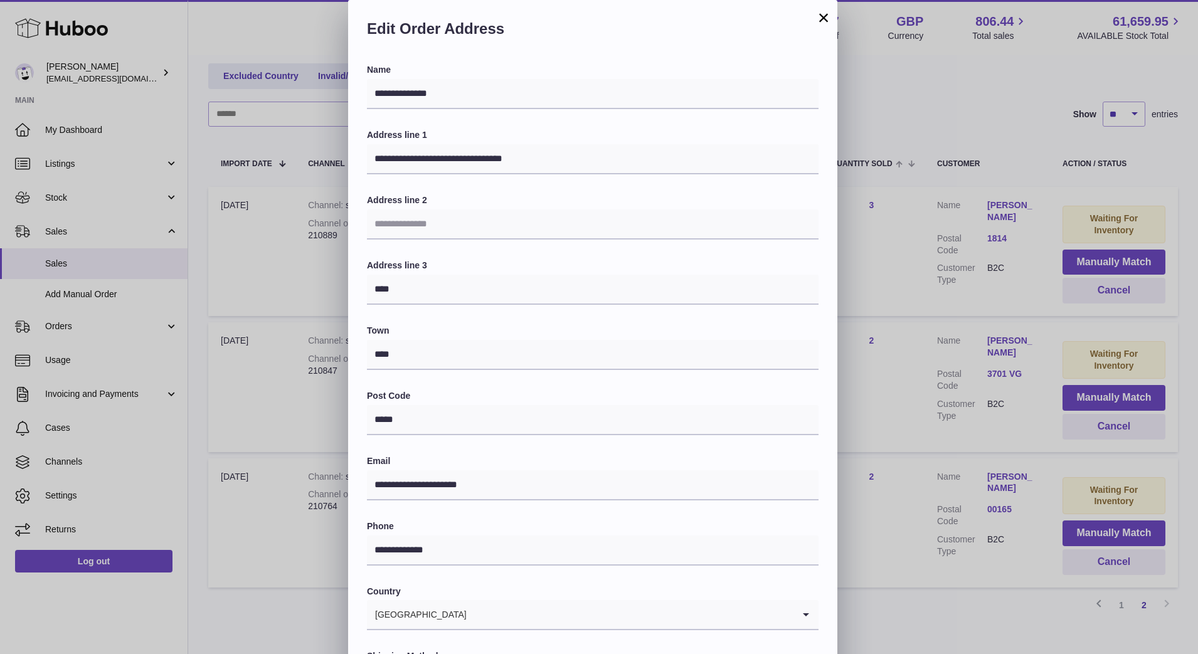
click at [879, 334] on div "**********" at bounding box center [599, 376] width 1198 height 753
